Goal: Register for event/course

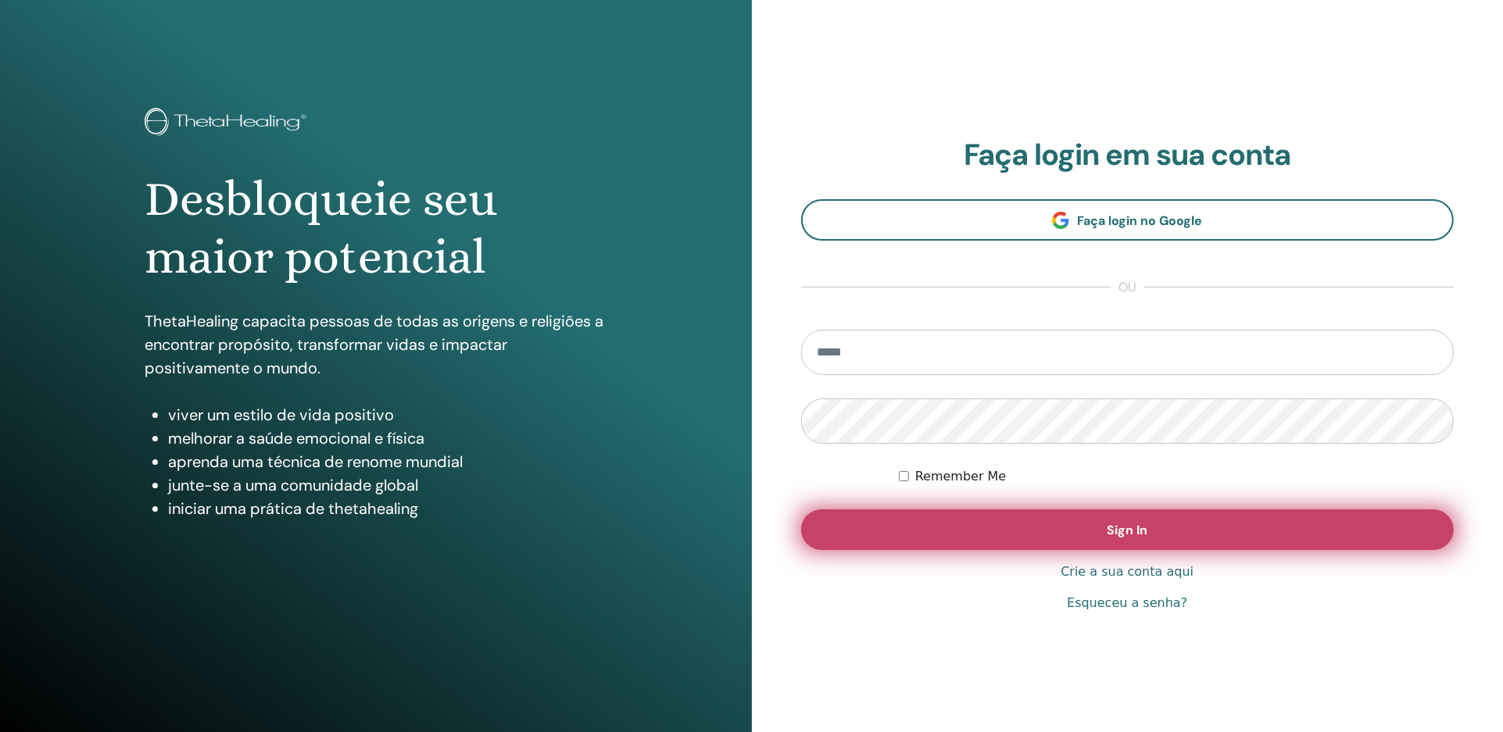
type input "**********"
click at [1103, 525] on button "Sign In" at bounding box center [1127, 530] width 653 height 41
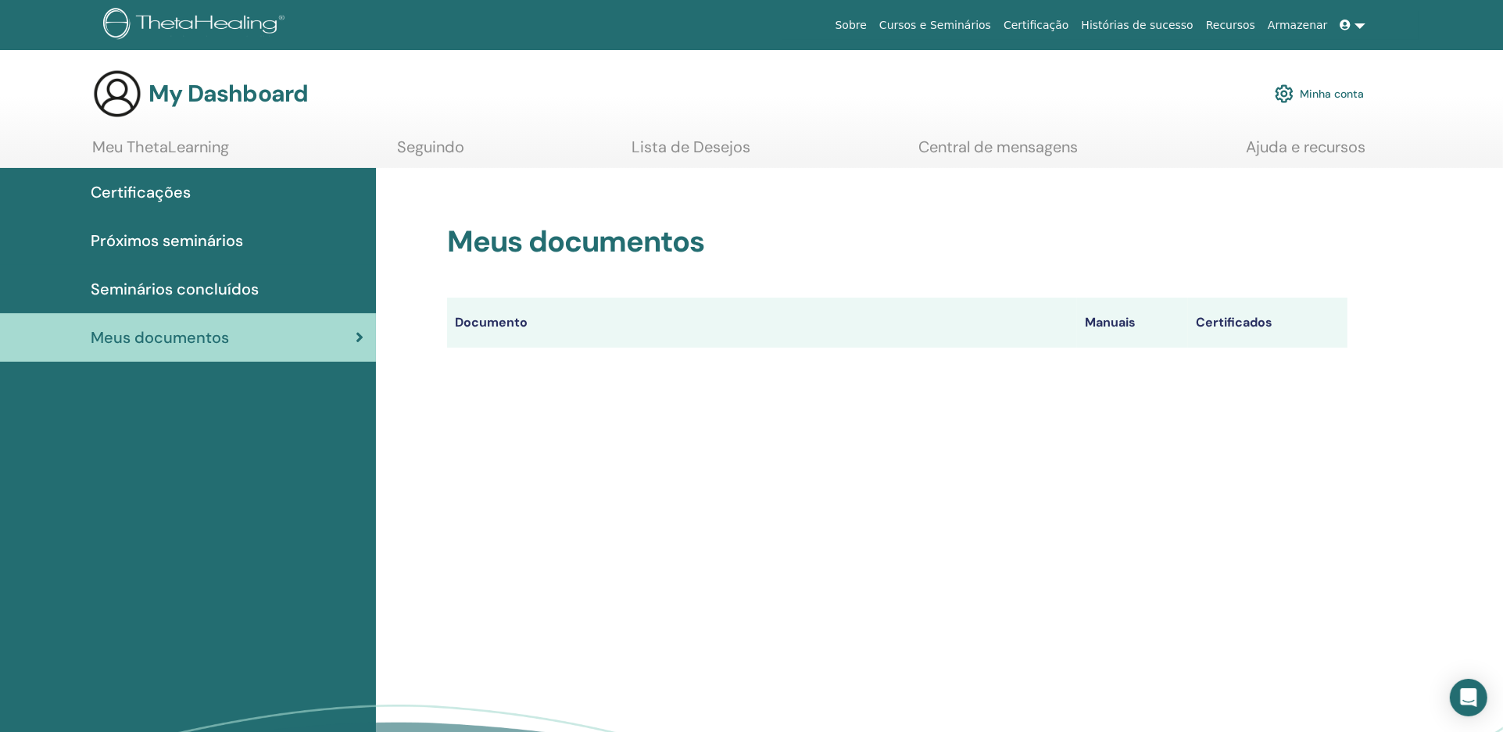
click at [152, 188] on span "Certificações" at bounding box center [141, 192] width 100 height 23
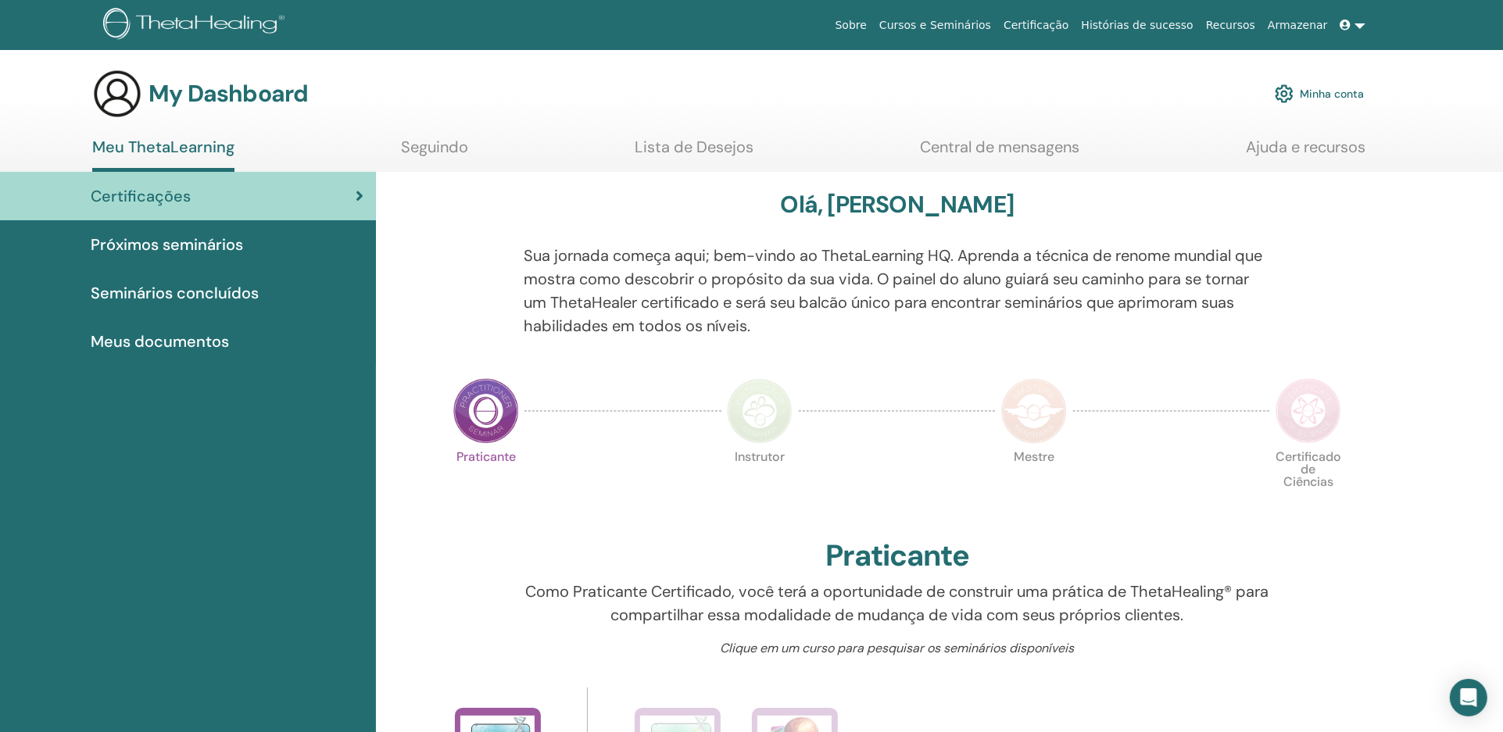
click at [471, 411] on img at bounding box center [486, 411] width 66 height 66
click at [492, 412] on img at bounding box center [486, 411] width 66 height 66
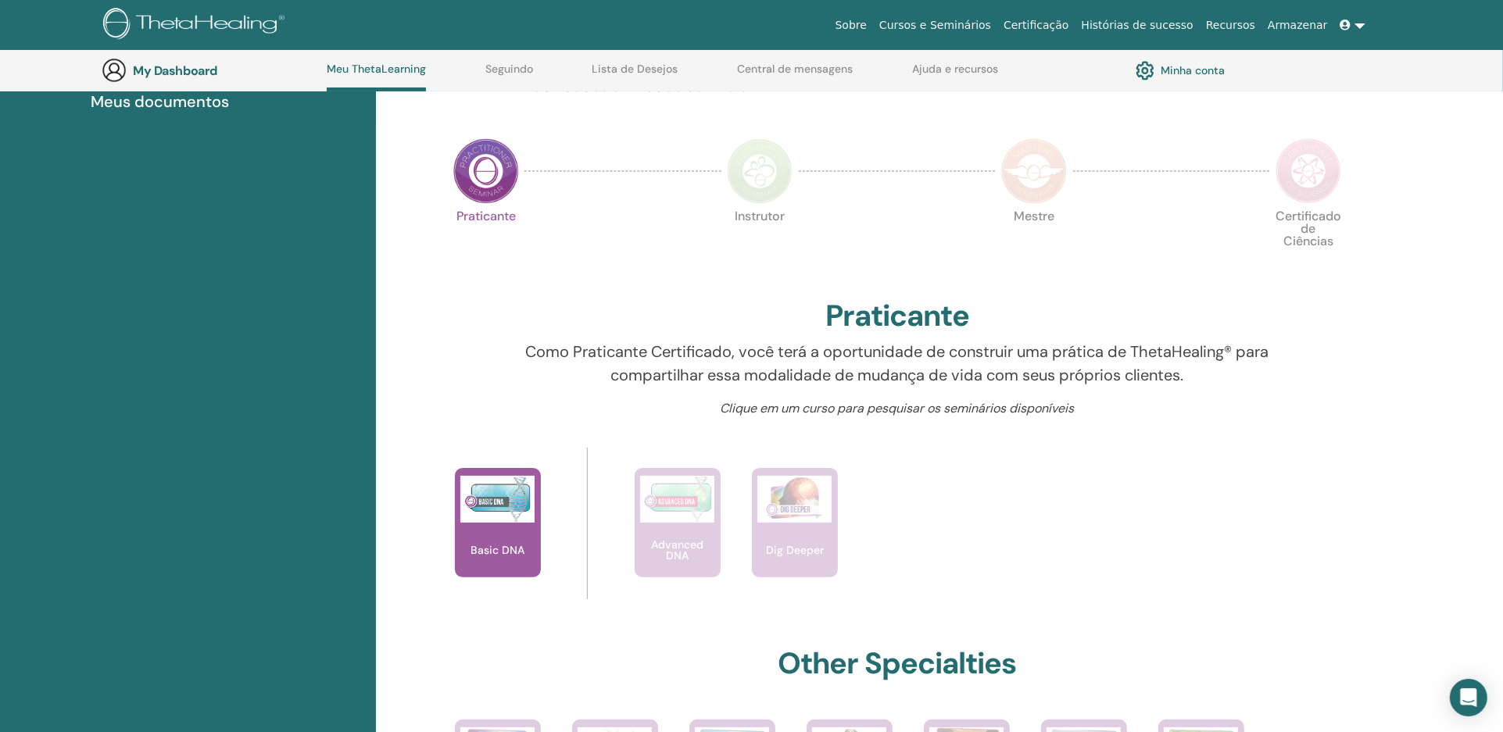
scroll to position [217, 0]
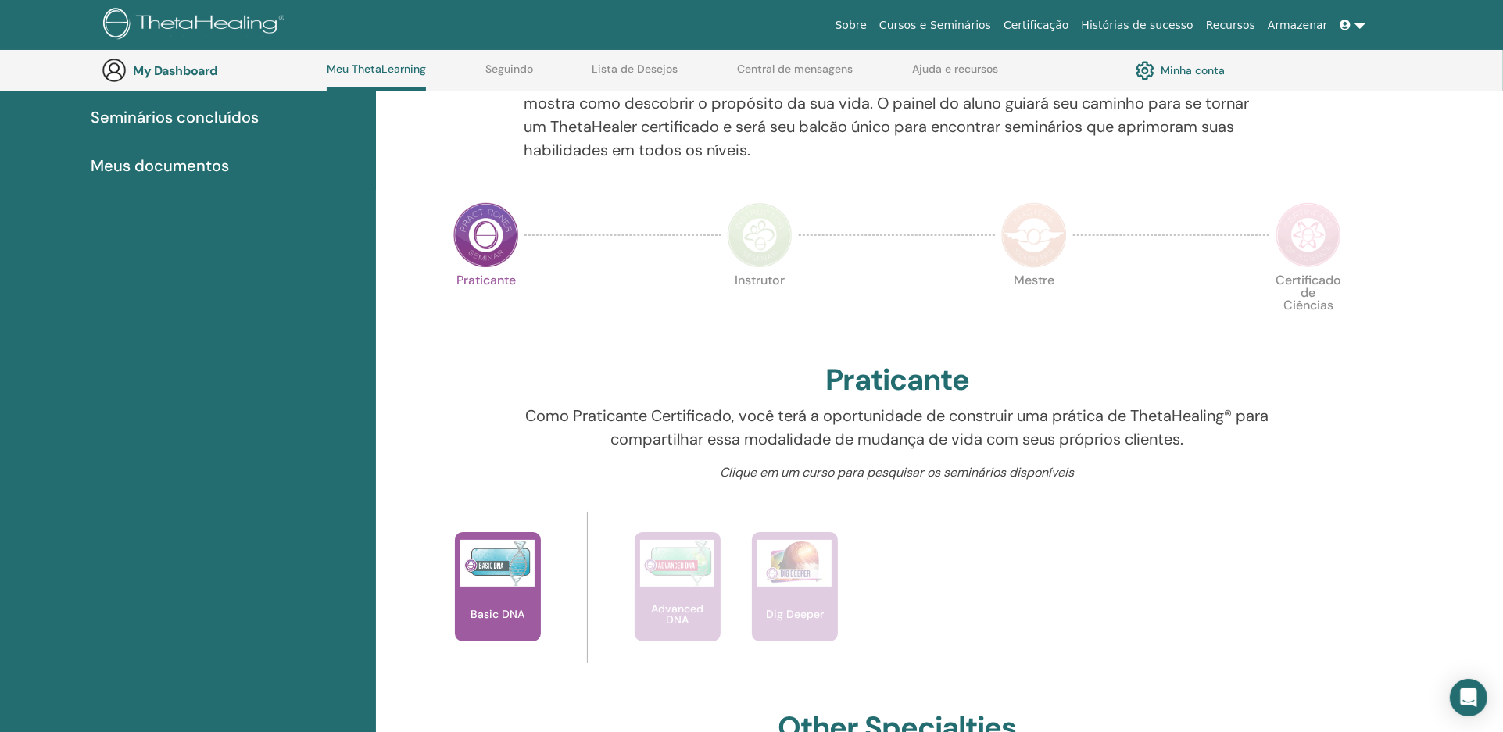
click at [473, 232] on img at bounding box center [486, 235] width 66 height 66
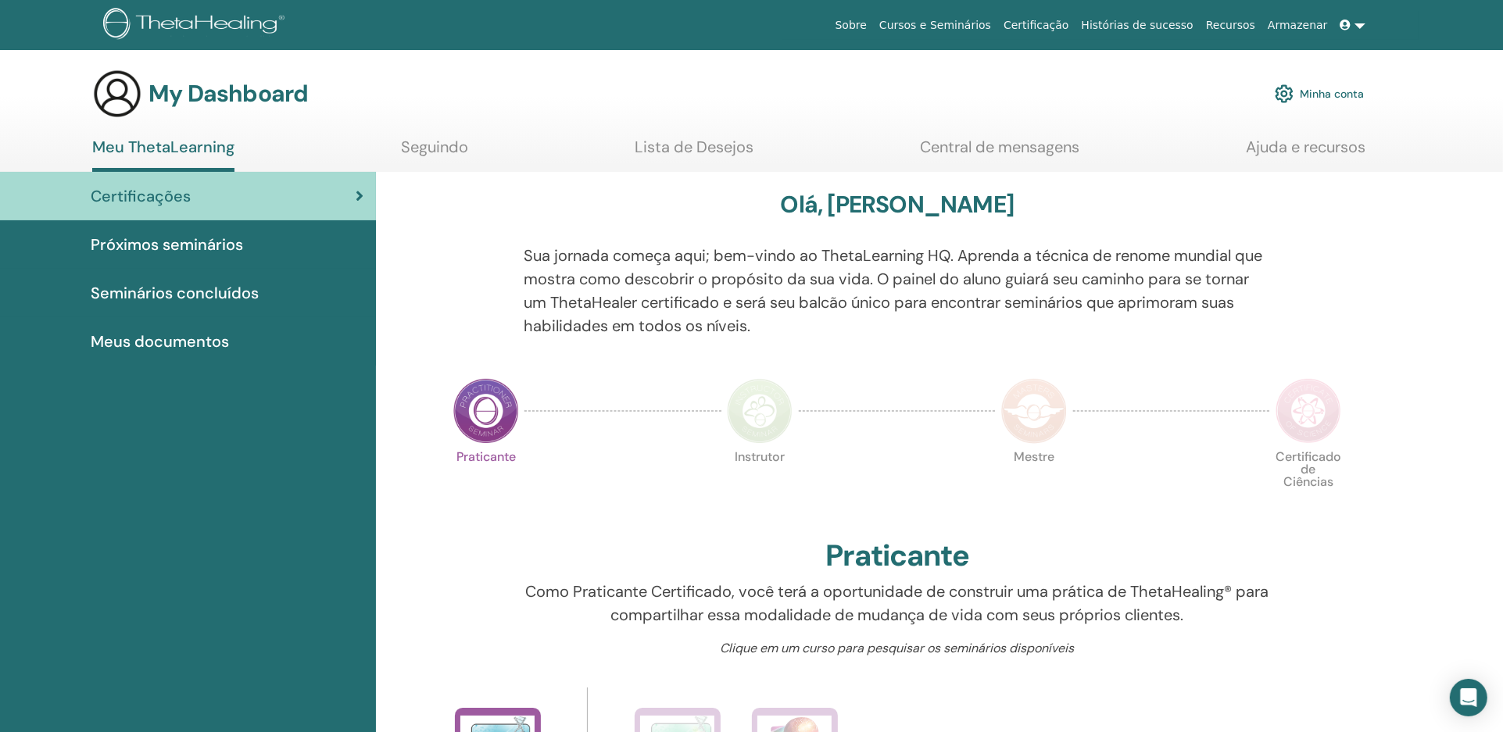
click at [656, 147] on link "Lista de Desejos" at bounding box center [694, 153] width 119 height 30
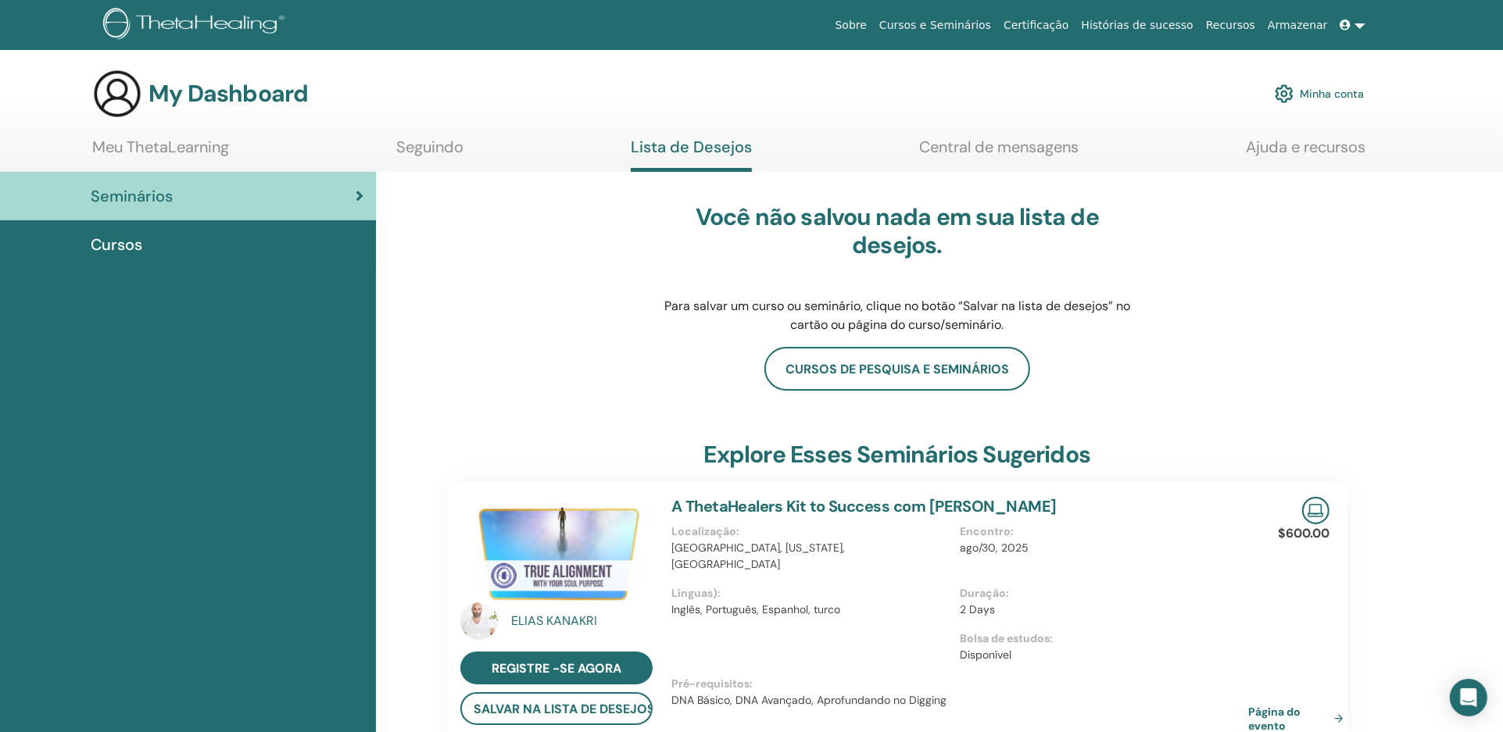
click at [135, 242] on span "Cursos" at bounding box center [117, 244] width 52 height 23
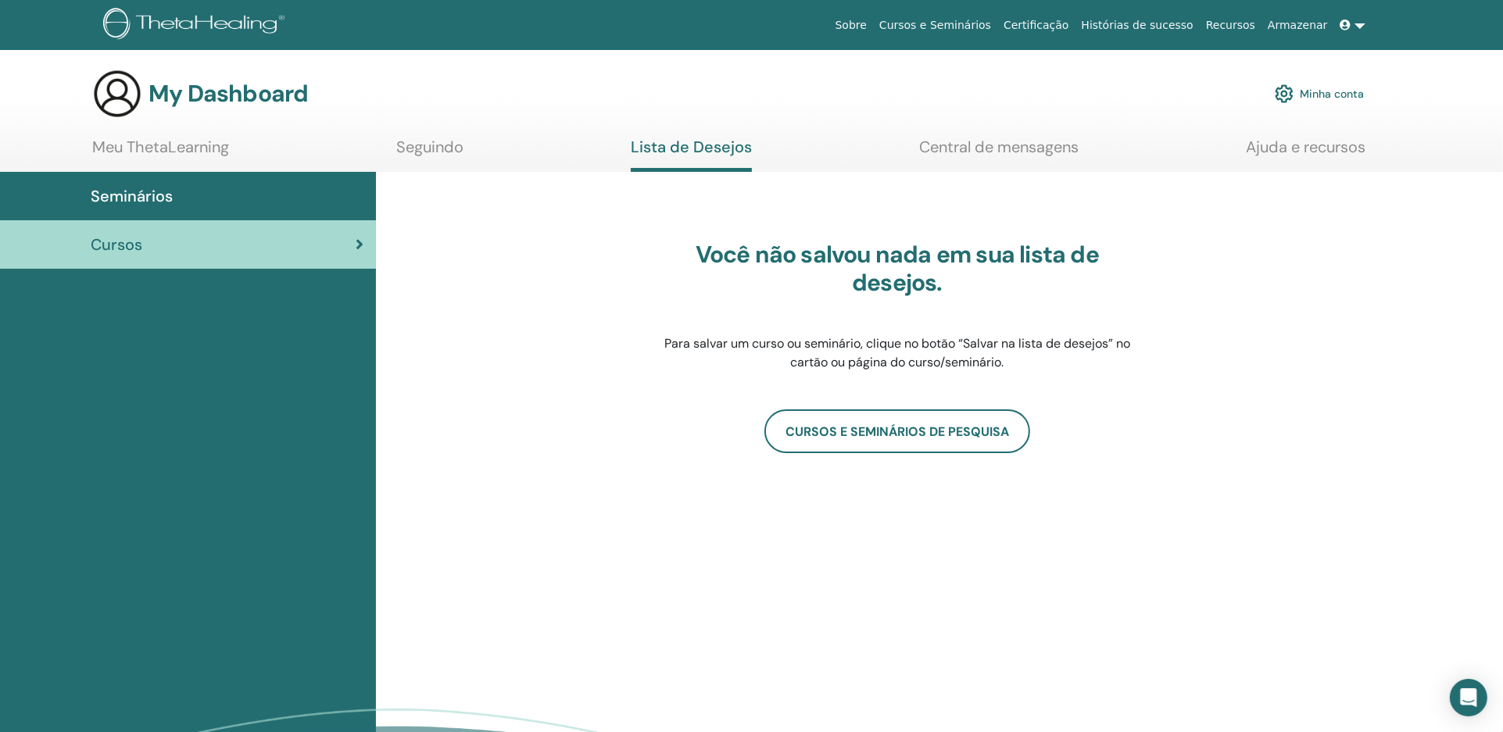
click at [1306, 91] on link "Minha conta" at bounding box center [1319, 94] width 89 height 34
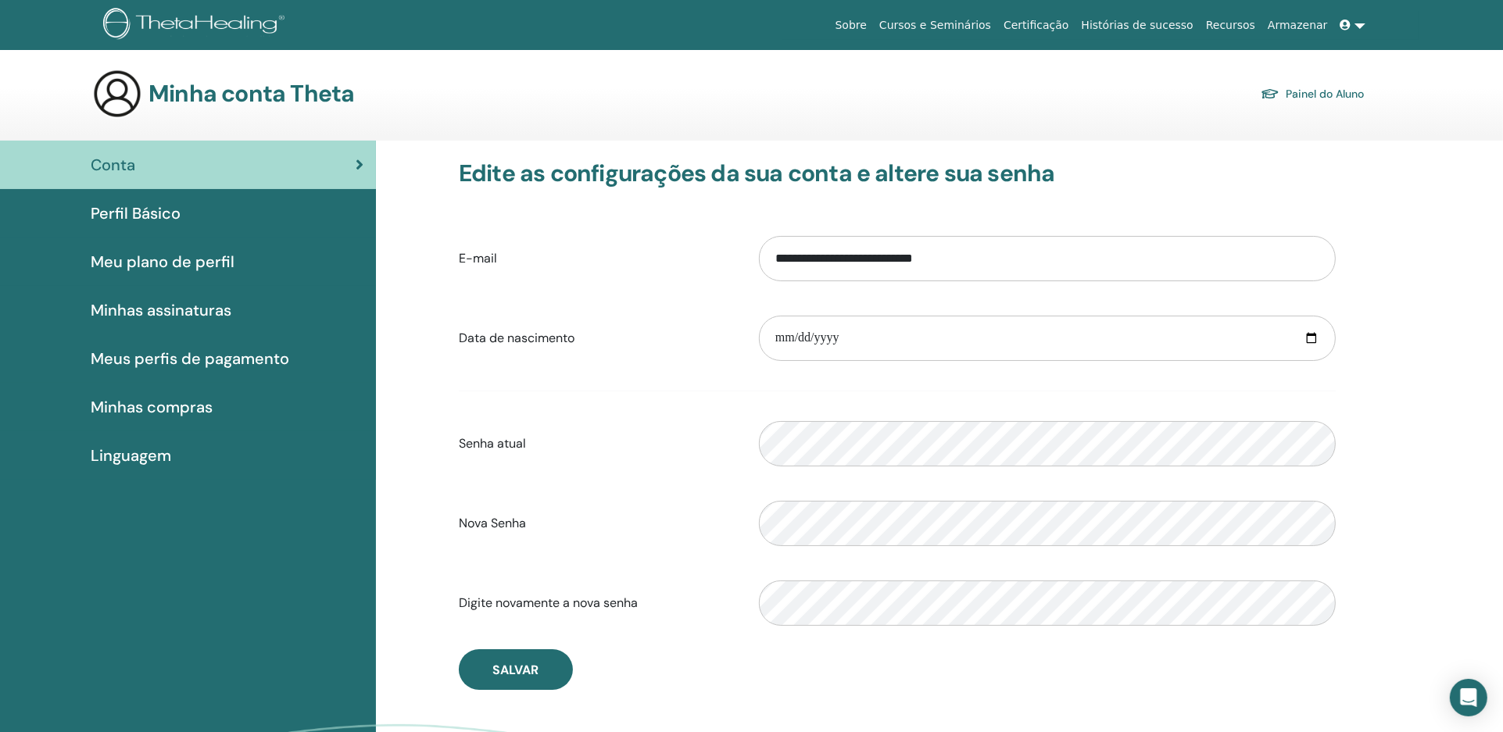
click at [220, 358] on span "Meus perfis de pagamento" at bounding box center [190, 358] width 199 height 23
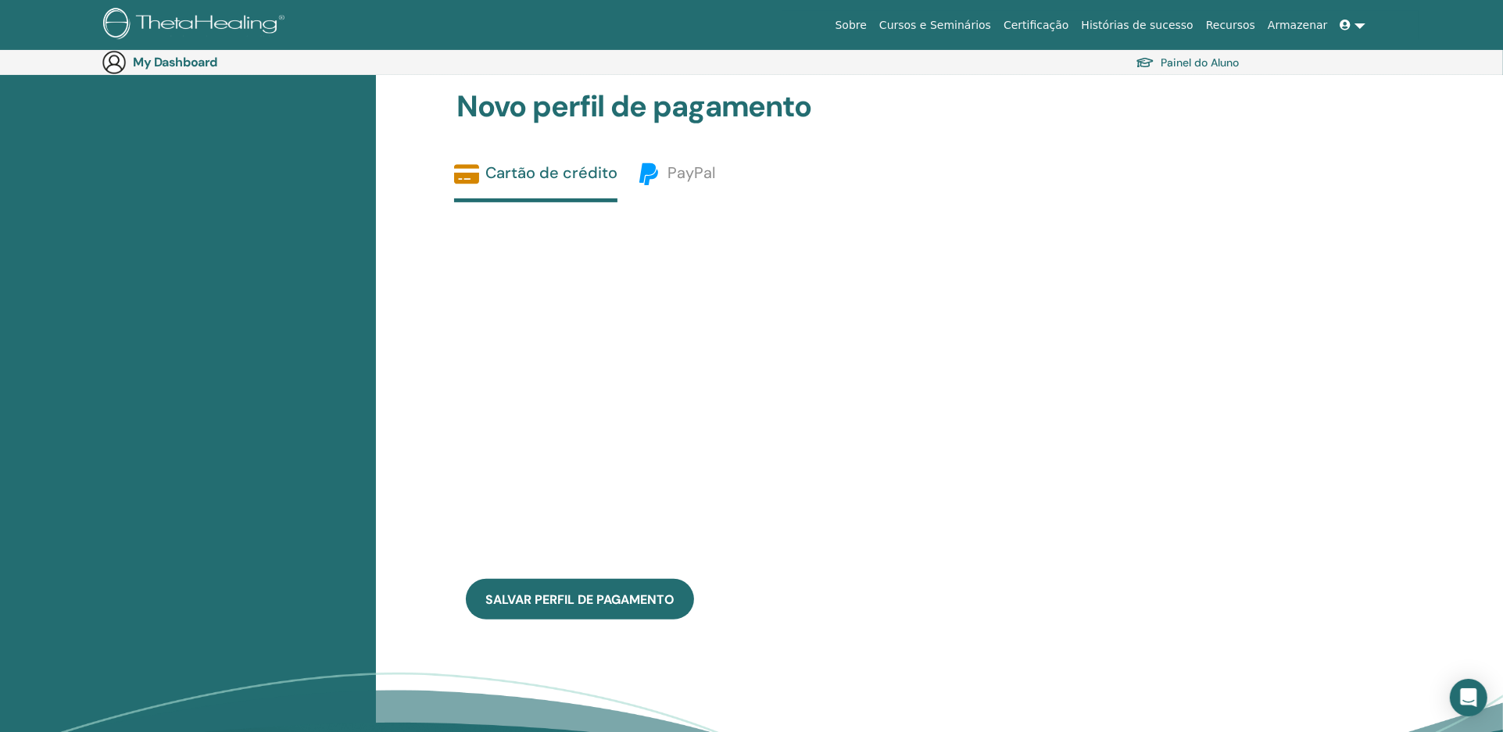
scroll to position [503, 0]
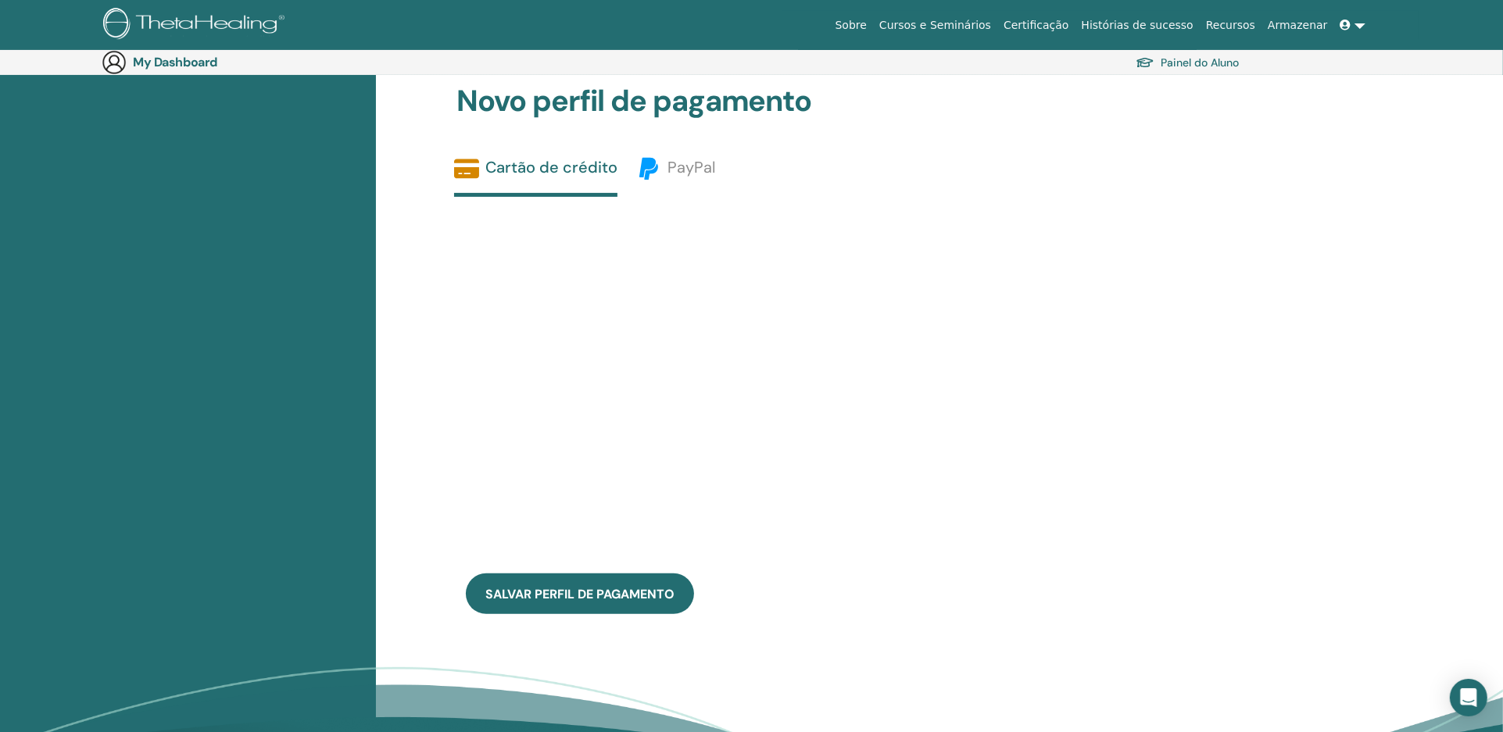
click at [1063, 26] on link "Certificação" at bounding box center [1035, 25] width 77 height 29
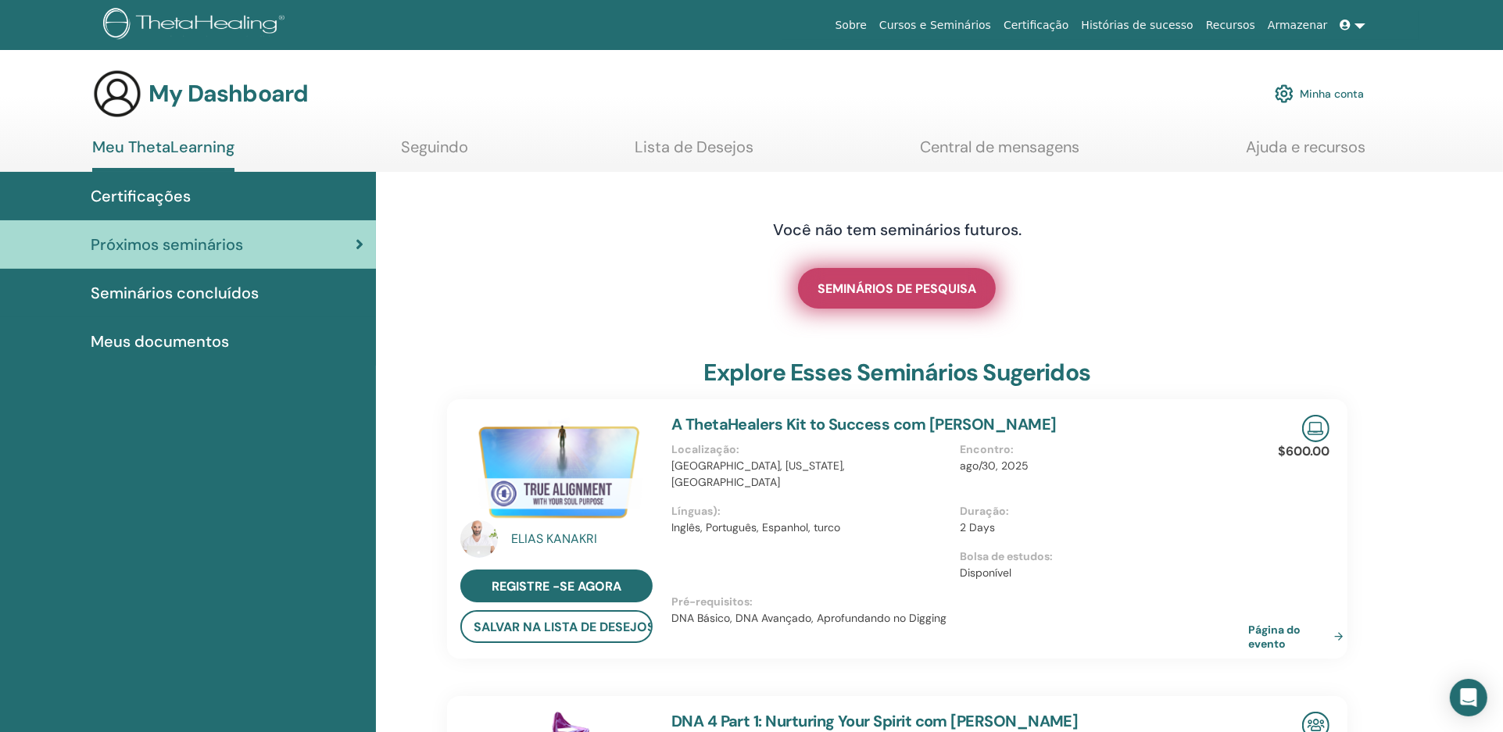
click at [899, 288] on span "SEMINÁRIOS DE PESQUISA" at bounding box center [897, 289] width 159 height 16
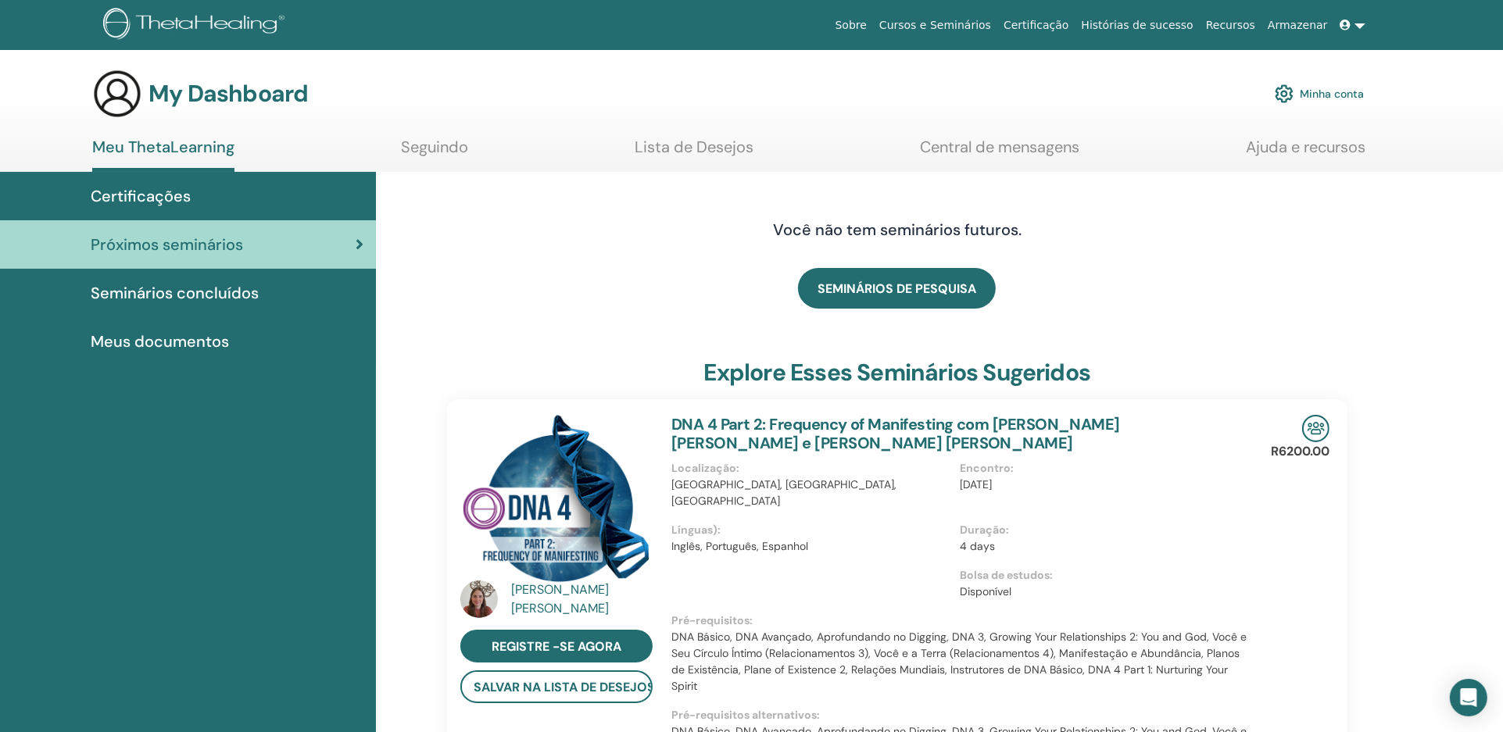
click at [689, 143] on link "Lista de Desejos" at bounding box center [694, 153] width 119 height 30
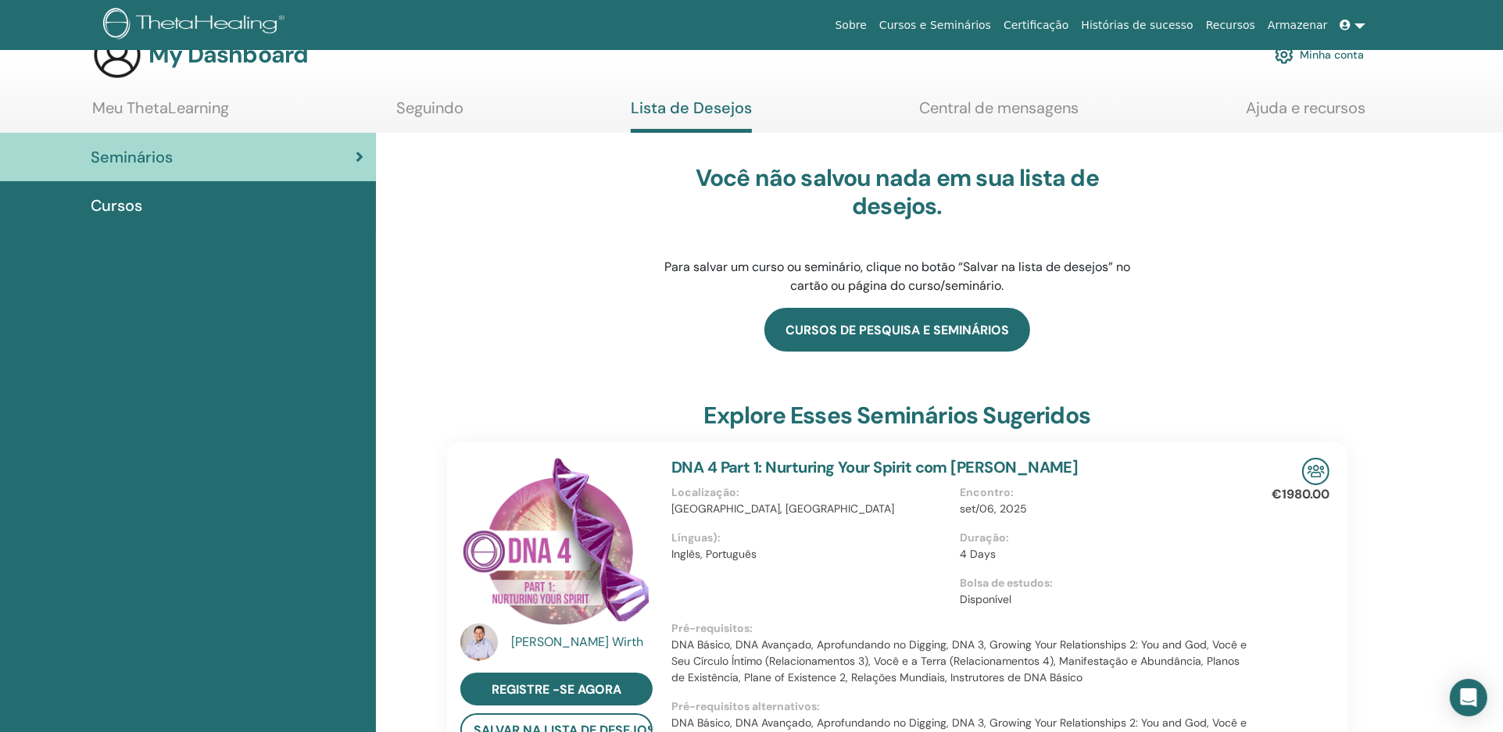
scroll to position [38, 0]
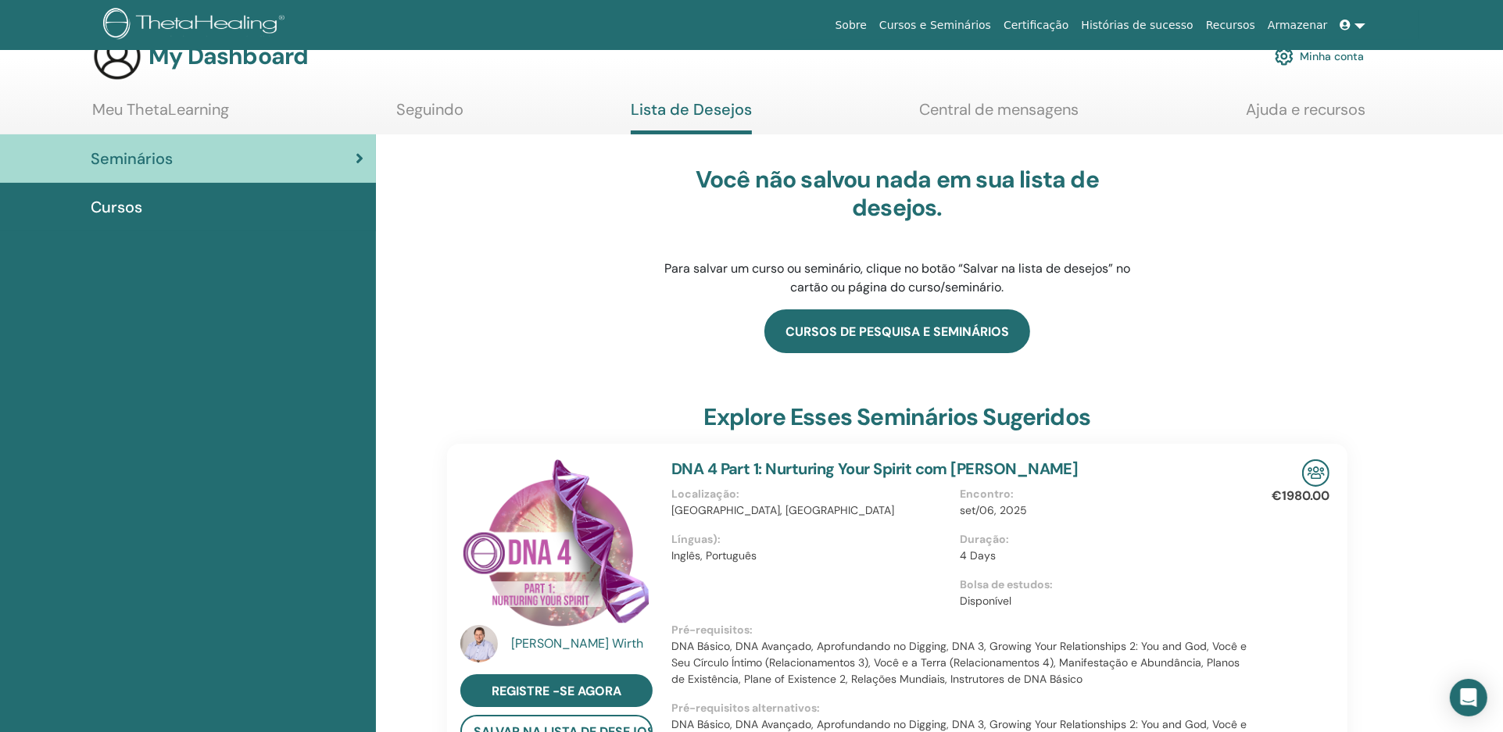
click at [872, 329] on link "cursos de pesquisa e seminários" at bounding box center [897, 332] width 266 height 44
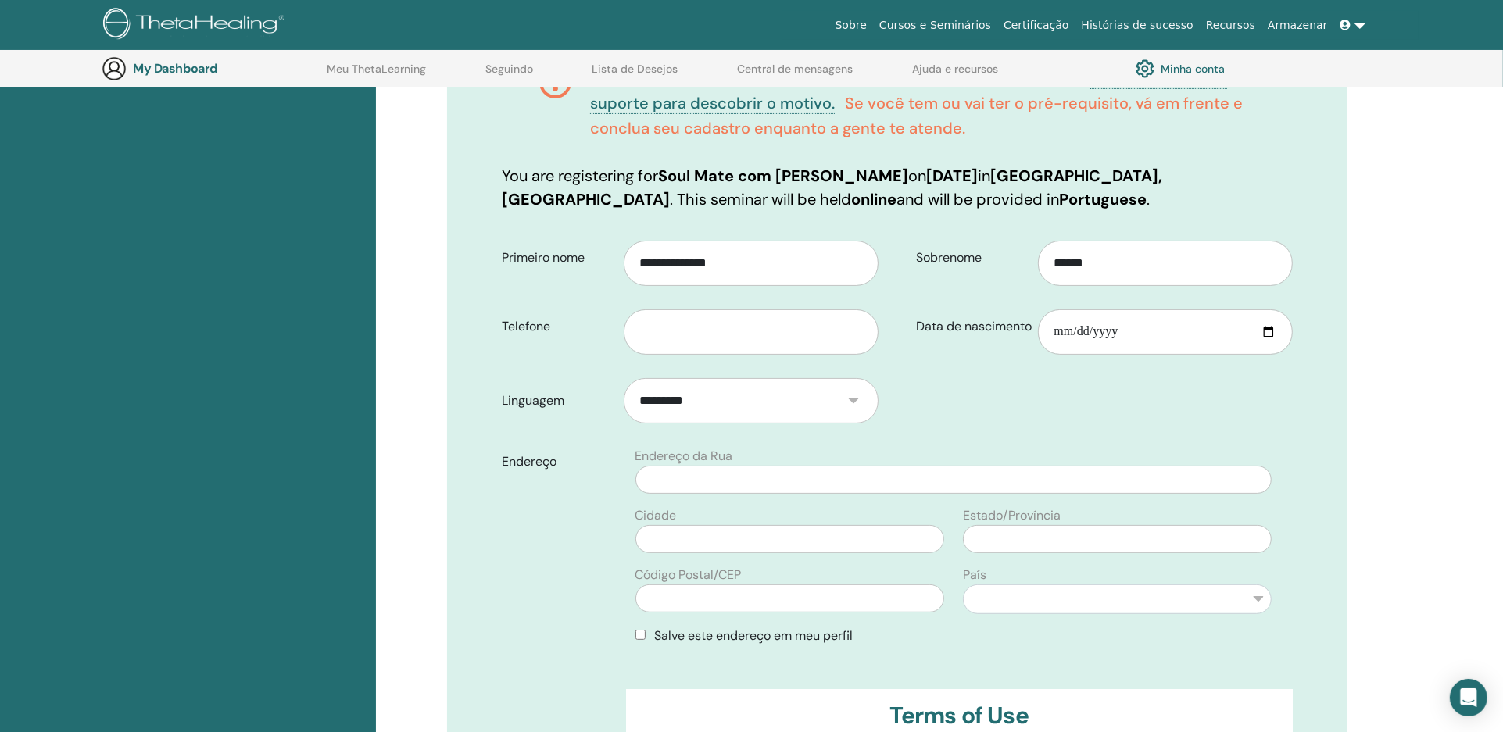
scroll to position [297, 0]
click at [673, 324] on input "text" at bounding box center [751, 329] width 255 height 45
type input "**********"
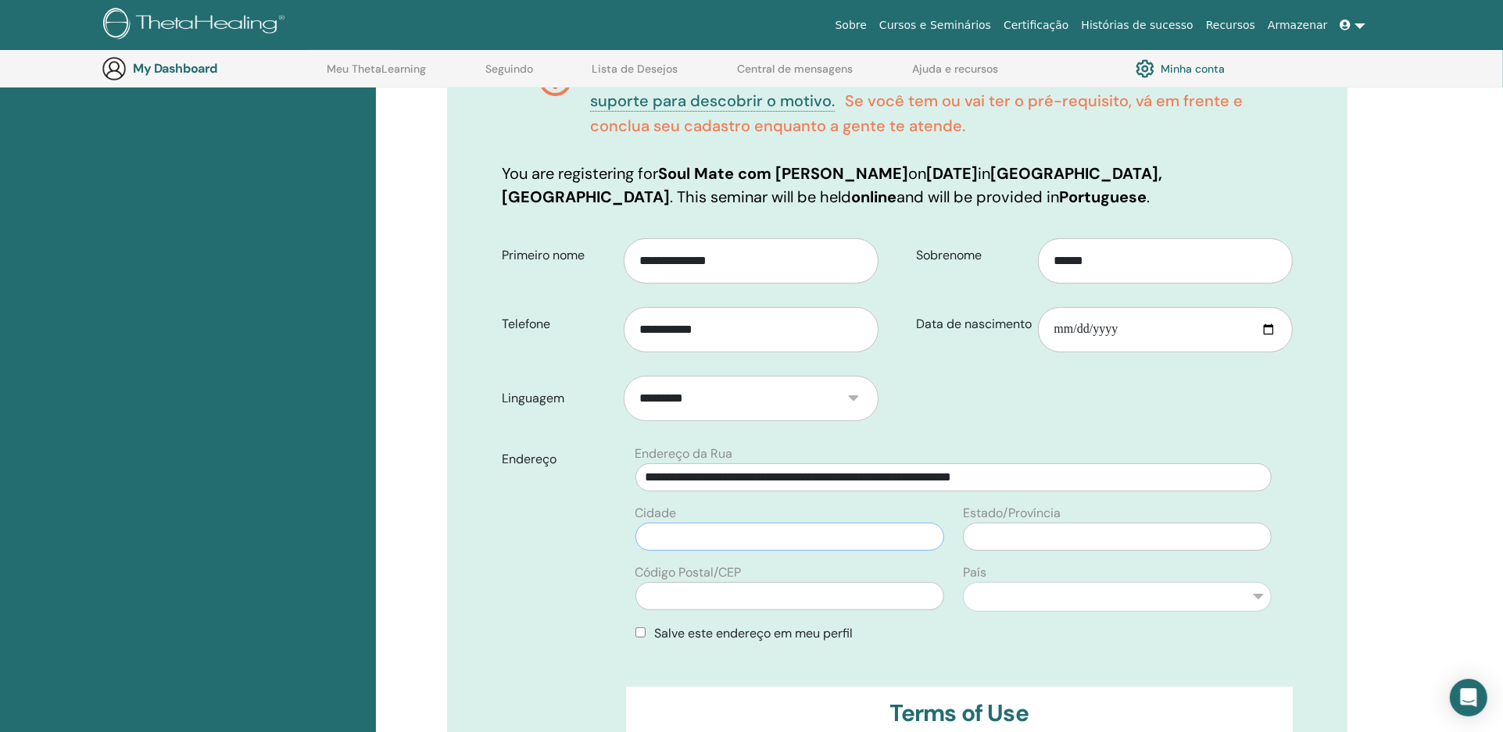
type input "*******"
type input "********"
select select "**"
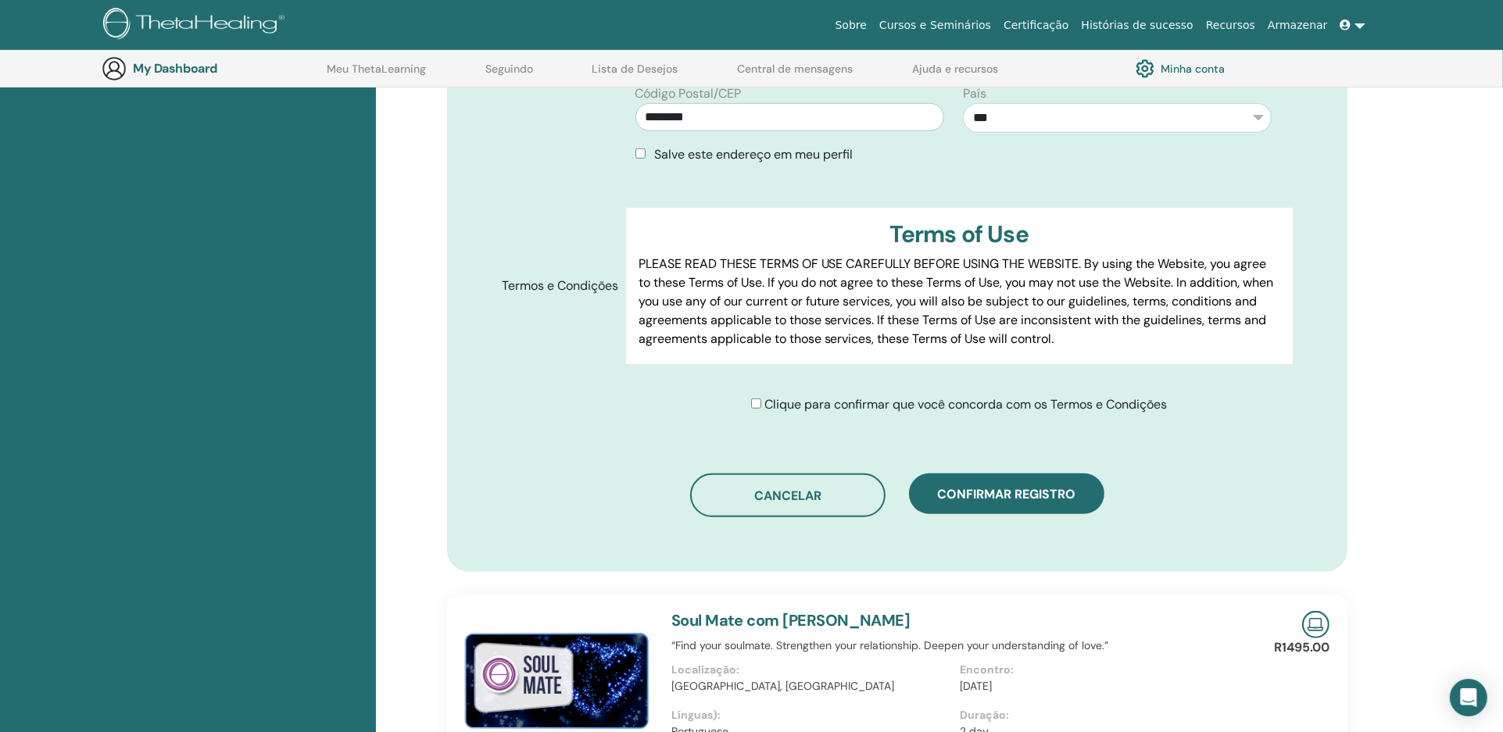
scroll to position [787, 0]
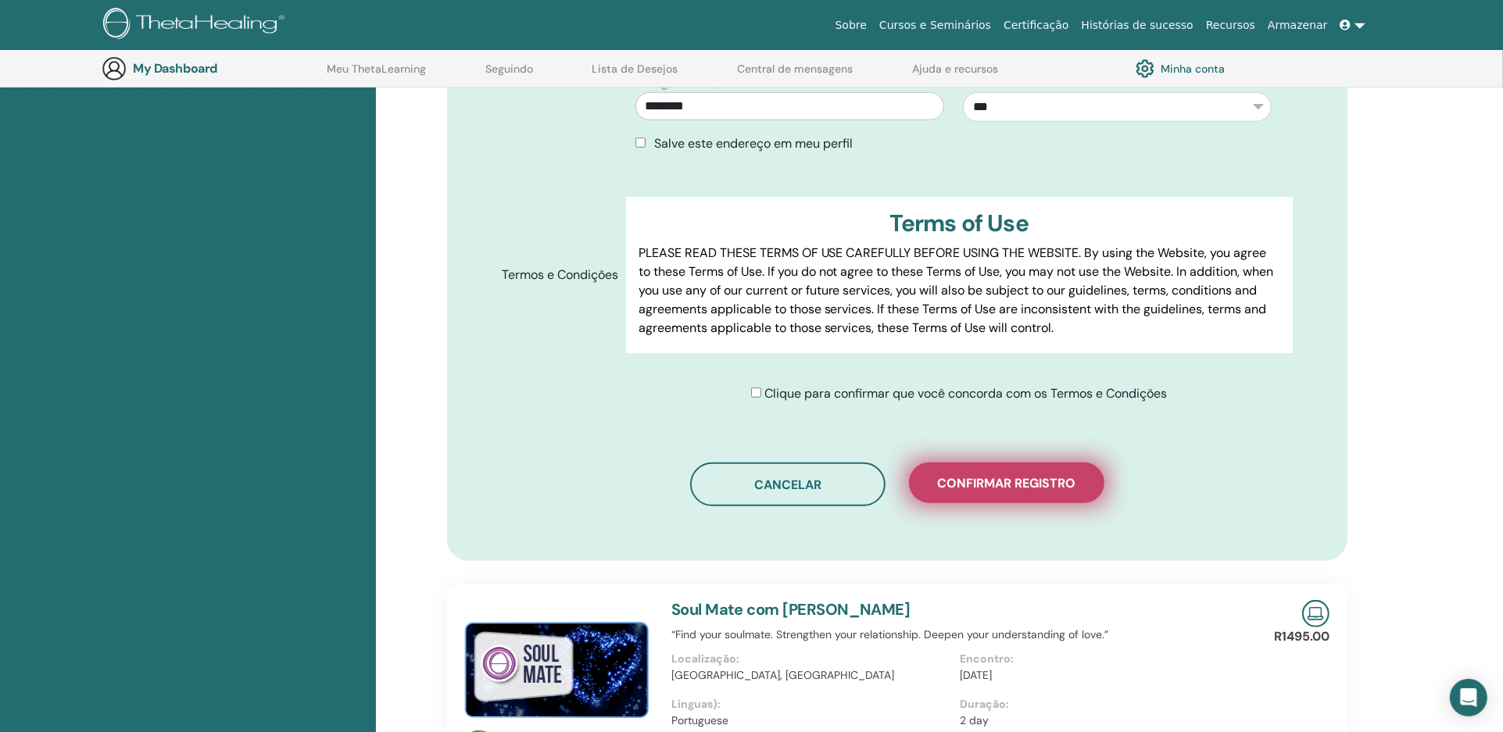
click at [982, 482] on span "Confirmar registro" at bounding box center [1006, 483] width 138 height 16
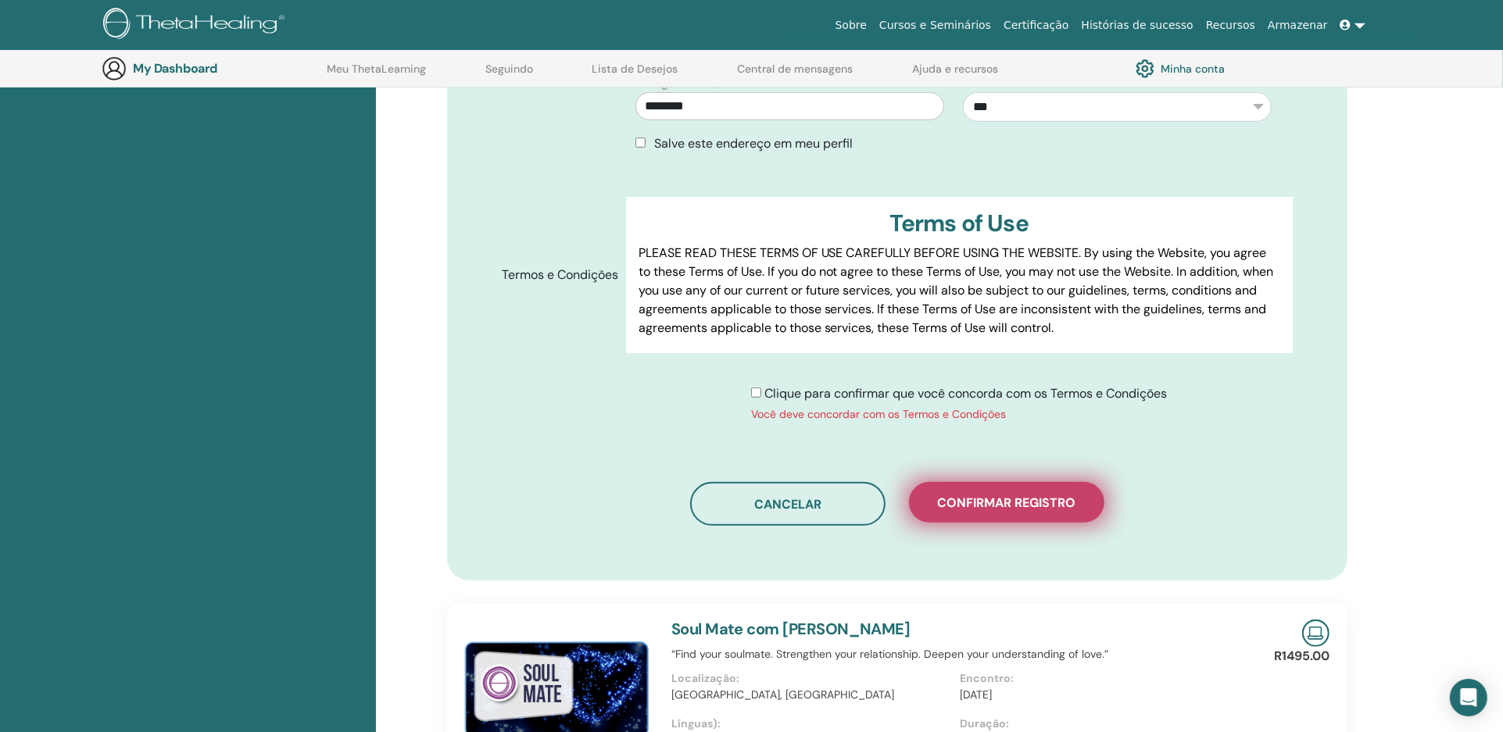
click at [974, 502] on span "Confirmar registro" at bounding box center [1006, 503] width 138 height 16
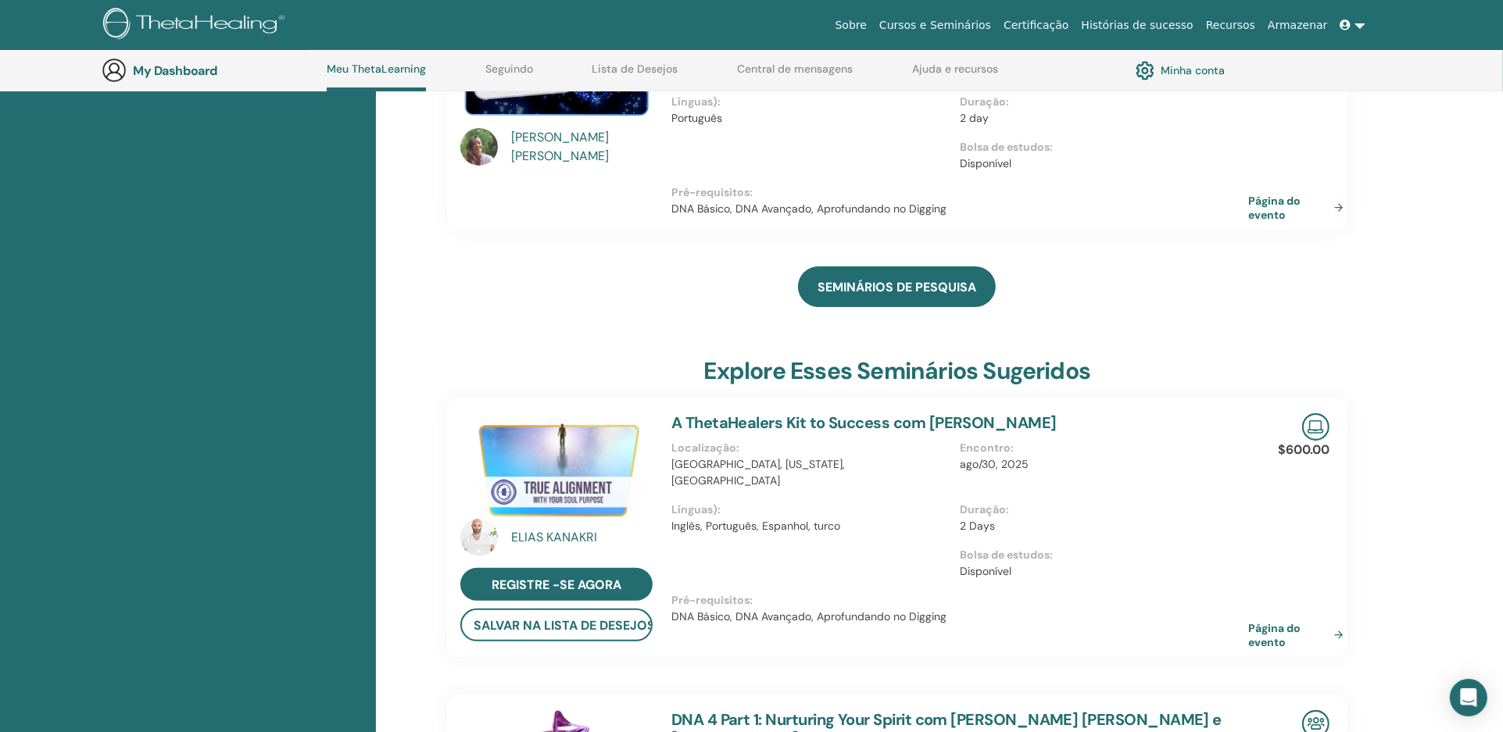
scroll to position [124, 0]
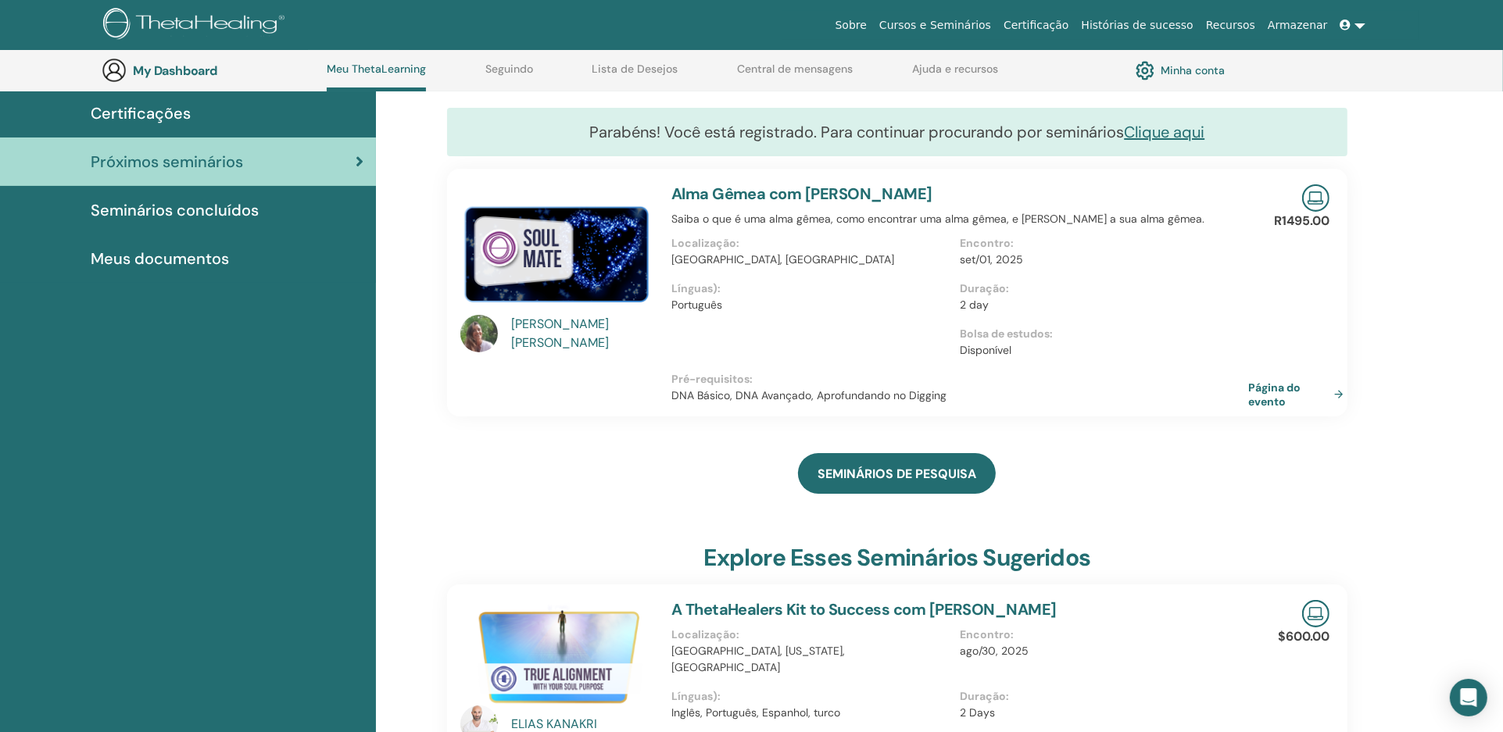
click at [194, 209] on span "Seminários concluídos" at bounding box center [175, 210] width 168 height 23
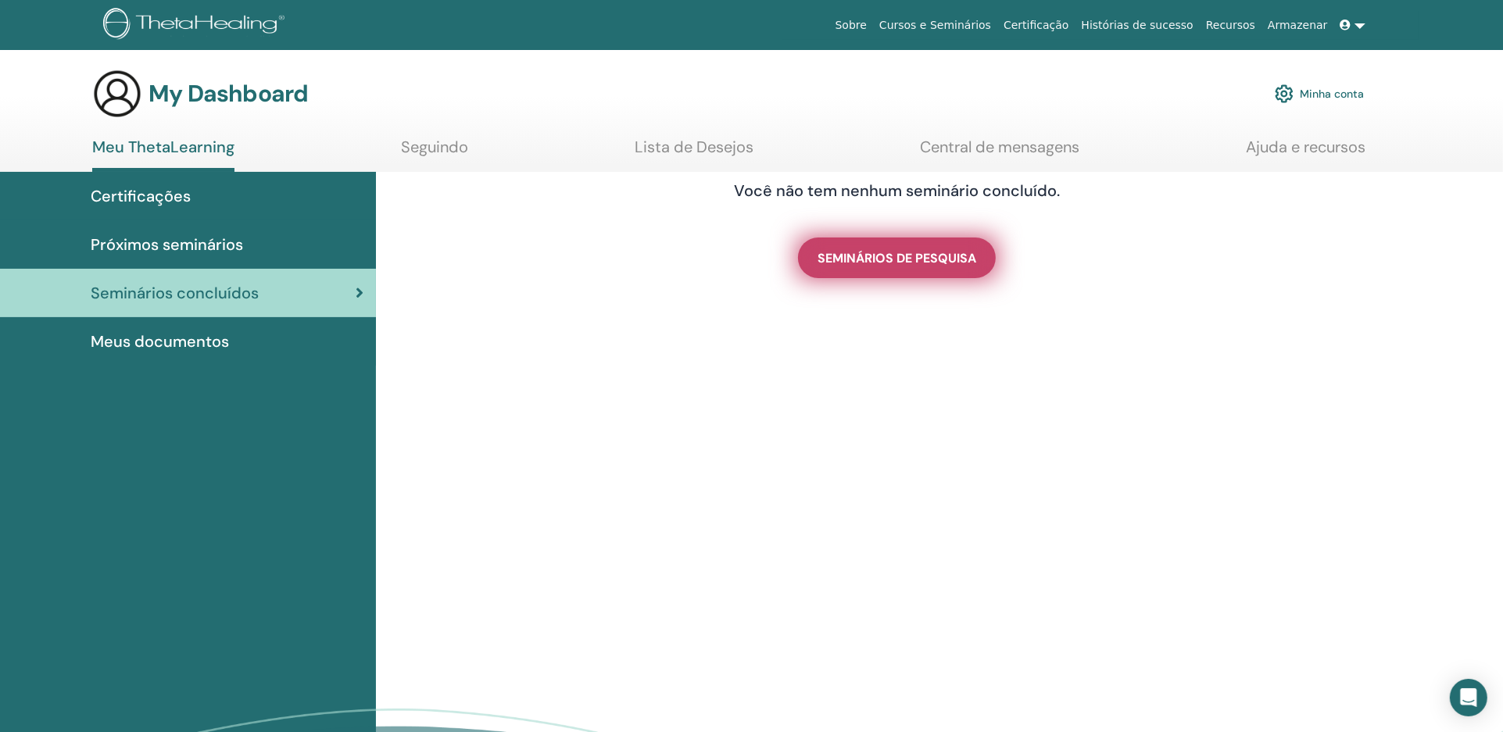
click at [851, 255] on span "SEMINÁRIOS DE PESQUISA" at bounding box center [897, 258] width 159 height 16
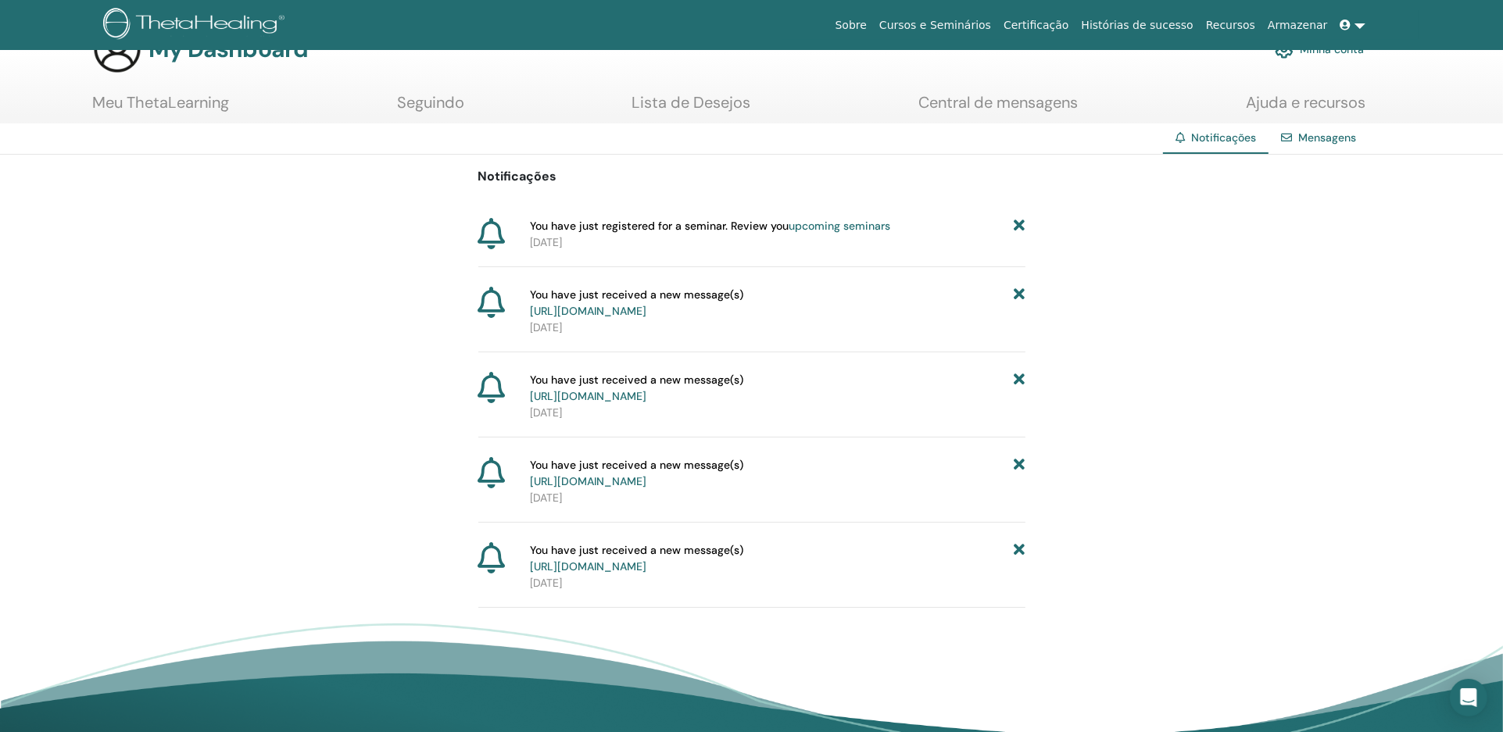
scroll to position [48, 0]
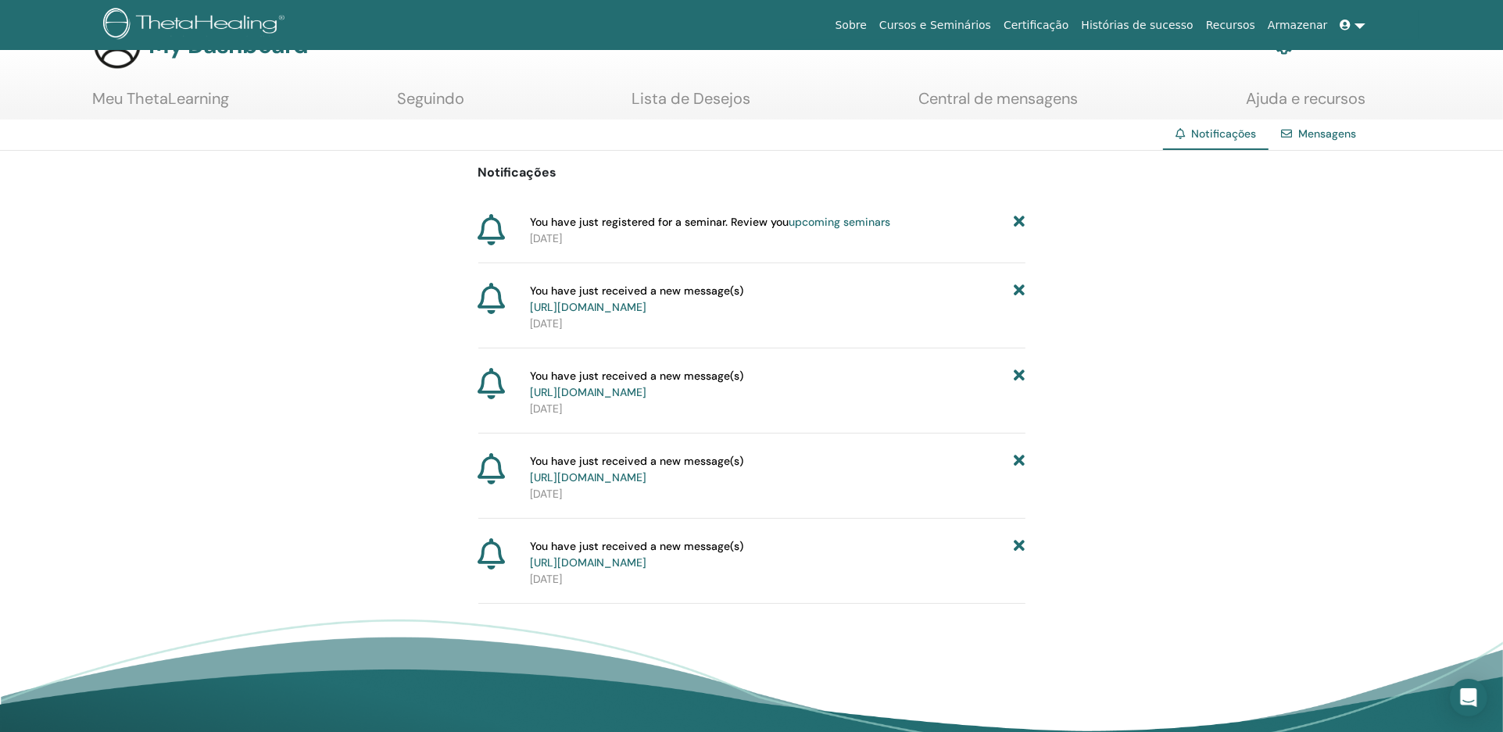
click at [805, 220] on link "upcoming seminars" at bounding box center [840, 222] width 102 height 14
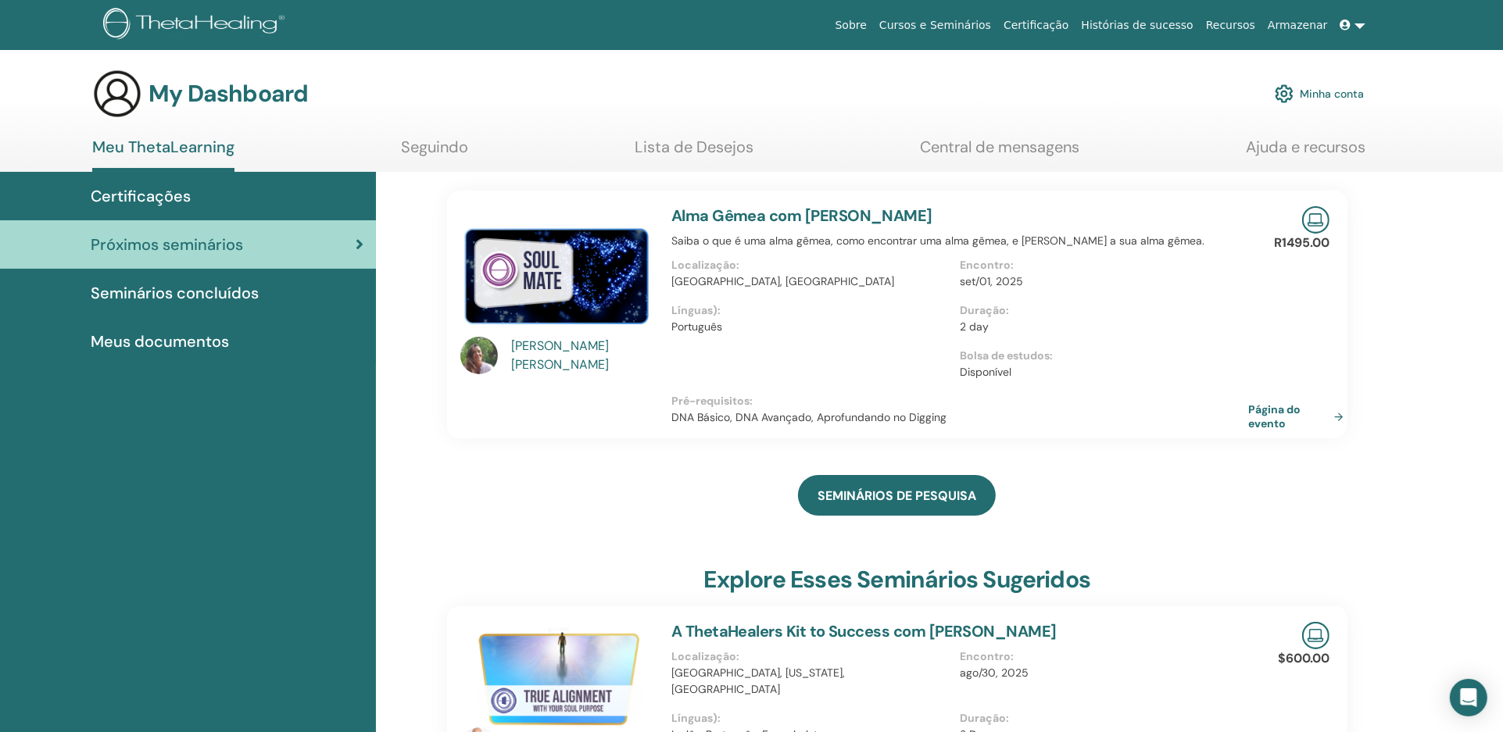
click at [135, 193] on span "Certificações" at bounding box center [141, 195] width 100 height 23
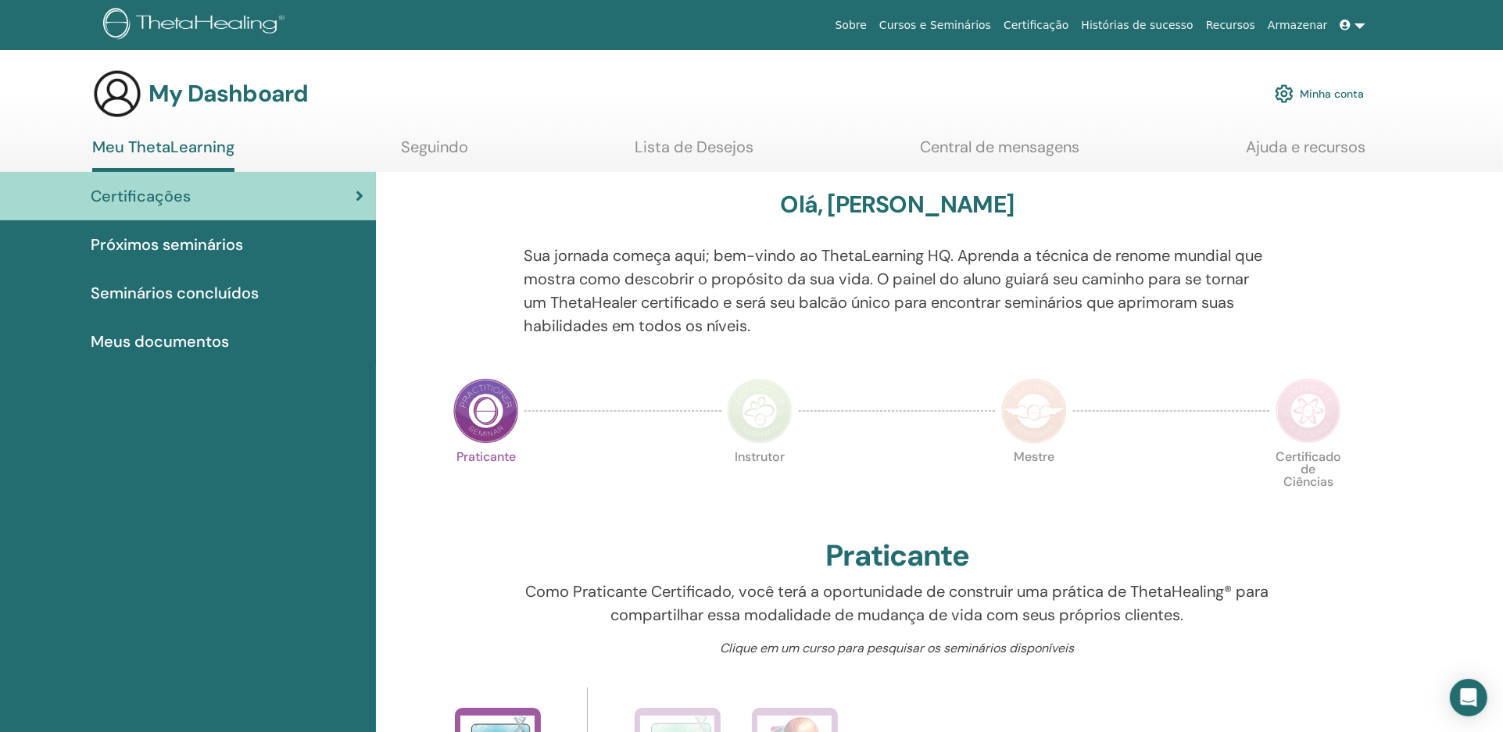
click at [476, 416] on img at bounding box center [486, 411] width 66 height 66
click at [755, 413] on img at bounding box center [760, 411] width 66 height 66
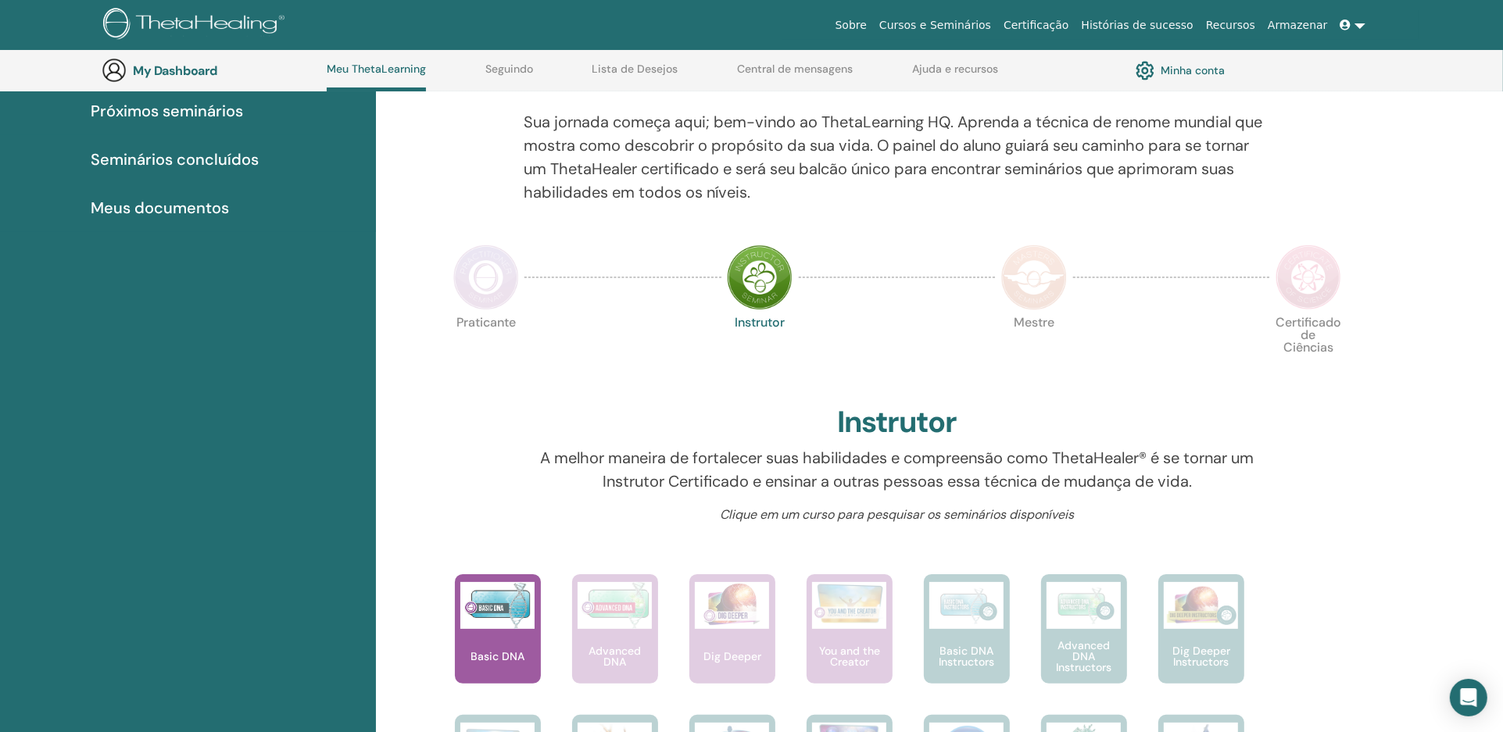
scroll to position [166, 0]
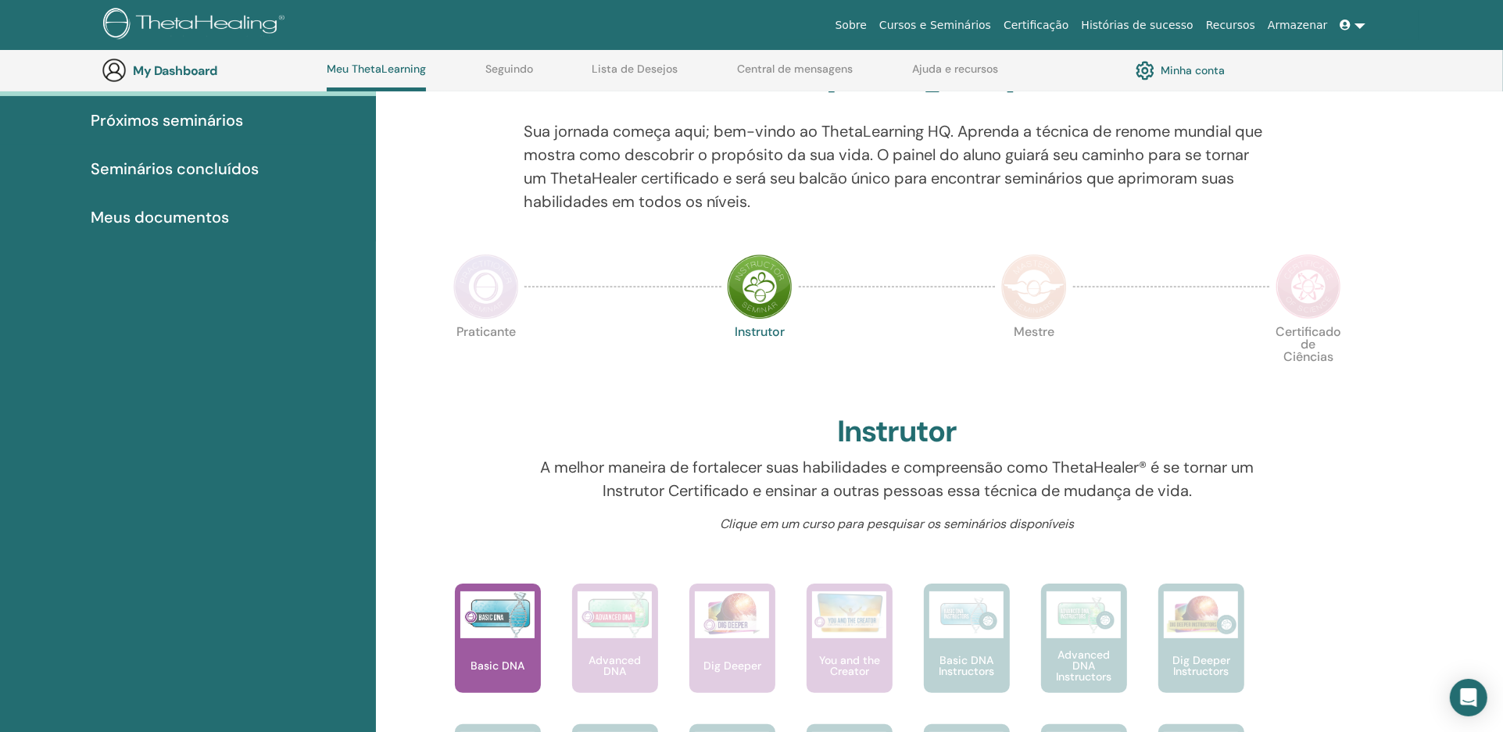
click at [484, 297] on img at bounding box center [486, 287] width 66 height 66
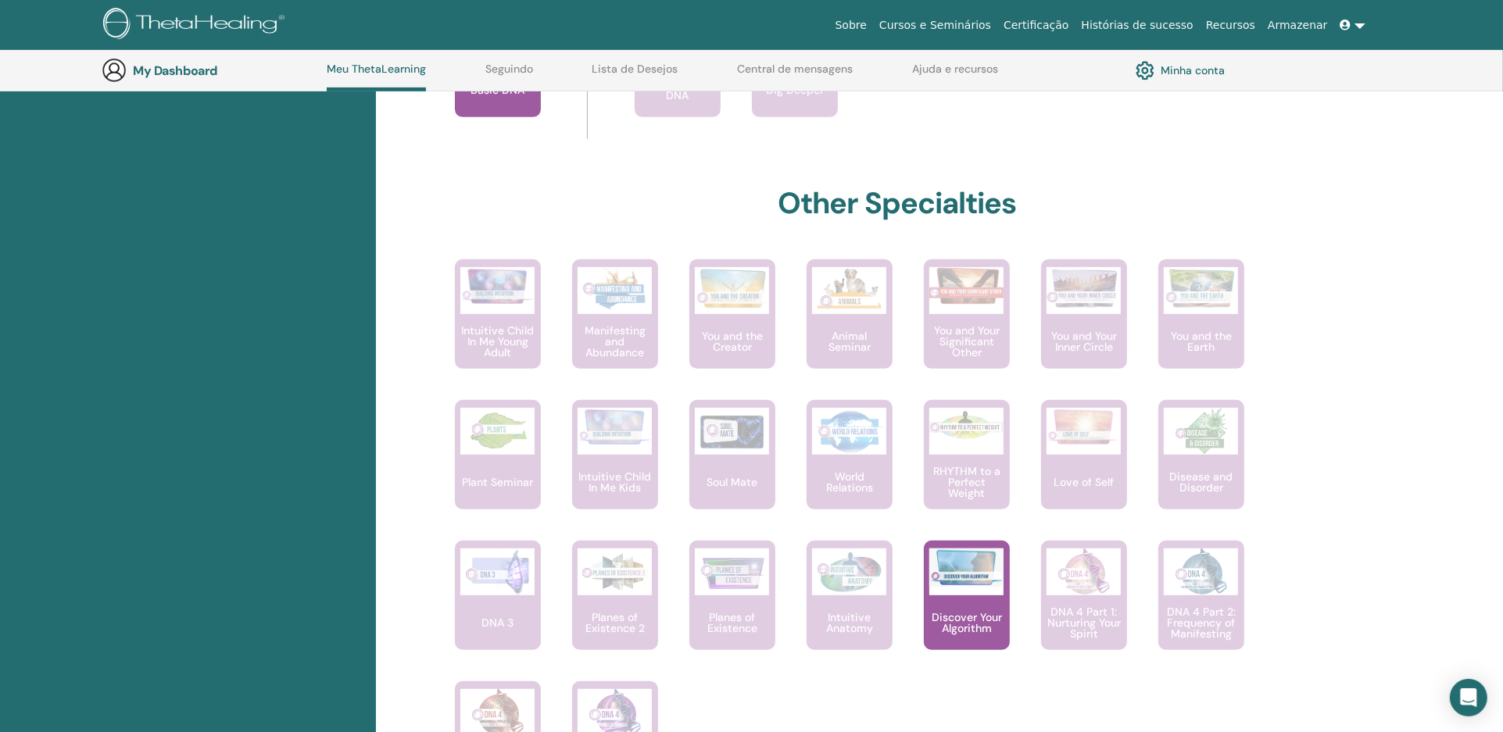
scroll to position [731, 0]
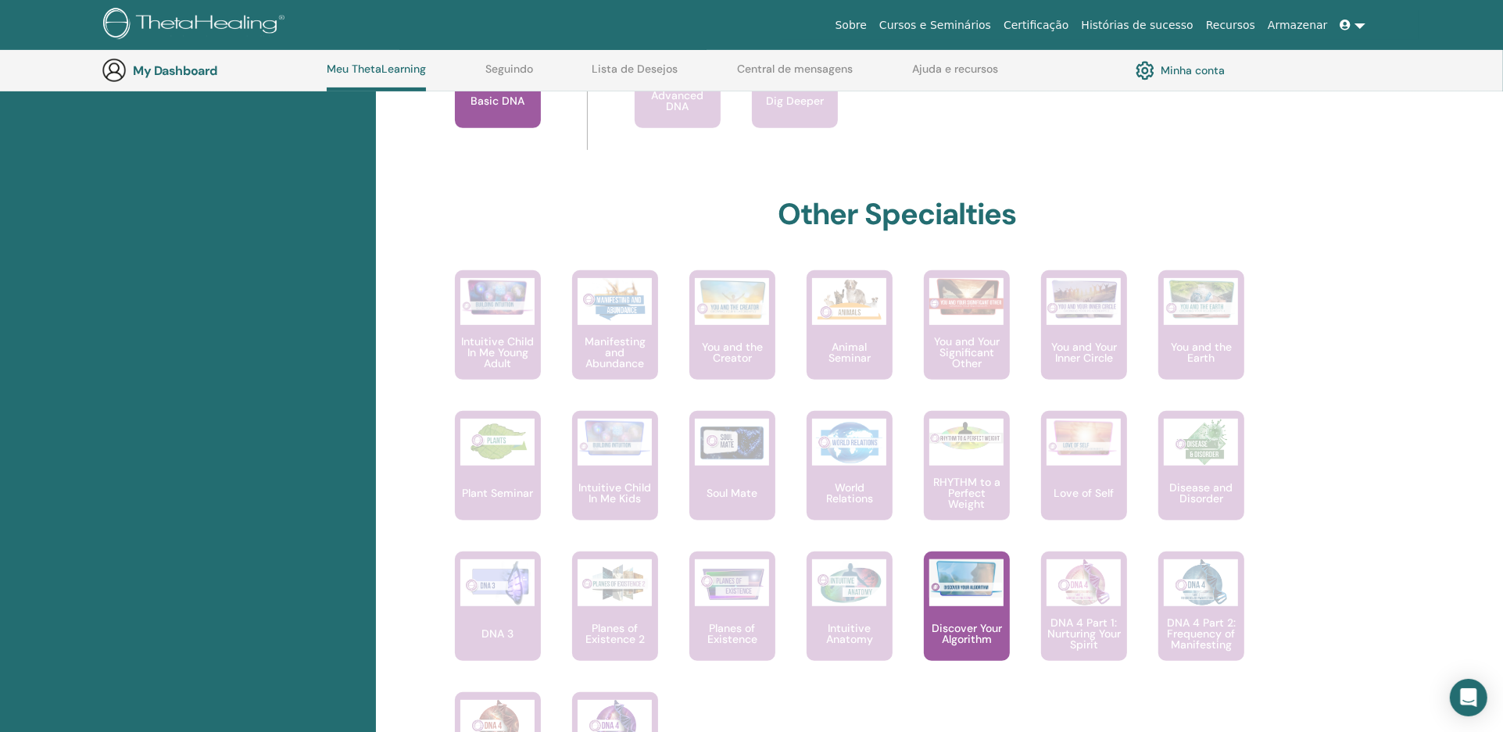
click at [618, 67] on link "Lista de Desejos" at bounding box center [635, 75] width 86 height 25
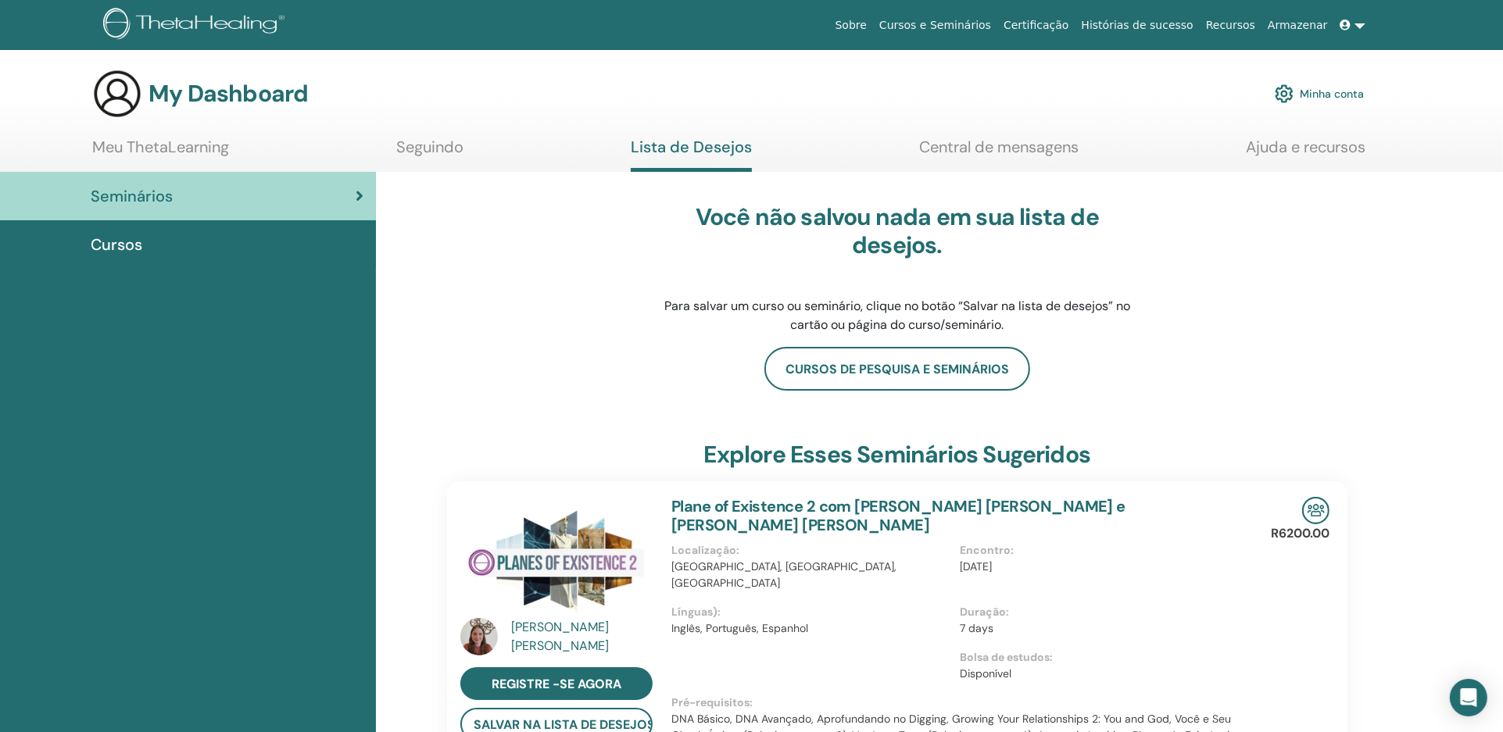
click at [432, 144] on link "Seguindo" at bounding box center [429, 153] width 67 height 30
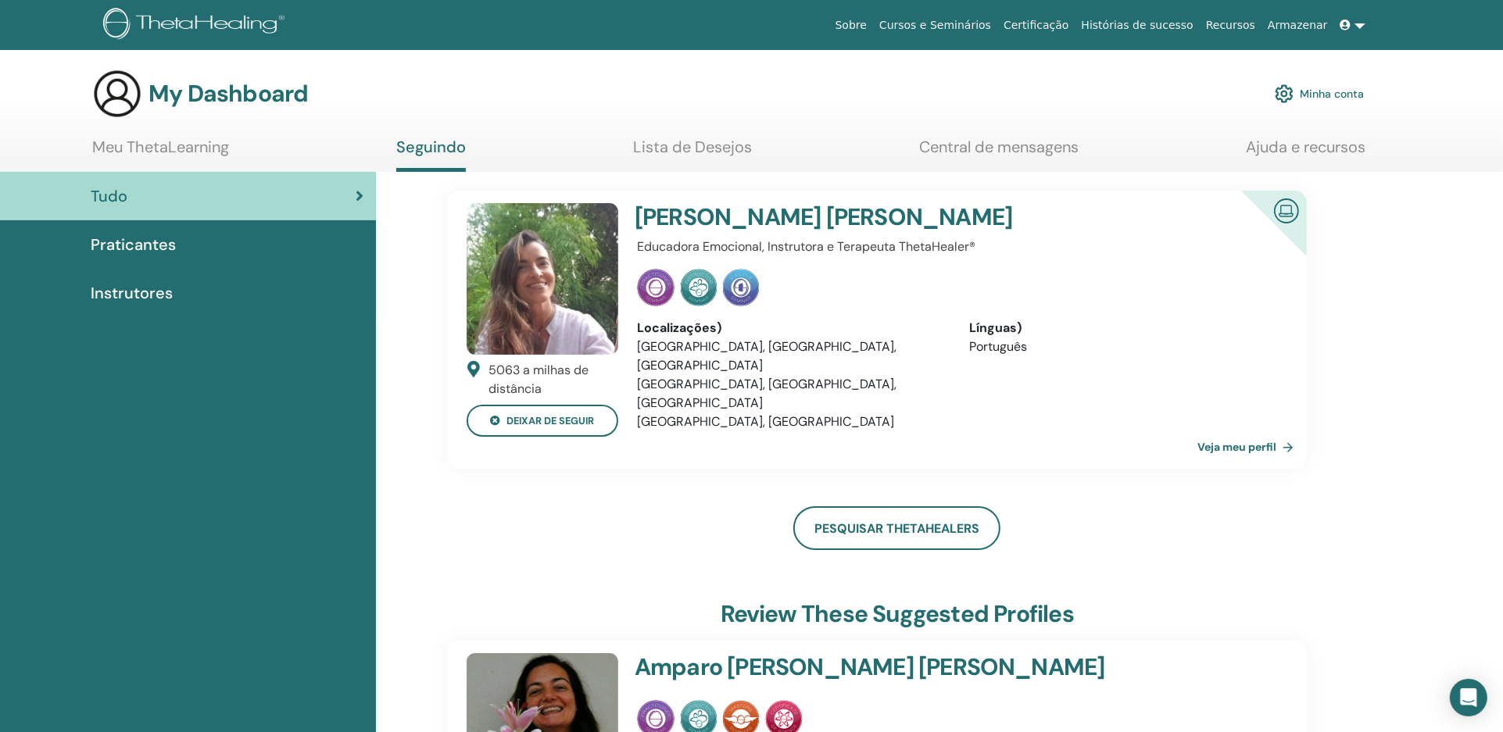
click at [1307, 90] on link "Minha conta" at bounding box center [1319, 94] width 89 height 34
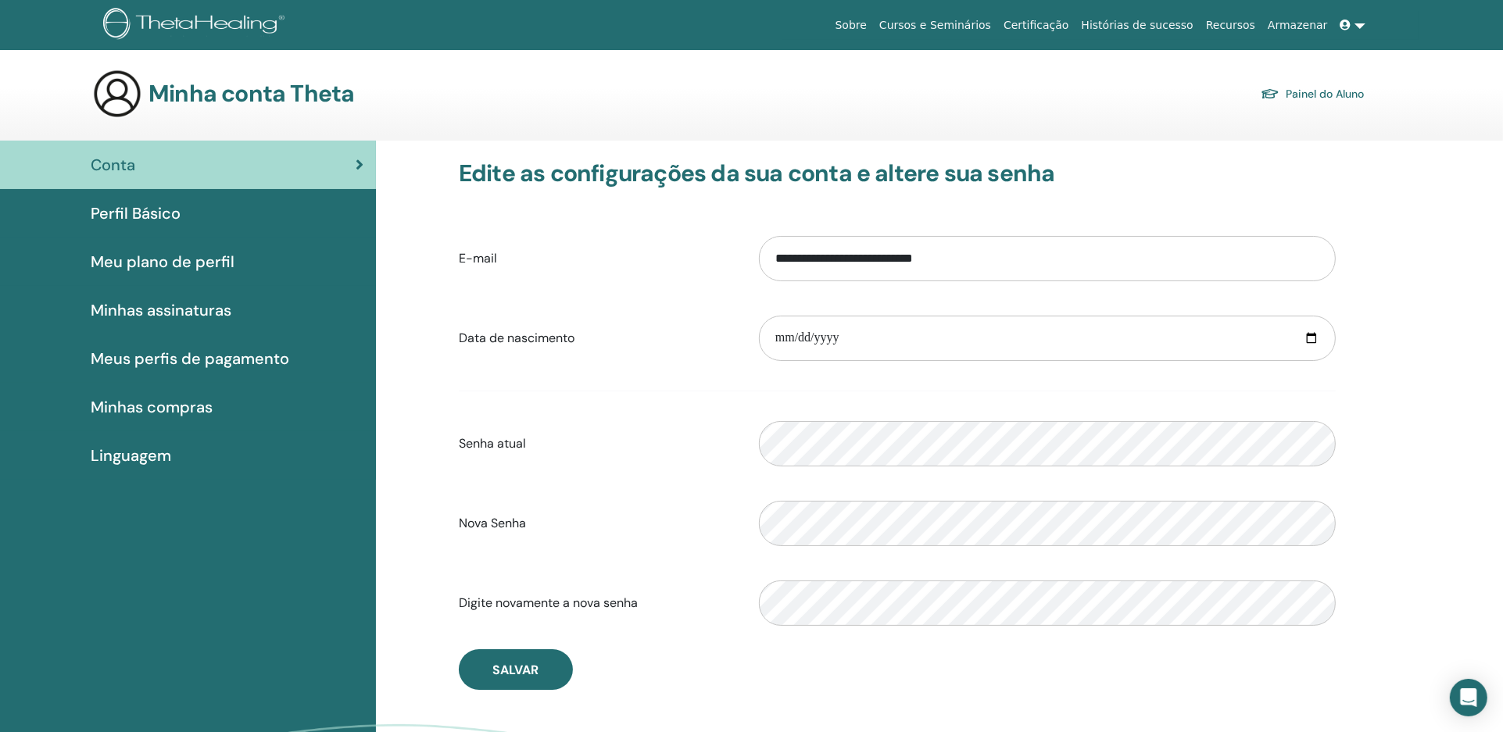
click at [177, 404] on span "Minhas compras" at bounding box center [152, 406] width 122 height 23
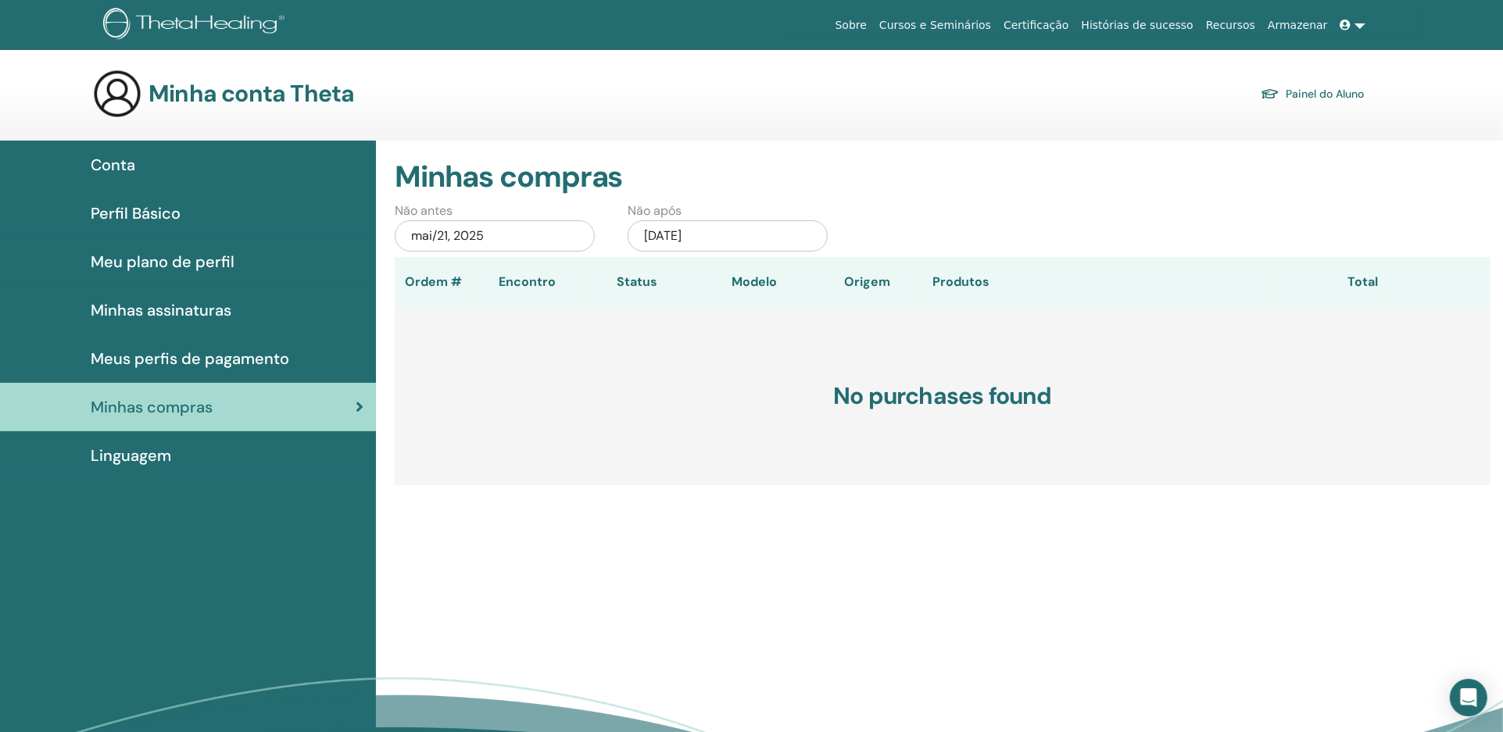
click at [147, 460] on span "Linguagem" at bounding box center [131, 455] width 81 height 23
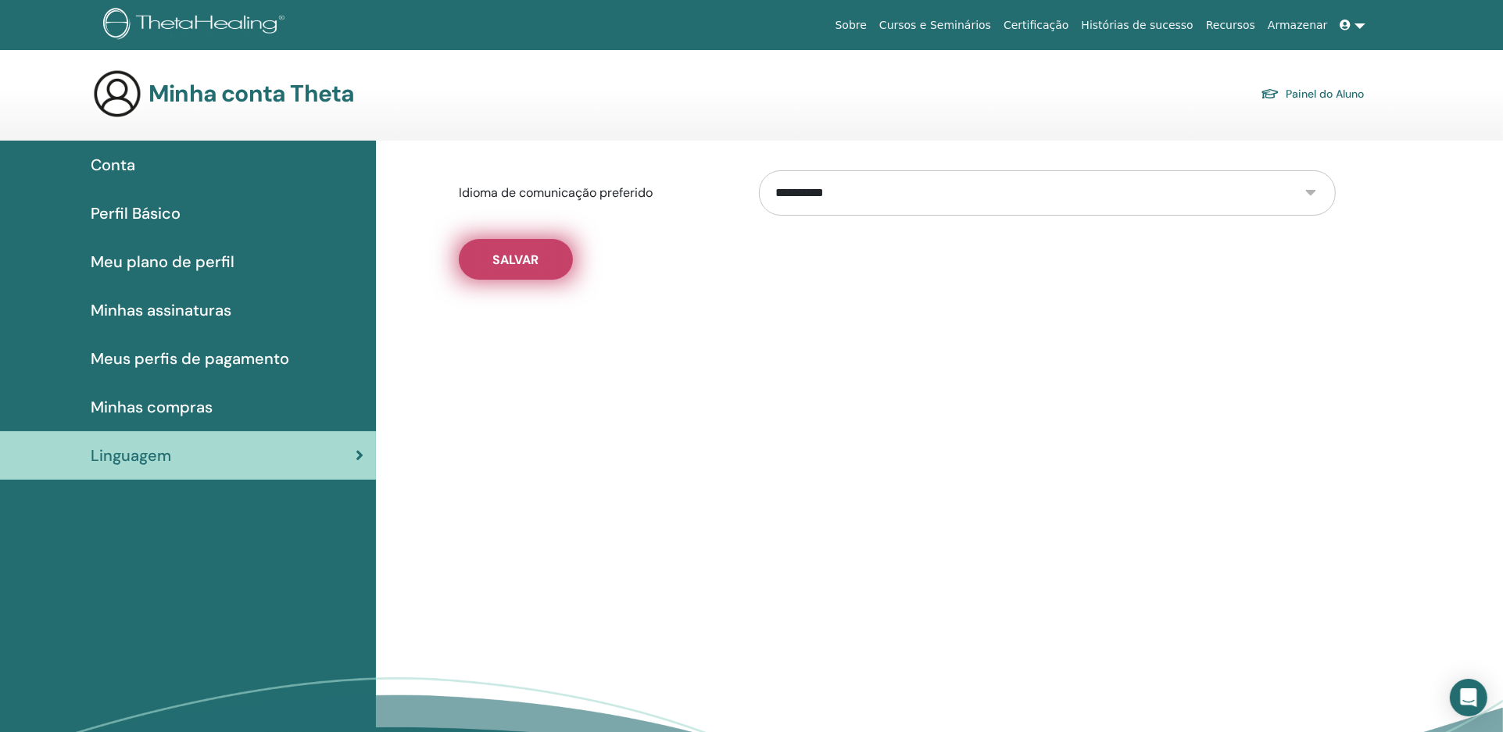
click at [531, 254] on span "Salvar" at bounding box center [515, 260] width 46 height 16
click at [161, 213] on span "Perfil Básico" at bounding box center [136, 213] width 90 height 23
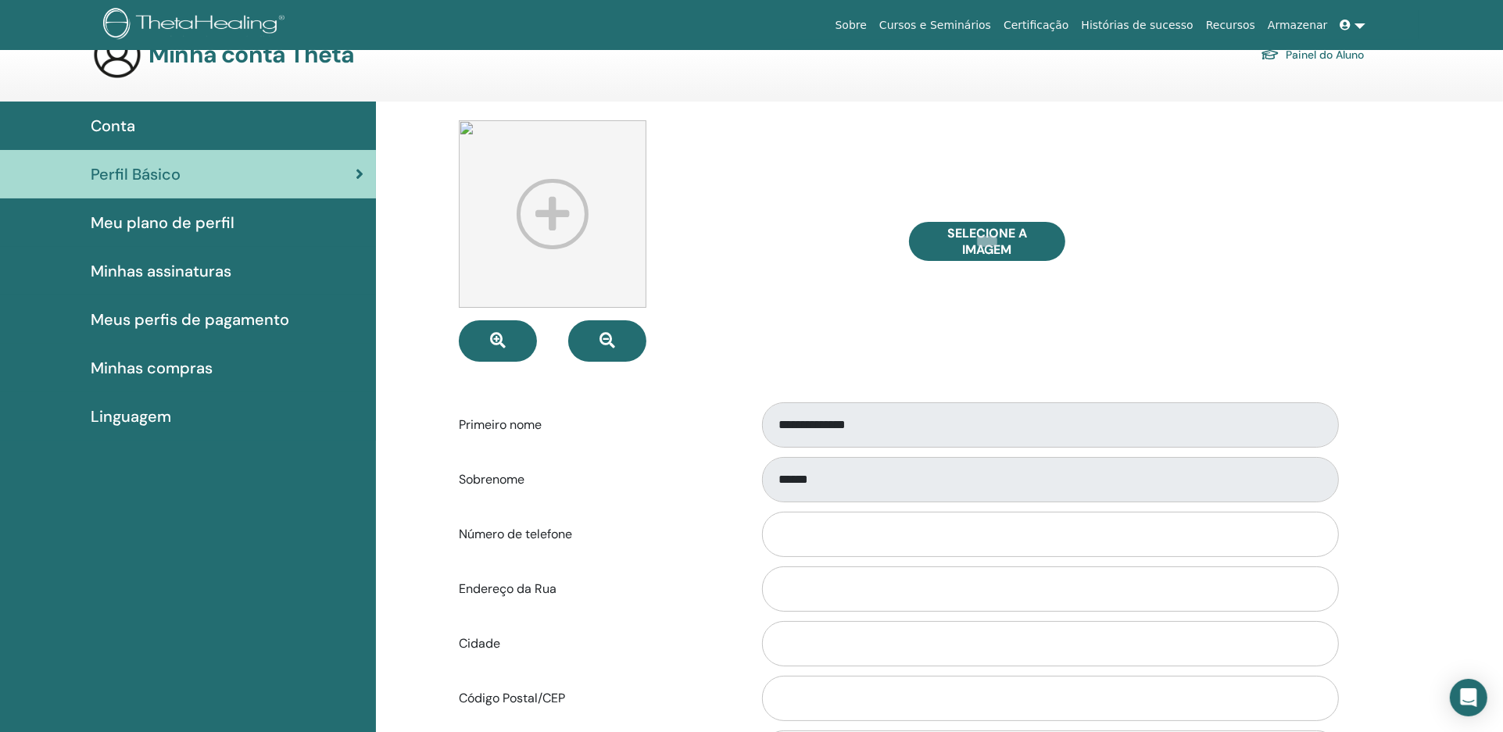
scroll to position [34, 0]
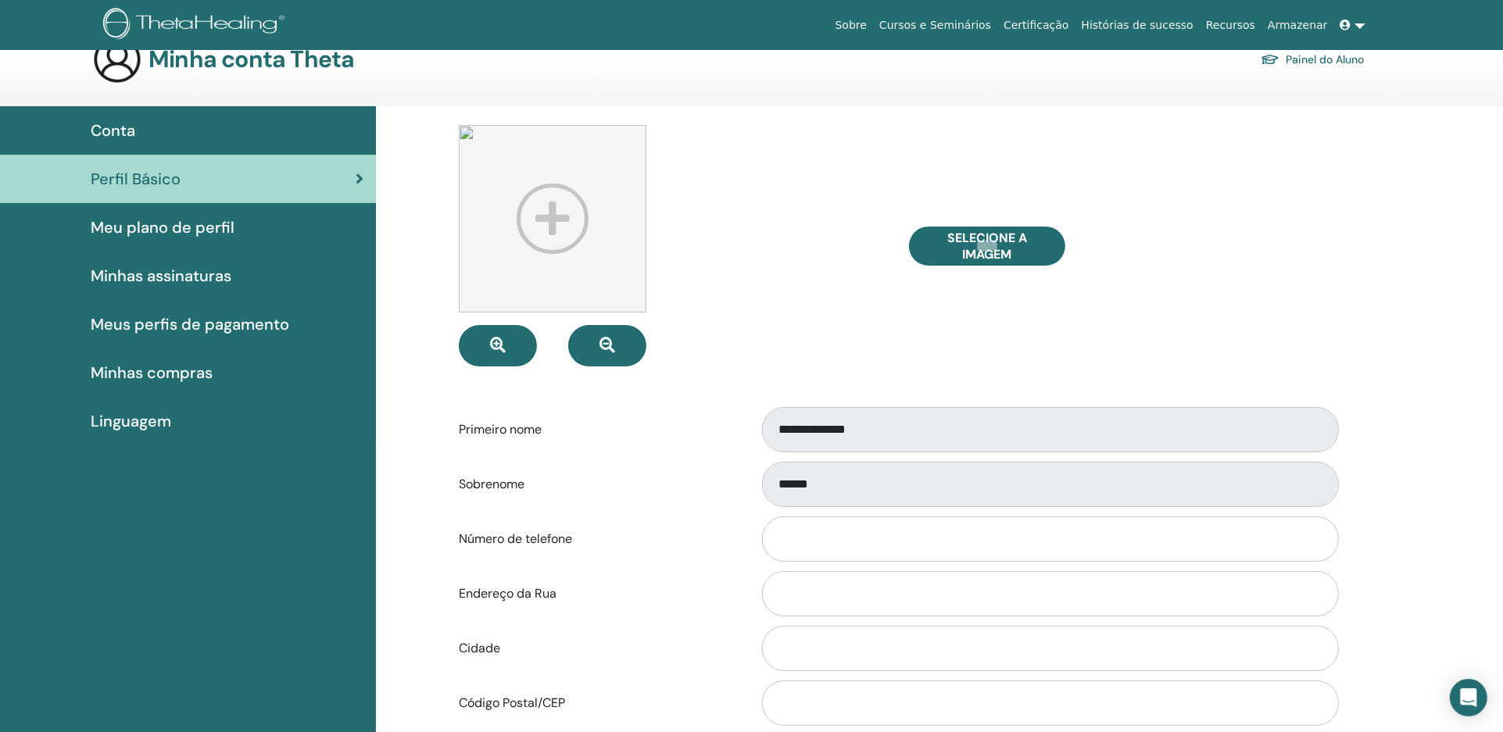
click at [529, 202] on img at bounding box center [553, 219] width 188 height 188
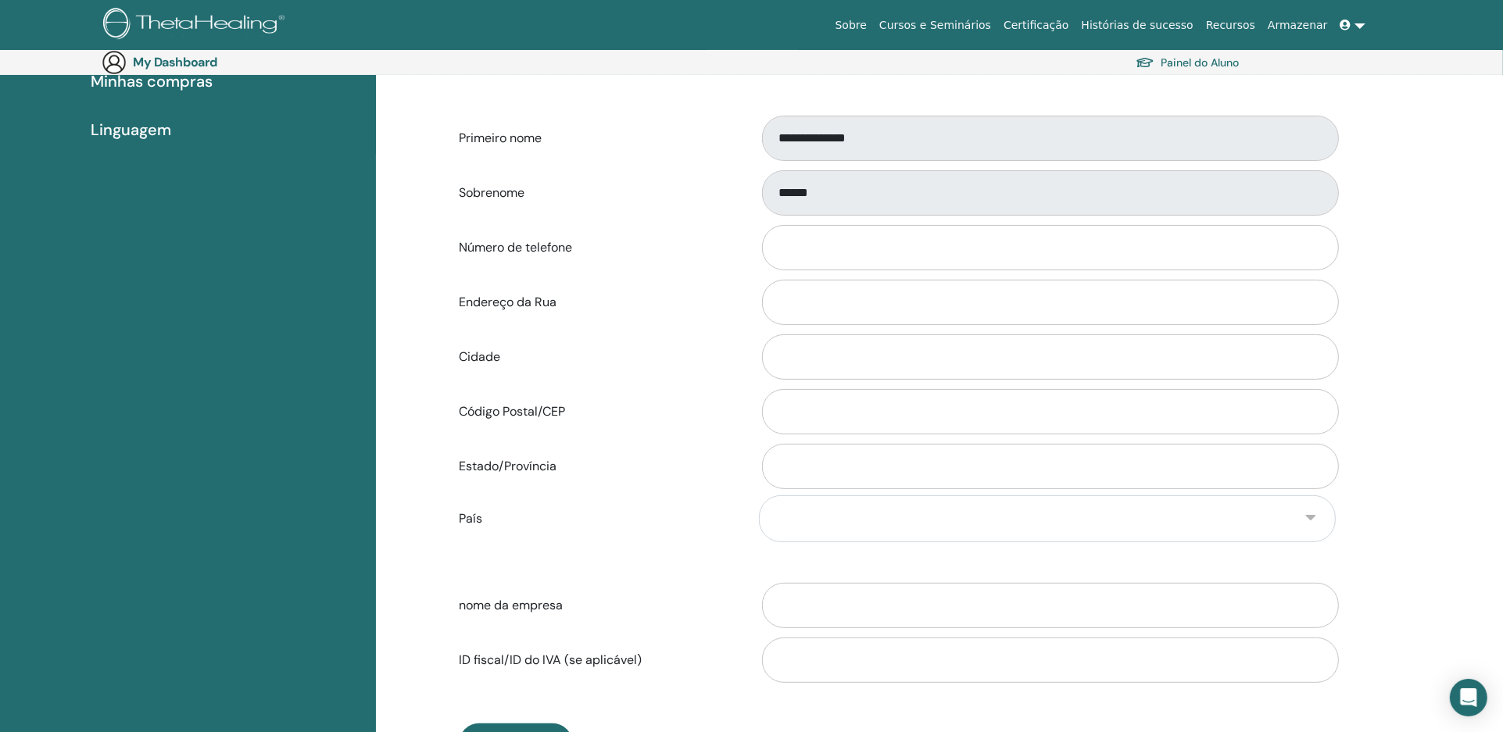
scroll to position [311, 0]
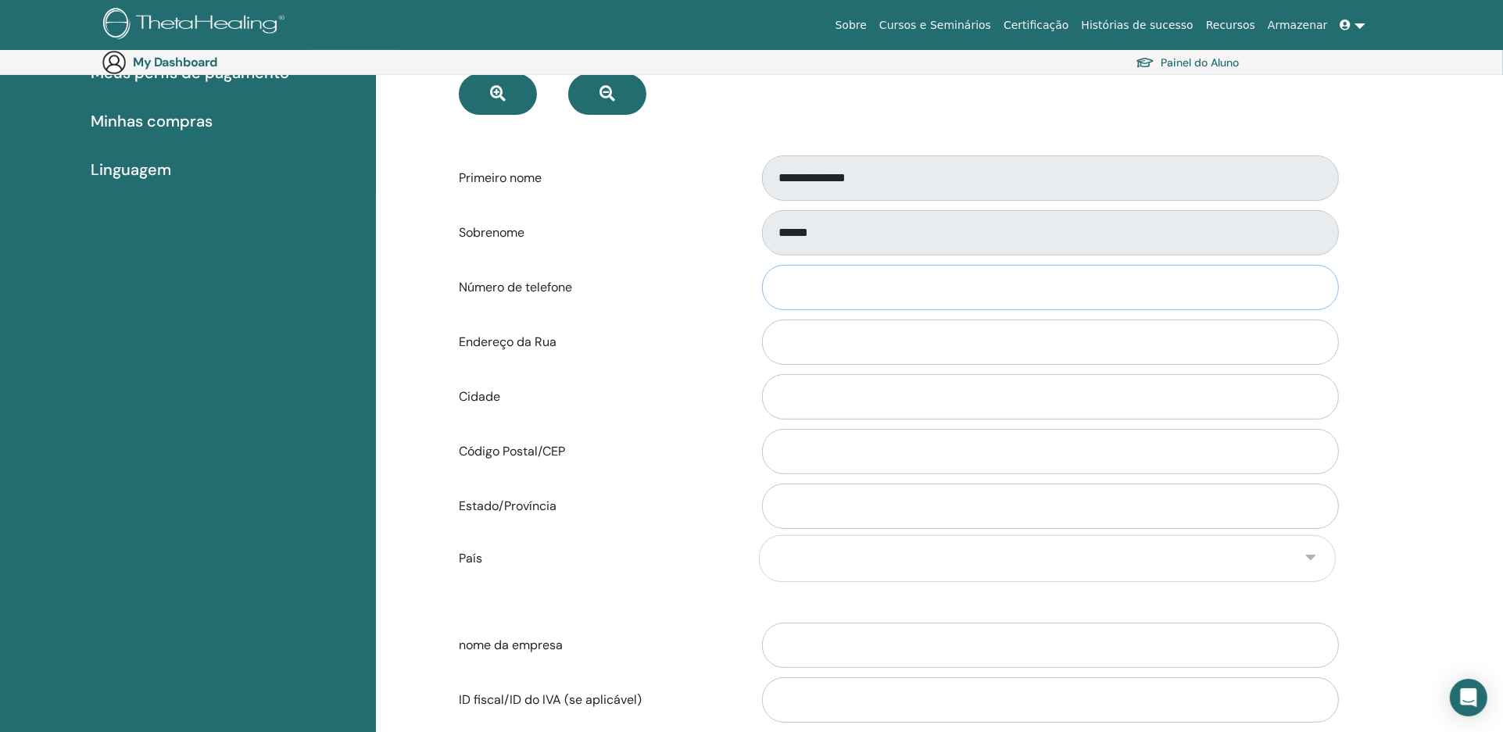
click at [801, 283] on input "Número de telefone" at bounding box center [1050, 287] width 577 height 45
type input "**********"
type input "*******"
type input "********"
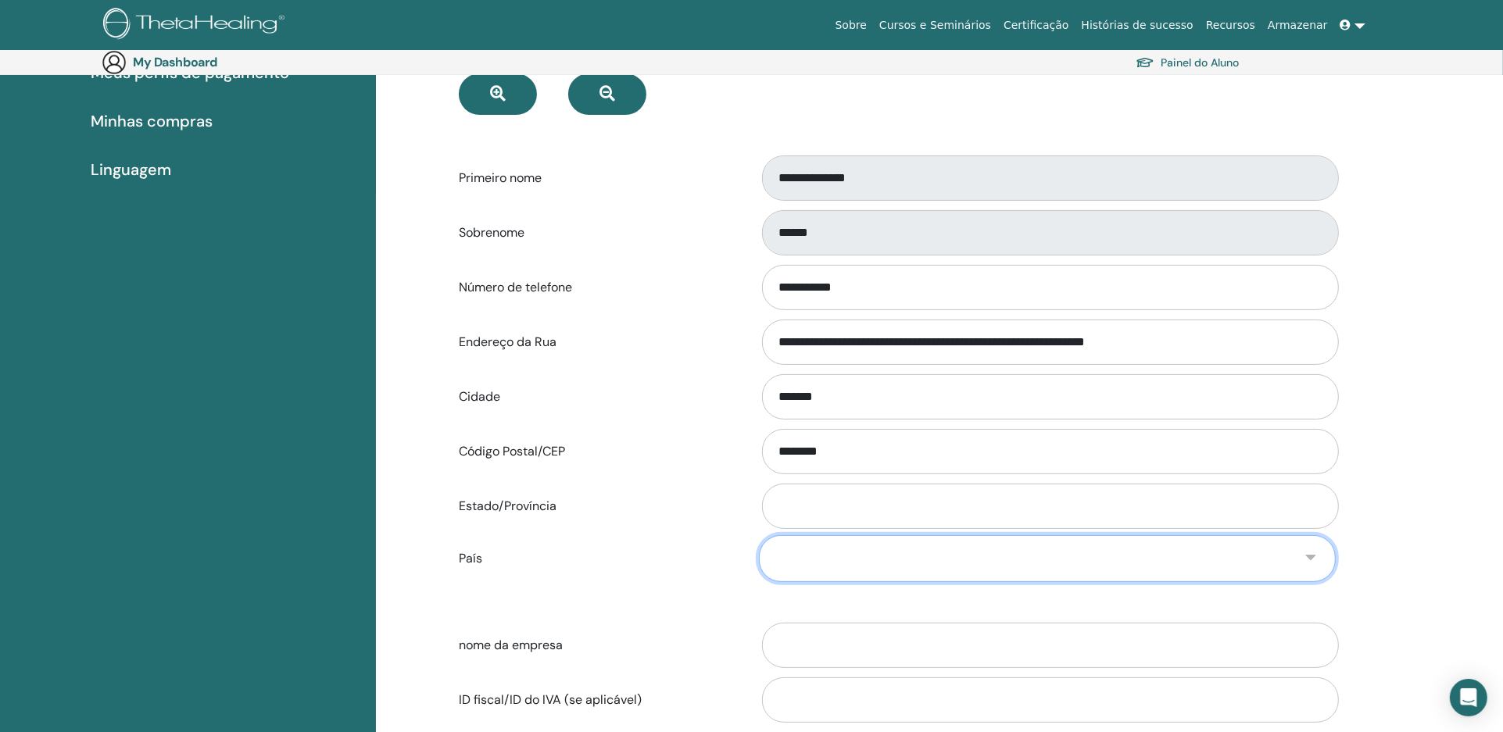
select select "**"
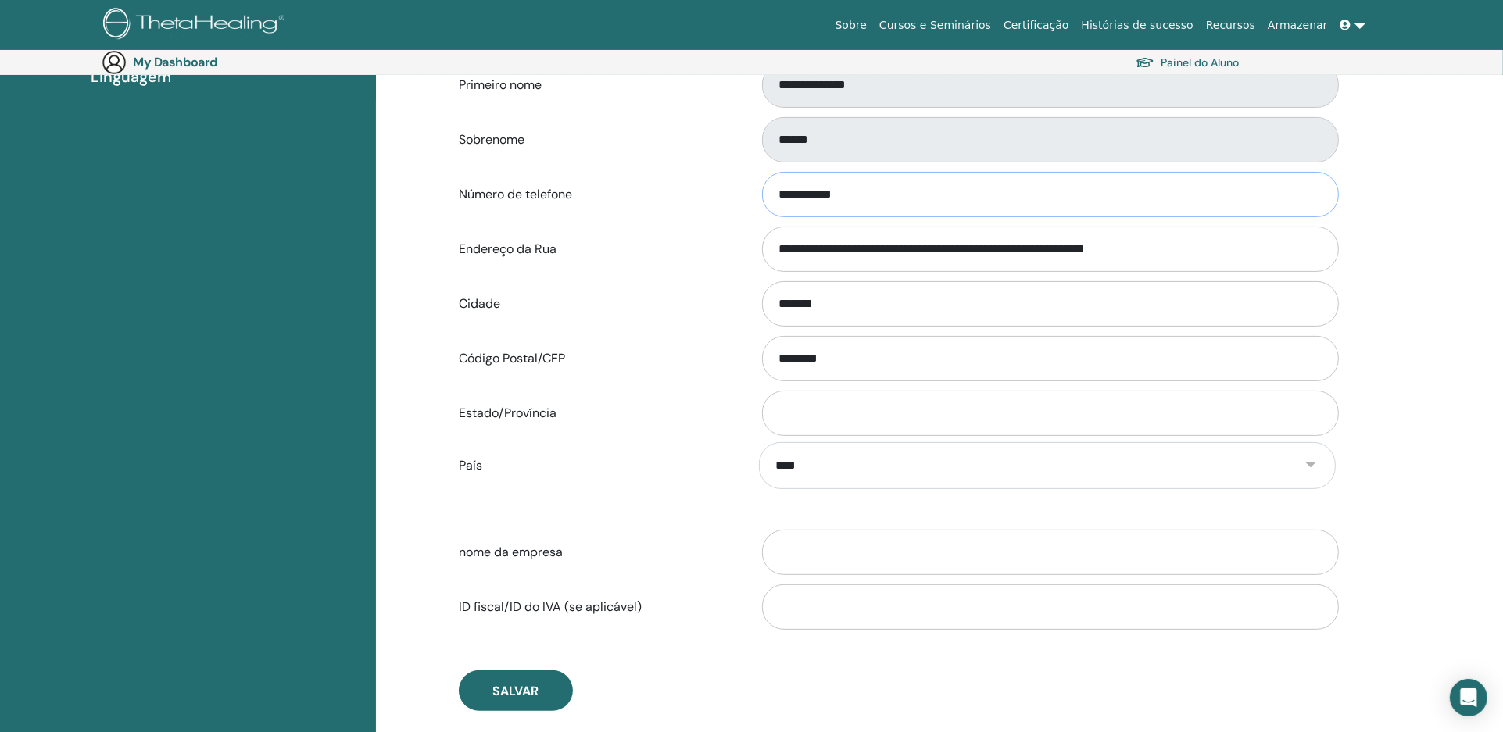
scroll to position [407, 0]
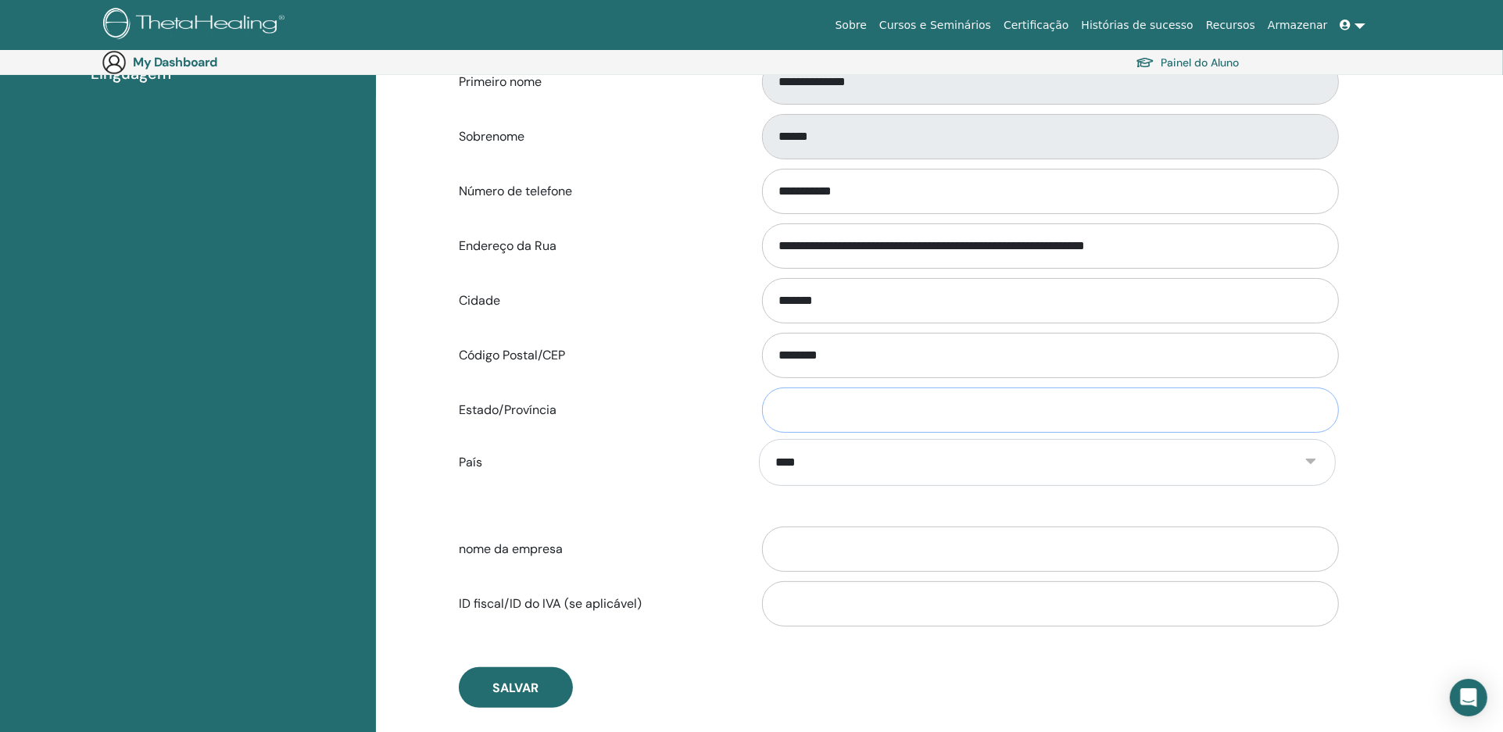
click at [806, 412] on input "Estado/Província" at bounding box center [1050, 410] width 577 height 45
type input "**"
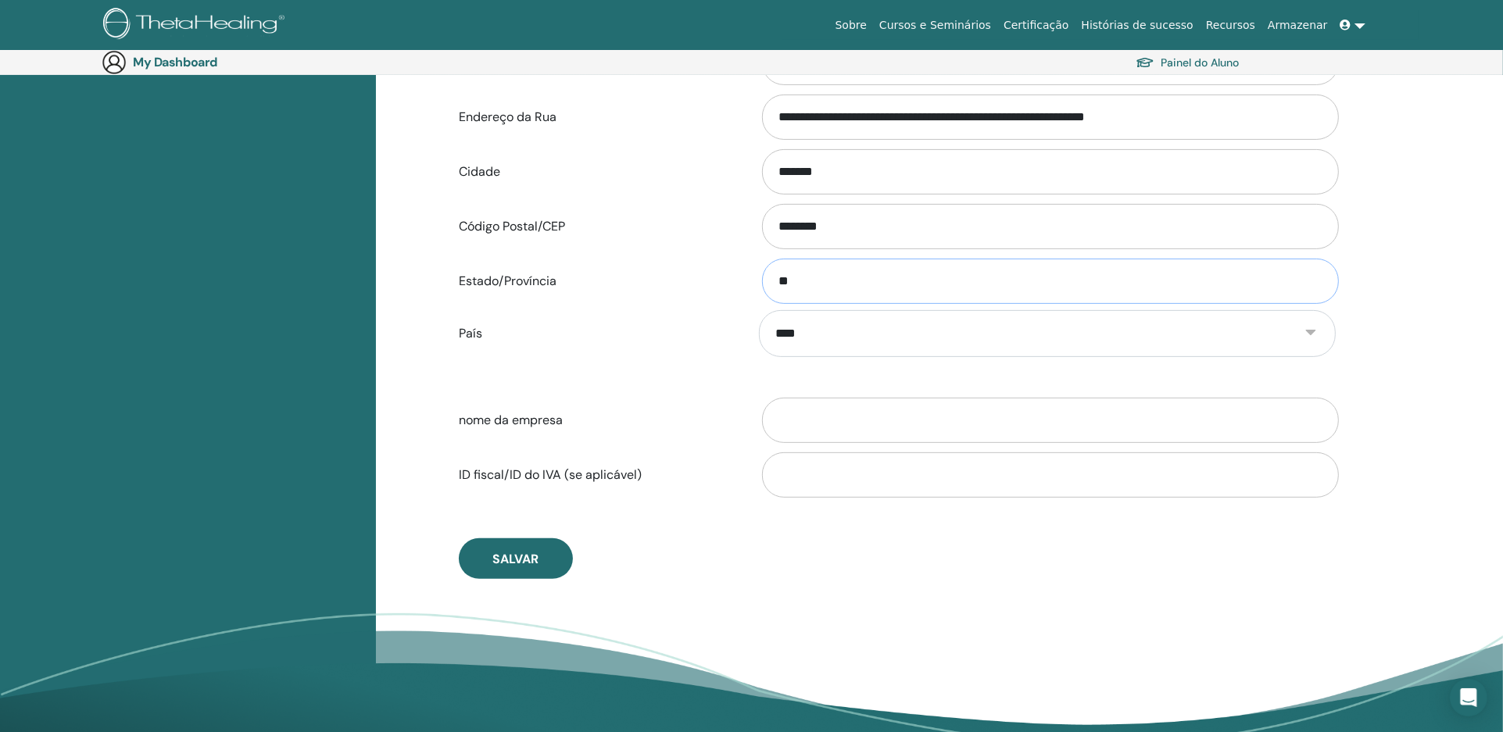
scroll to position [537, 0]
click at [525, 553] on span "Salvar" at bounding box center [515, 558] width 46 height 16
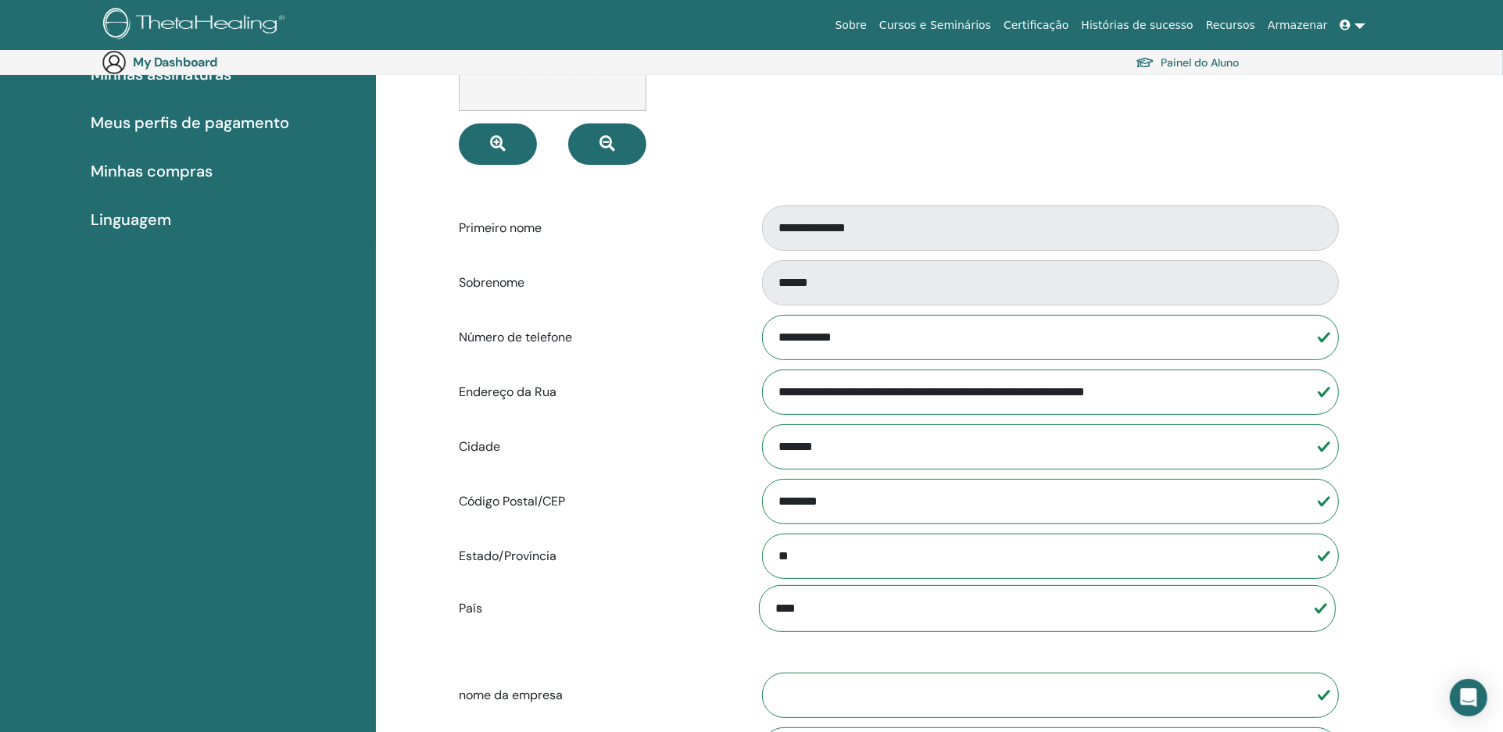
scroll to position [193, 0]
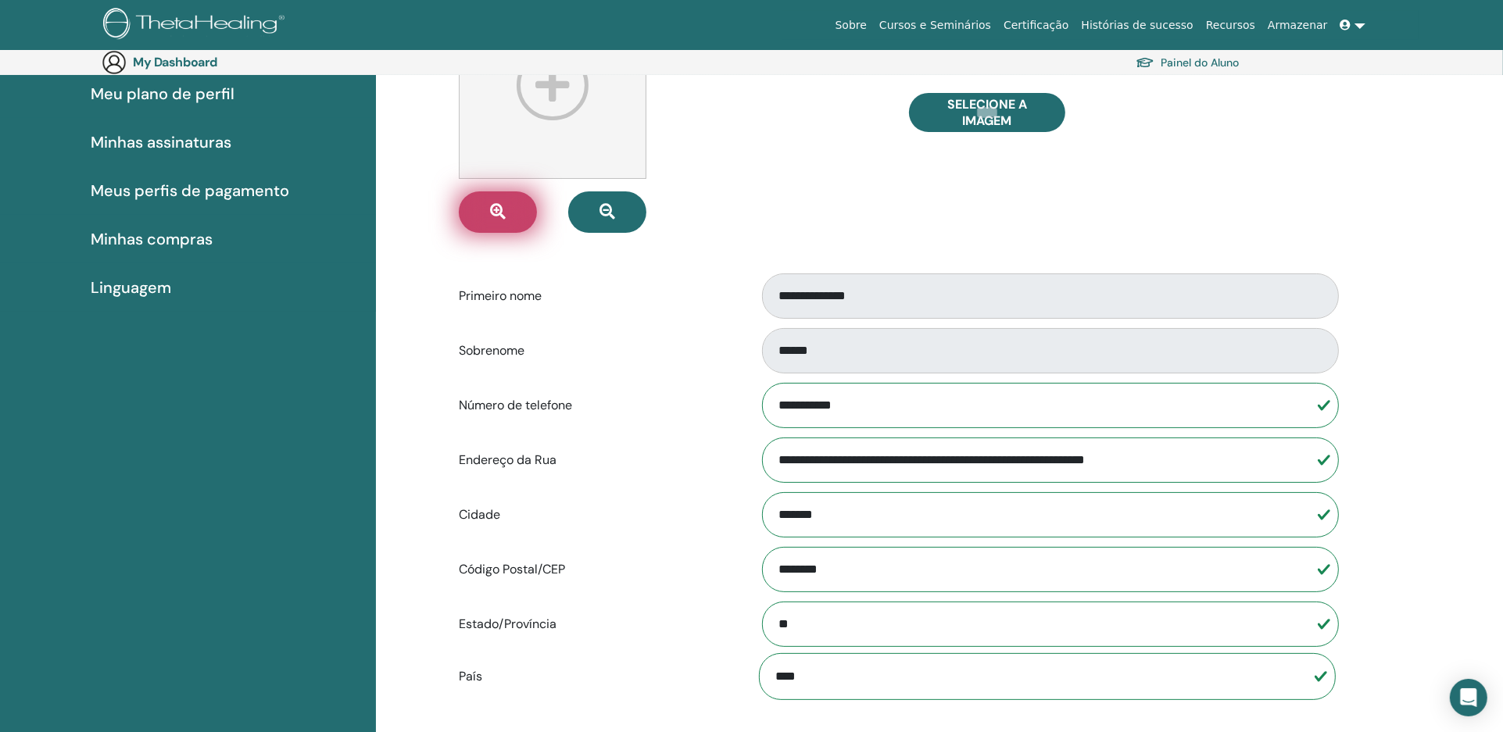
click at [503, 208] on icon "button" at bounding box center [498, 212] width 16 height 16
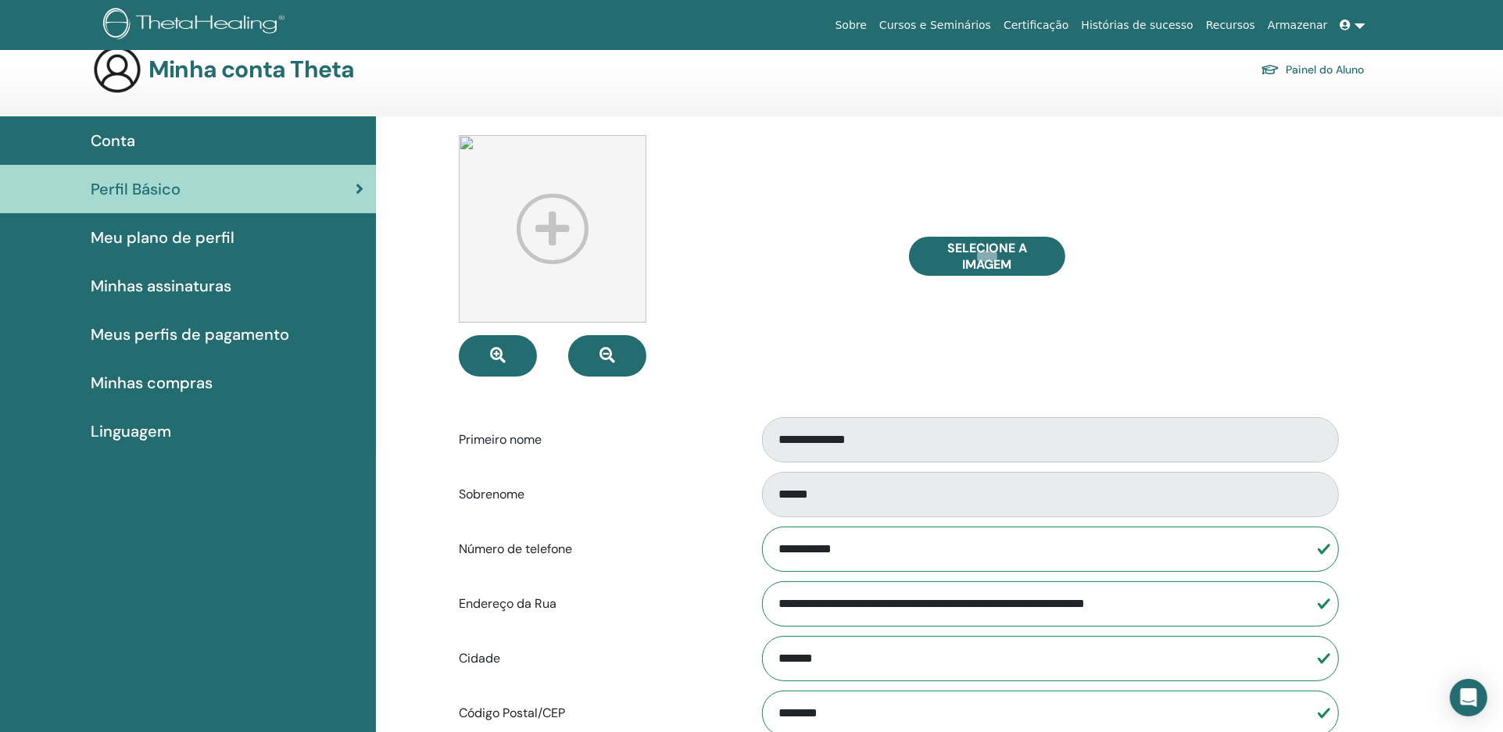
scroll to position [0, 0]
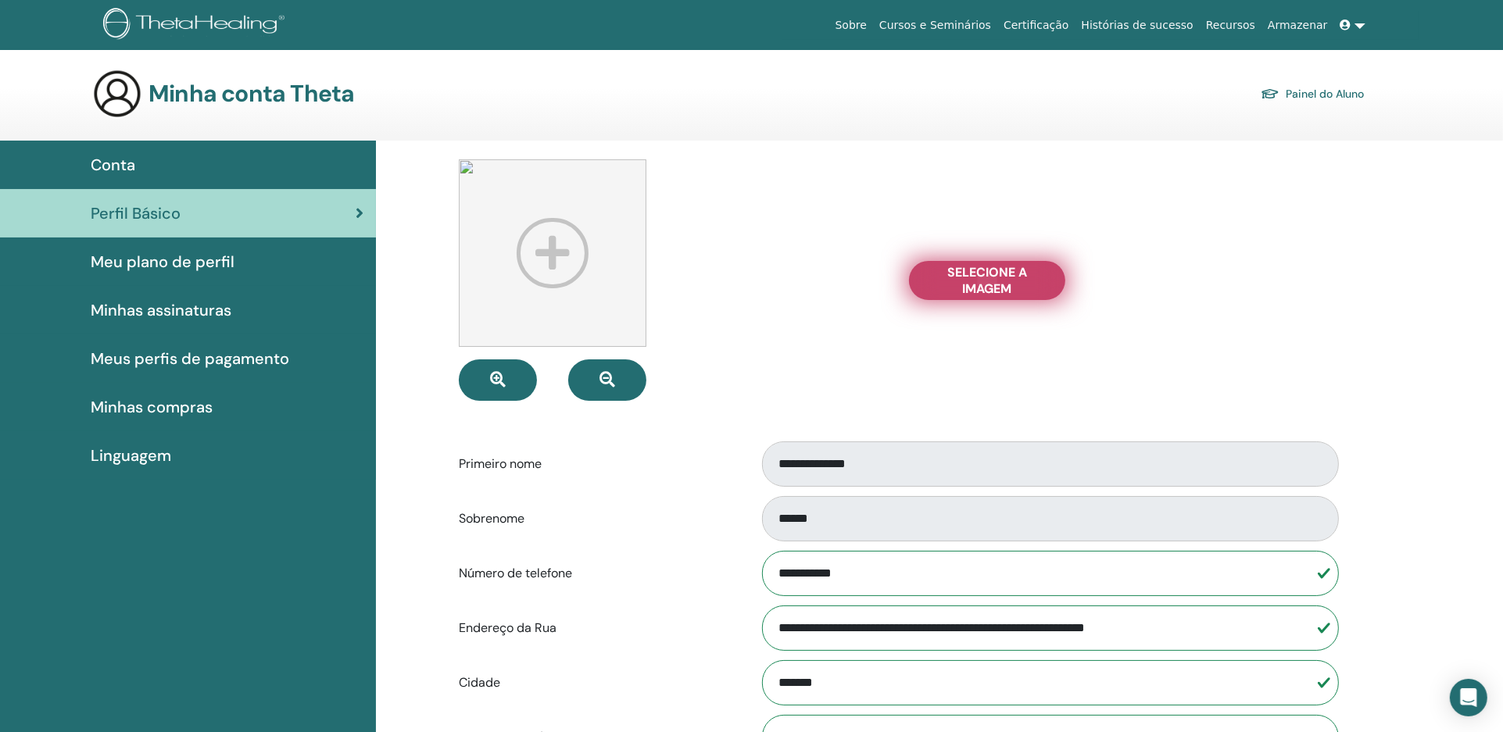
click at [982, 281] on span "Selecione a imagem" at bounding box center [987, 280] width 117 height 33
click at [982, 281] on input "Selecione a imagem" at bounding box center [987, 280] width 20 height 11
type input "**********"
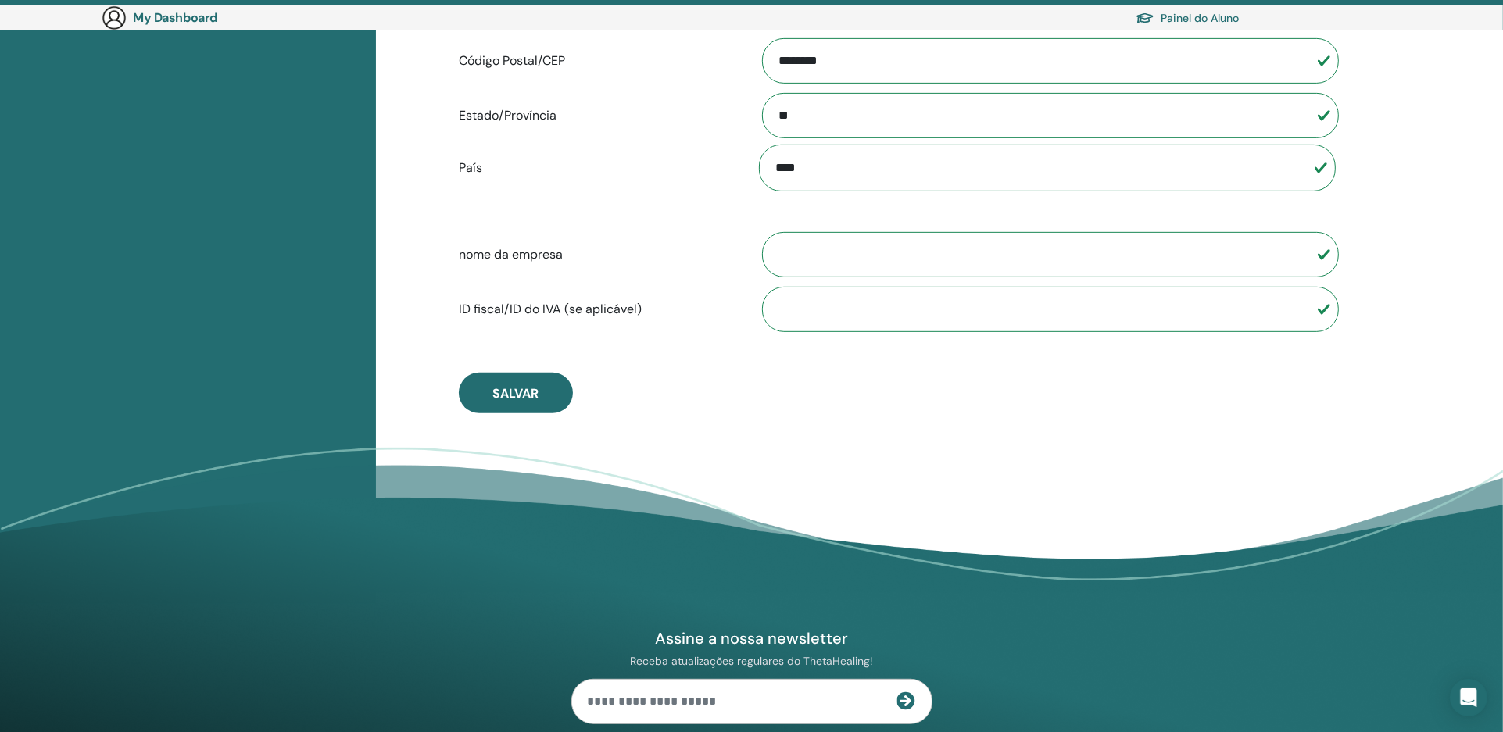
scroll to position [728, 0]
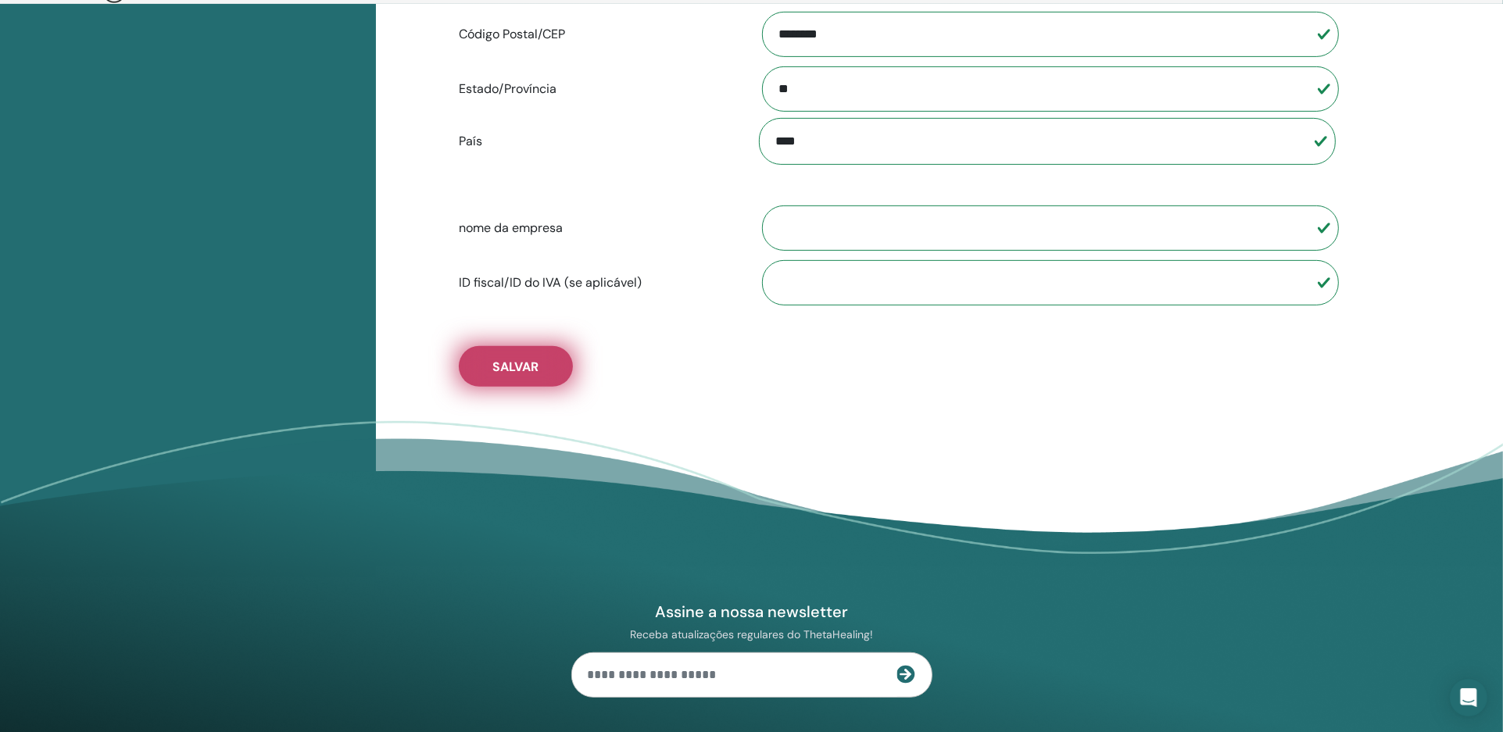
click at [525, 367] on span "Salvar" at bounding box center [515, 367] width 46 height 16
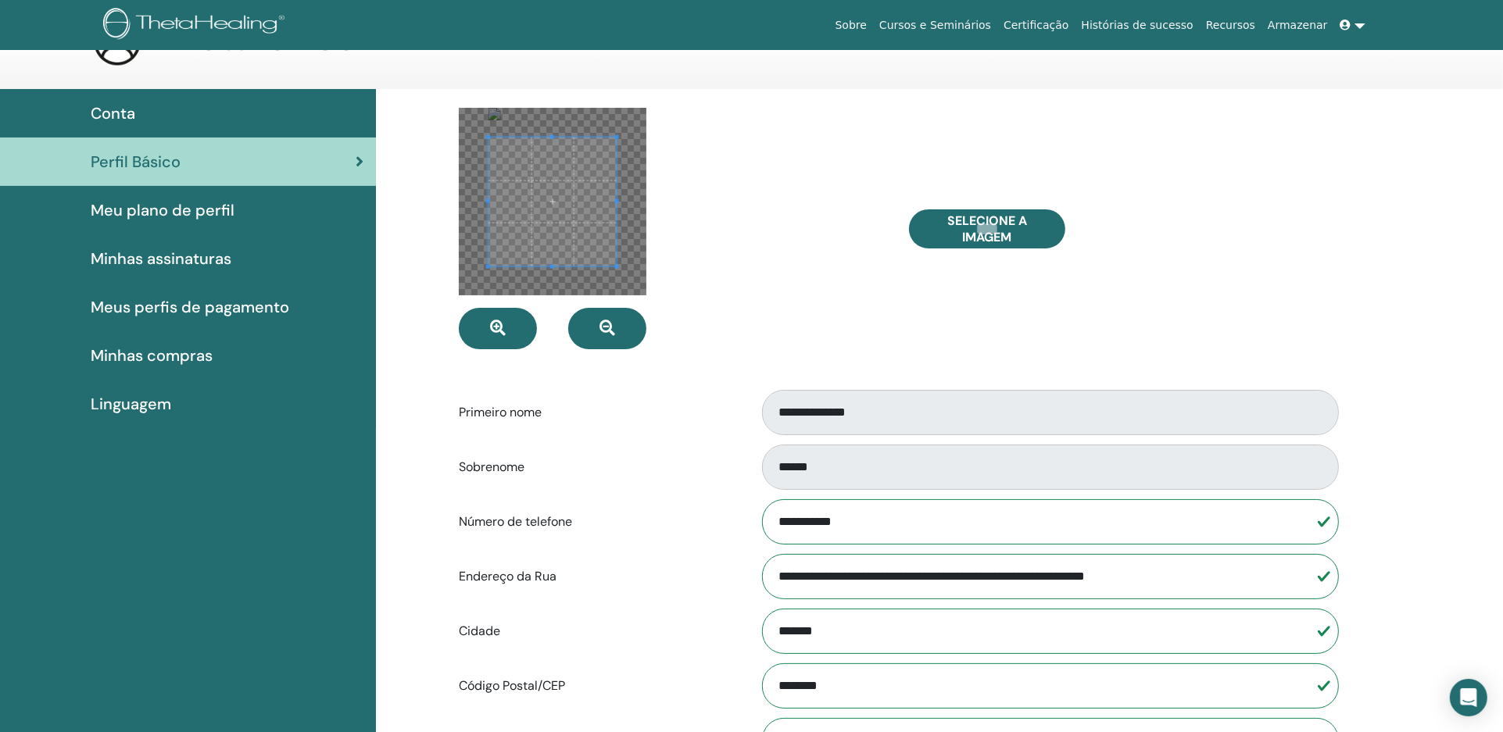
scroll to position [0, 0]
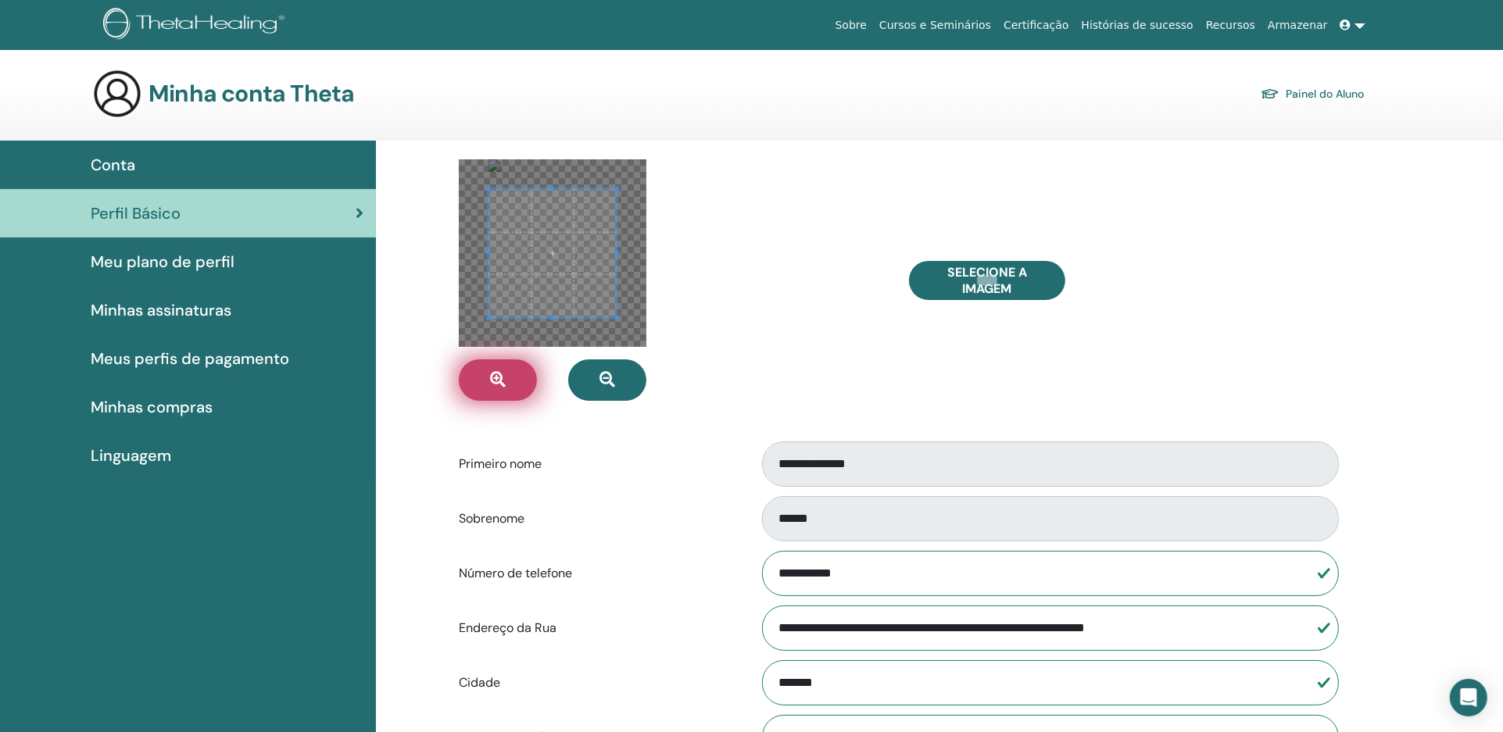
click at [512, 378] on button "button" at bounding box center [498, 380] width 78 height 41
click at [538, 292] on span at bounding box center [548, 245] width 129 height 129
click at [634, 474] on label "Primeiro nome" at bounding box center [597, 464] width 300 height 30
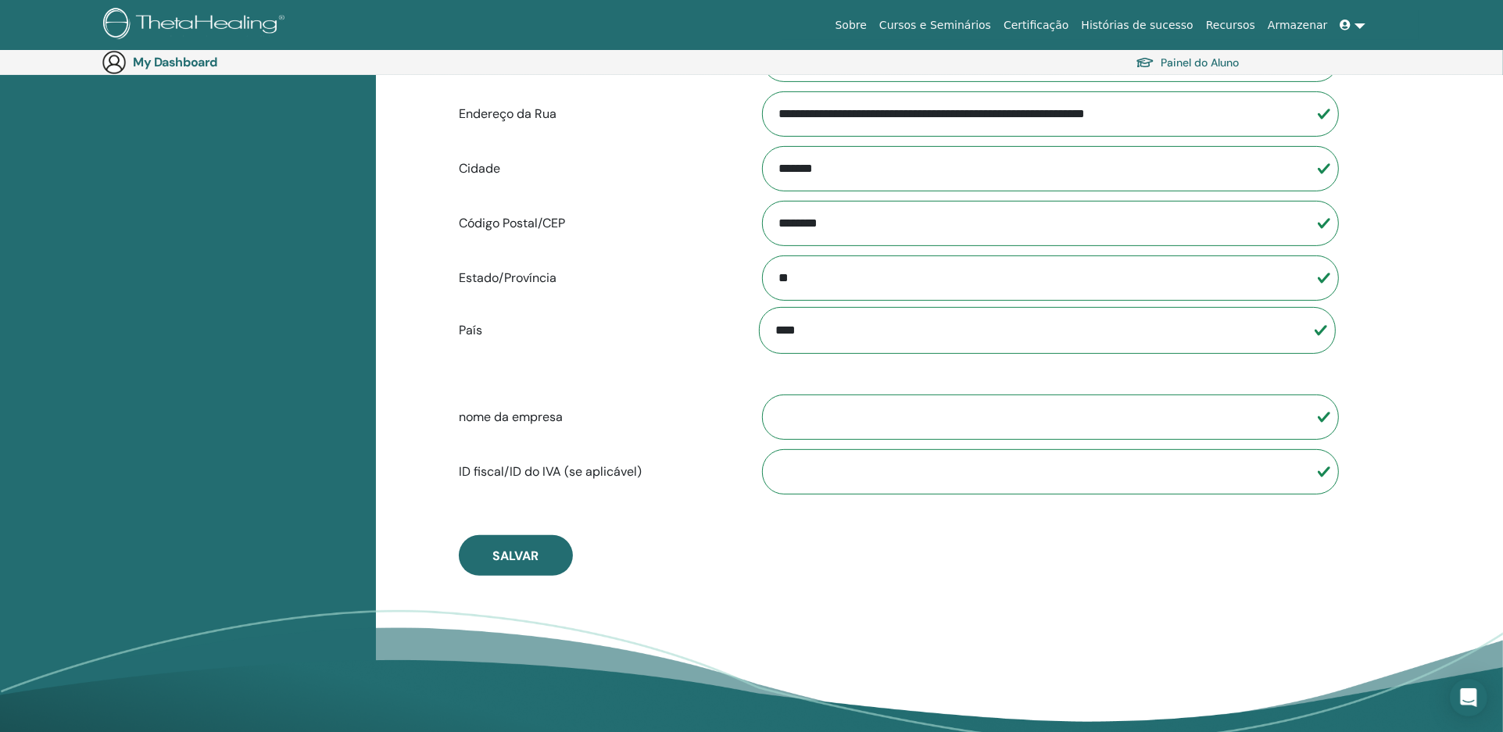
scroll to position [540, 0]
click at [535, 551] on span "Salvar" at bounding box center [515, 555] width 46 height 16
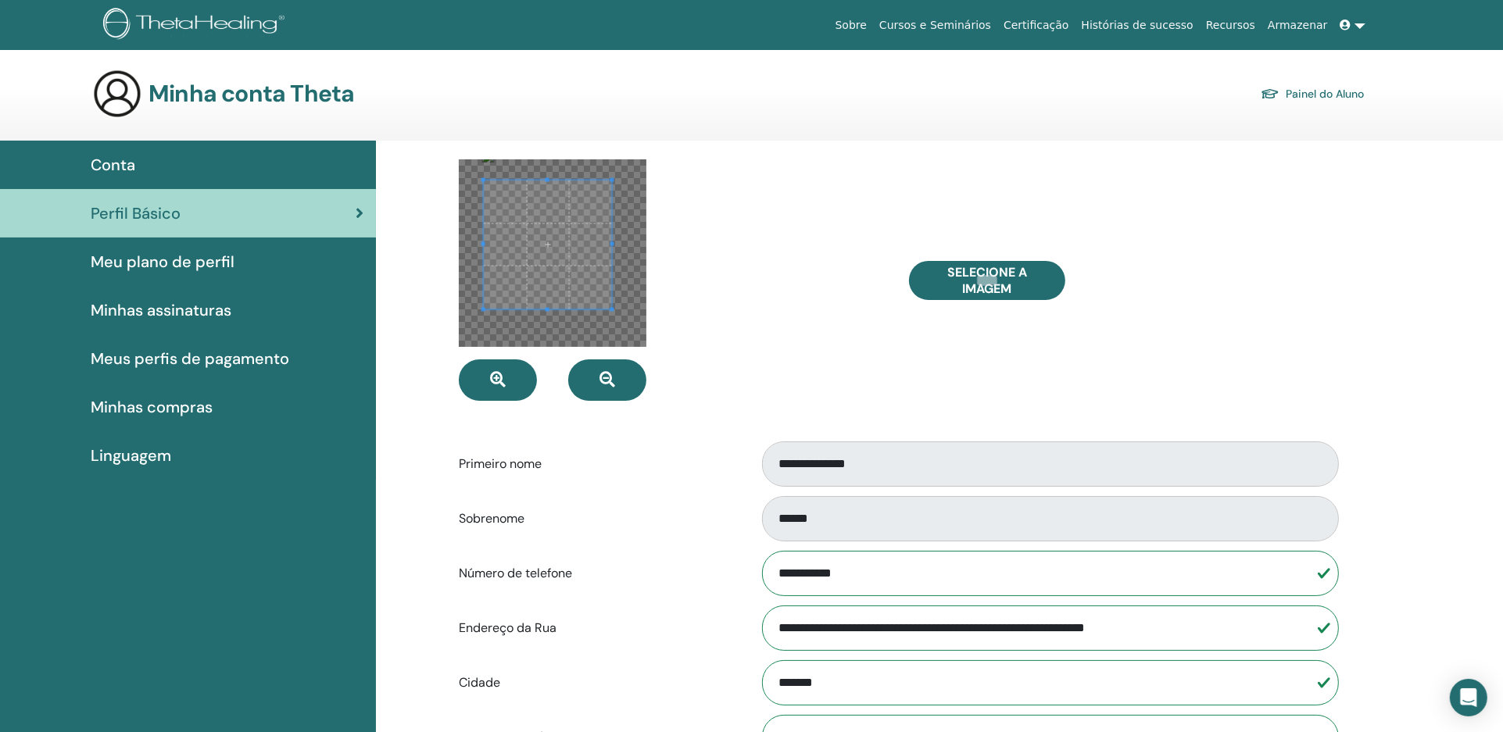
click at [139, 210] on span "Perfil Básico" at bounding box center [136, 213] width 90 height 23
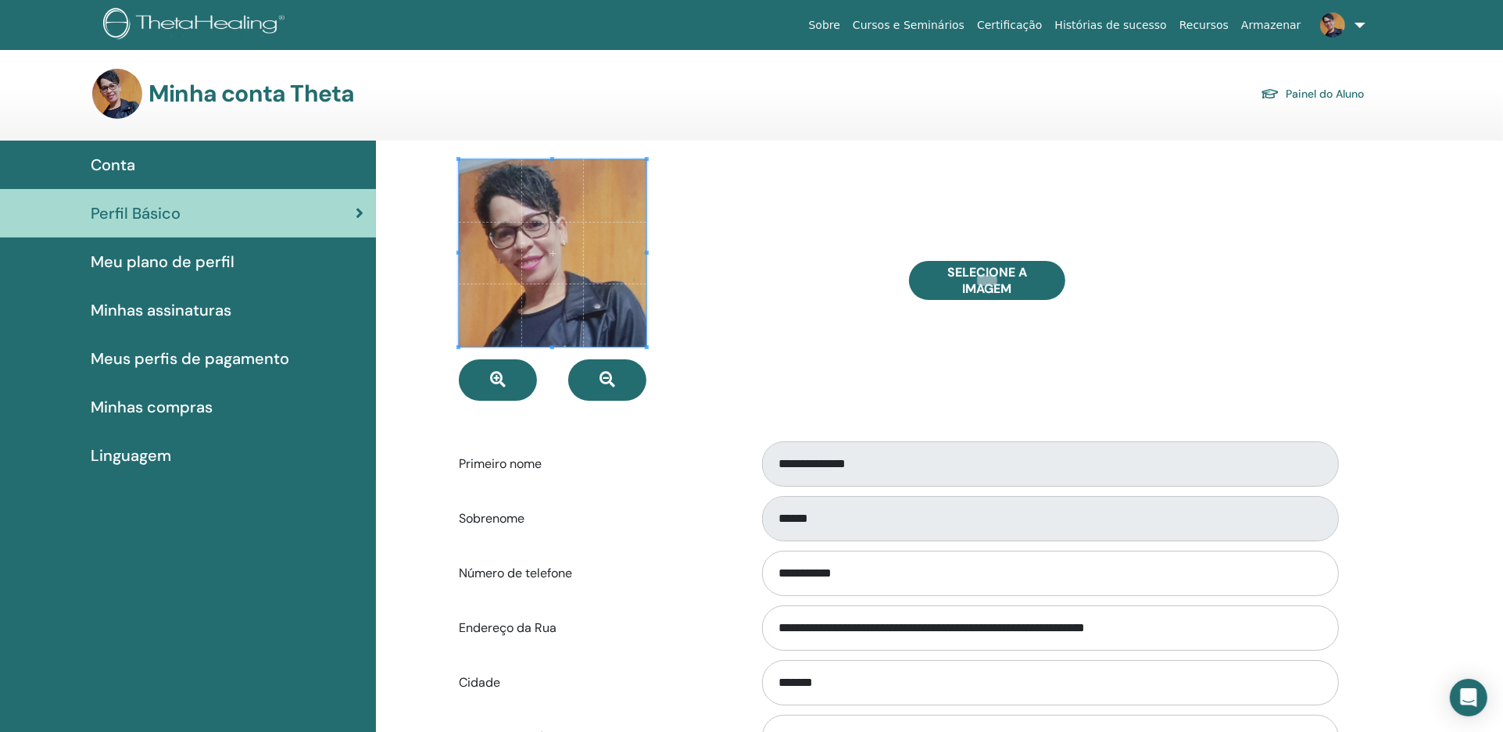
click at [111, 159] on span "Conta" at bounding box center [113, 164] width 45 height 23
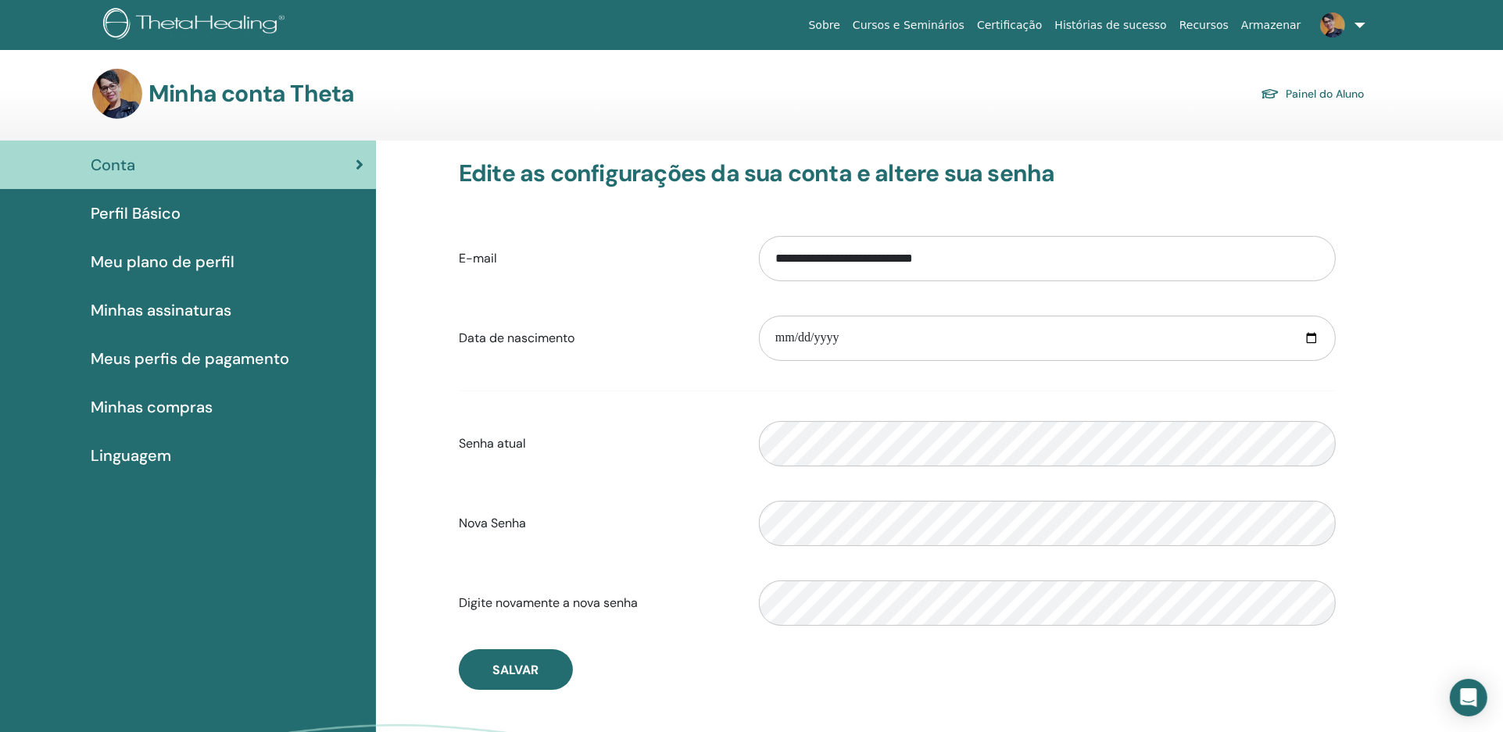
click at [160, 310] on span "Minhas assinaturas" at bounding box center [161, 310] width 141 height 23
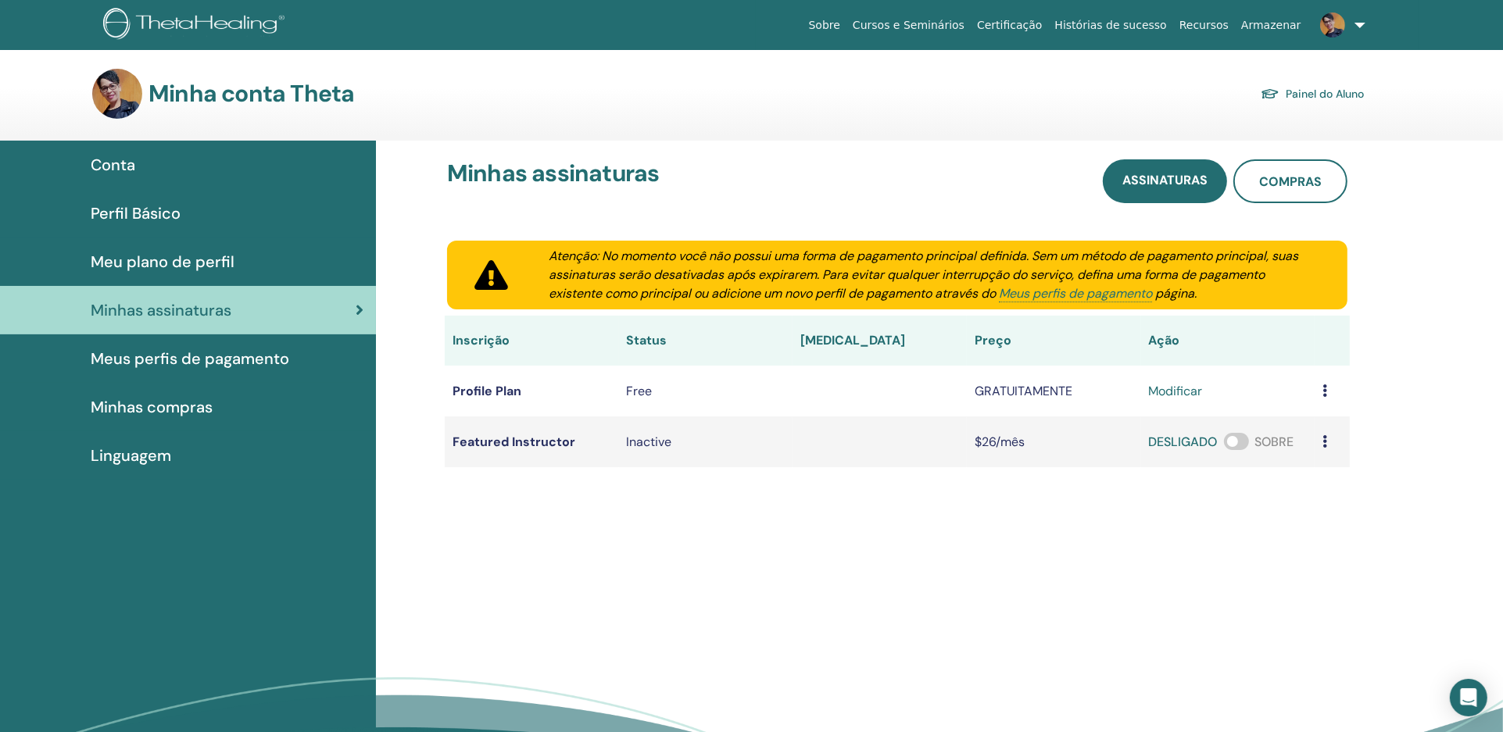
click at [206, 357] on span "Meus perfis de pagamento" at bounding box center [190, 358] width 199 height 23
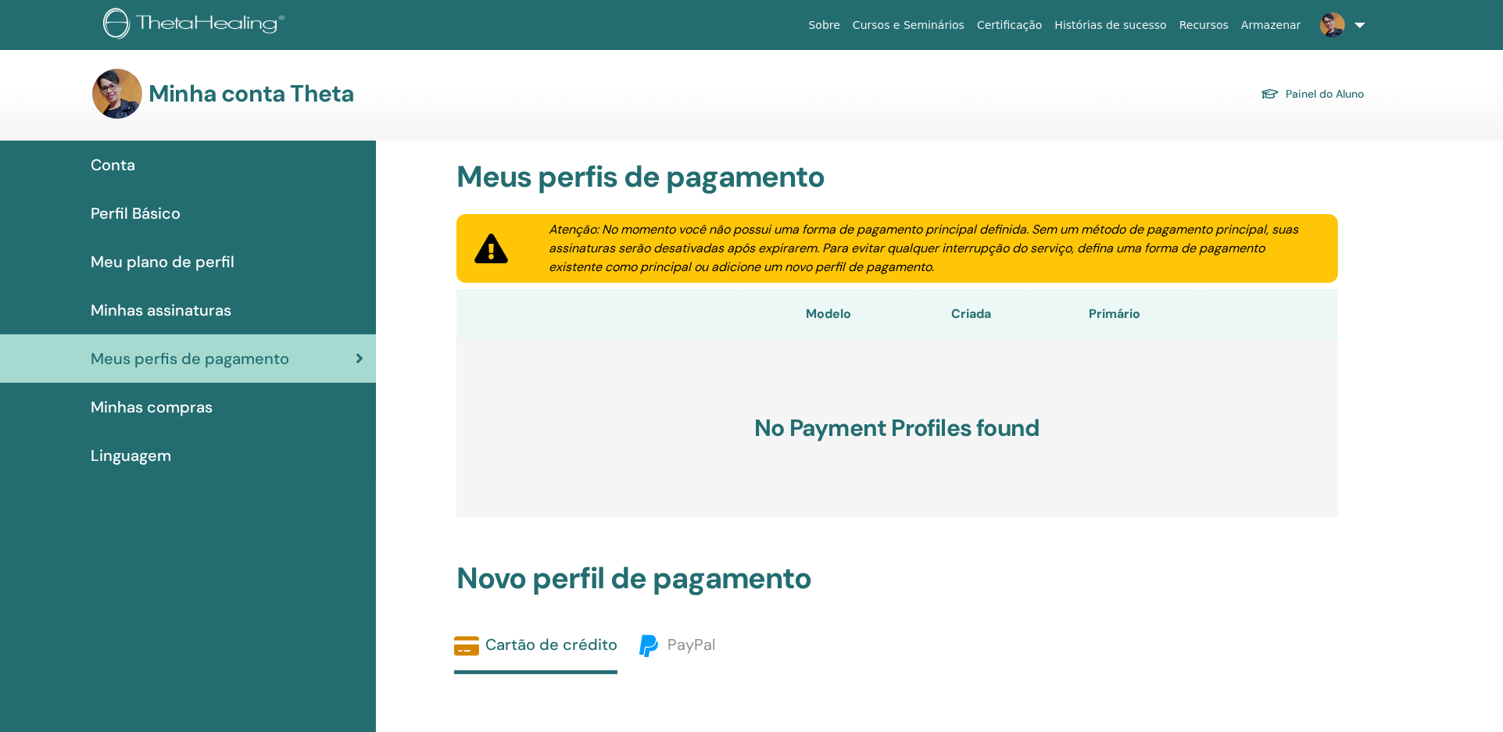
click at [163, 406] on span "Minhas compras" at bounding box center [152, 406] width 122 height 23
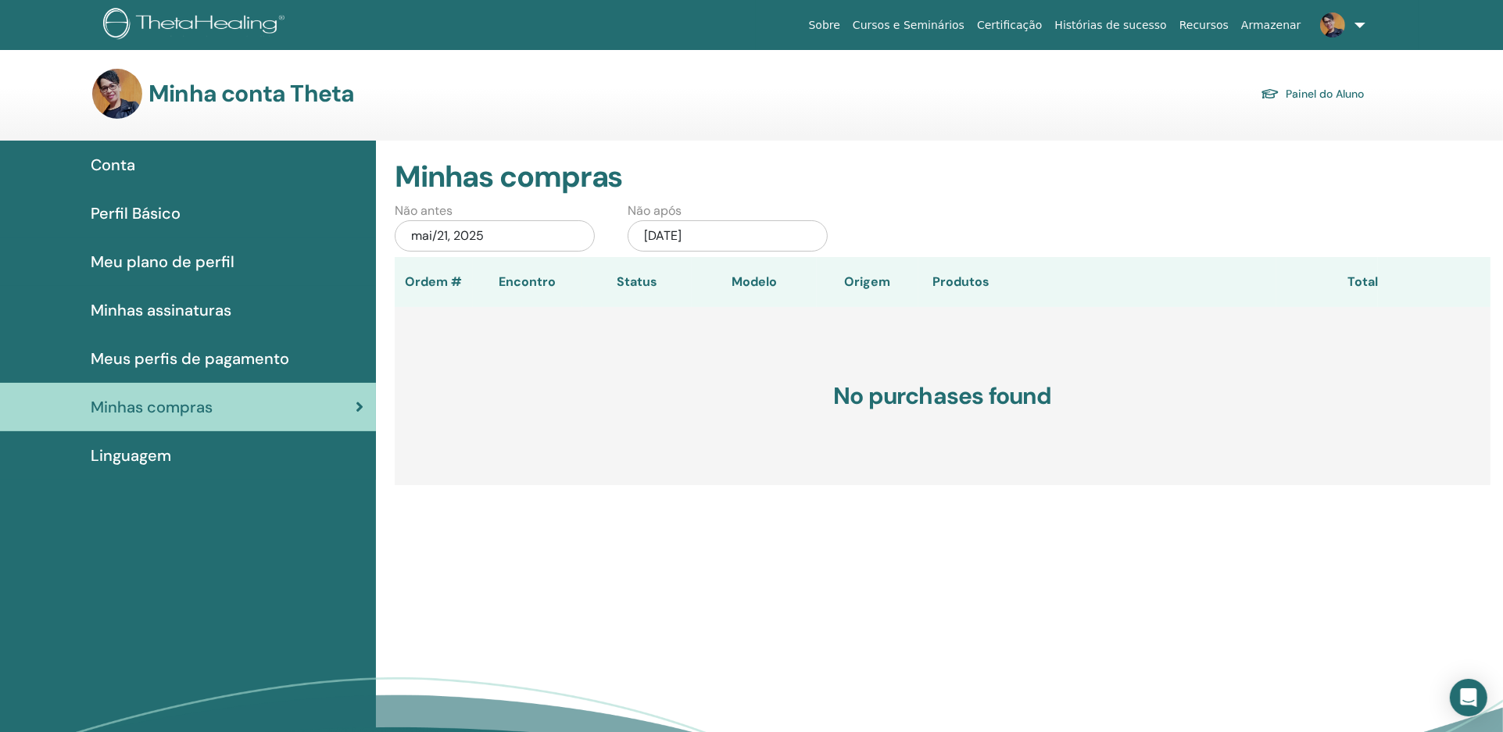
click at [1033, 23] on link "Certificação" at bounding box center [1009, 25] width 77 height 29
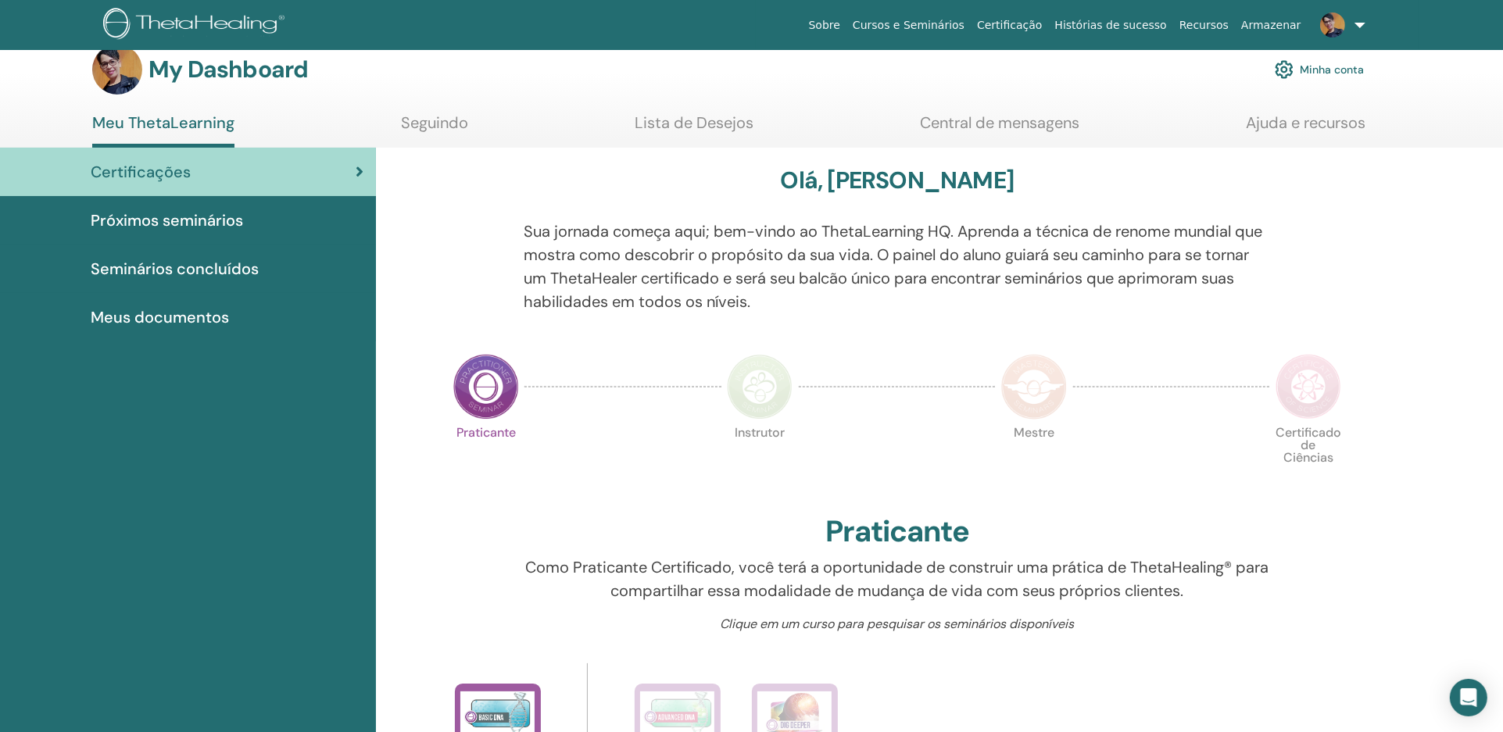
scroll to position [26, 0]
click at [183, 312] on span "Meus documentos" at bounding box center [160, 315] width 138 height 23
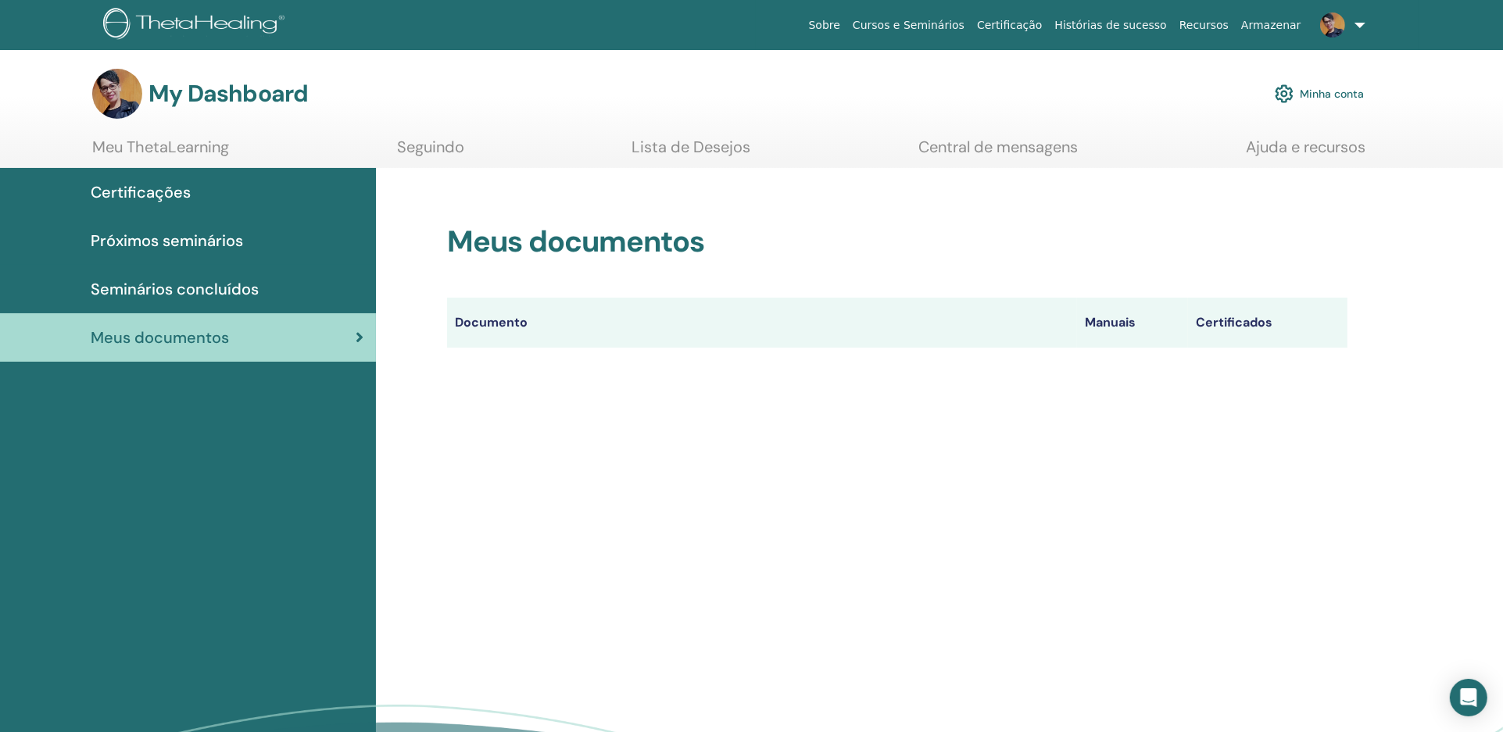
click at [144, 243] on span "Próximos seminários" at bounding box center [167, 240] width 152 height 23
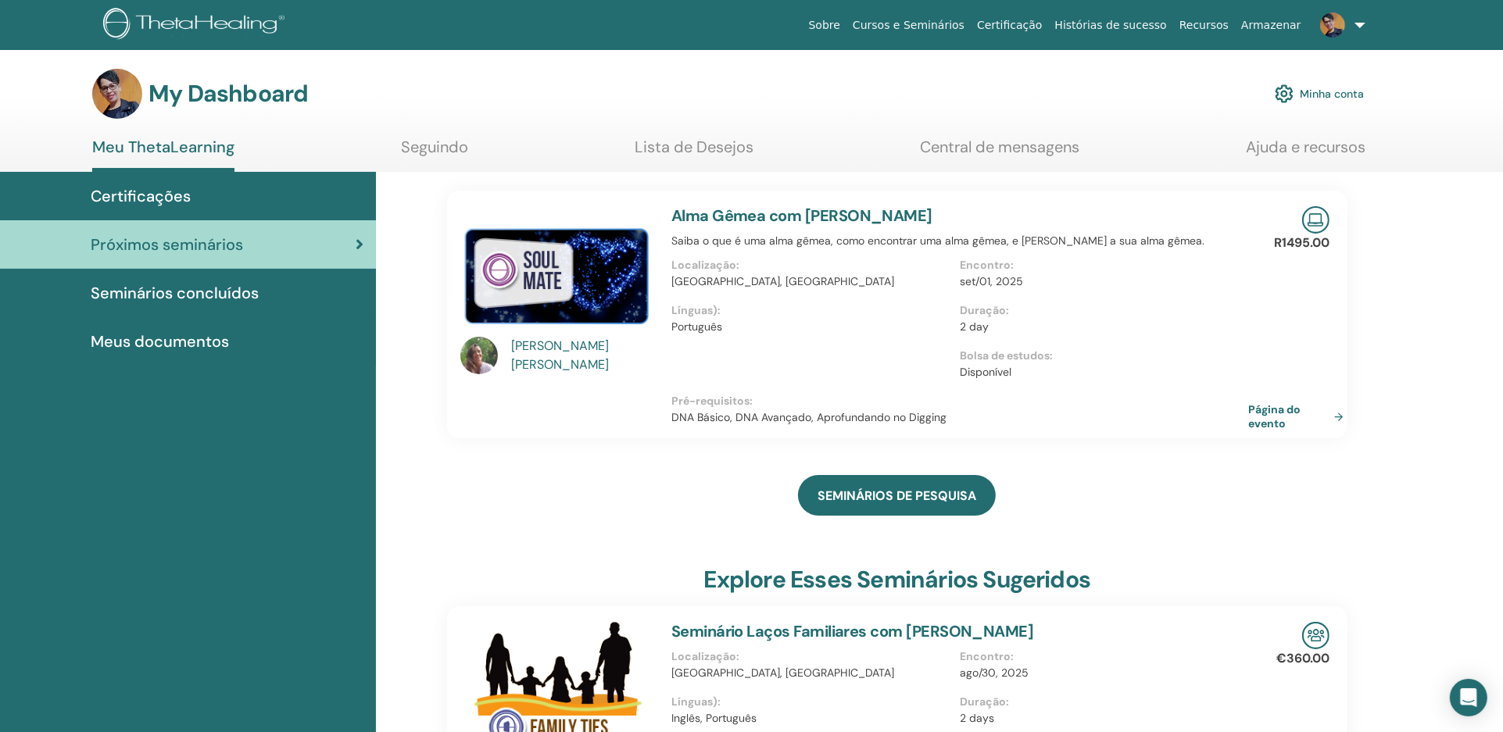
click at [1082, 487] on div "SEMINÁRIOS DE PESQUISA" at bounding box center [897, 495] width 900 height 78
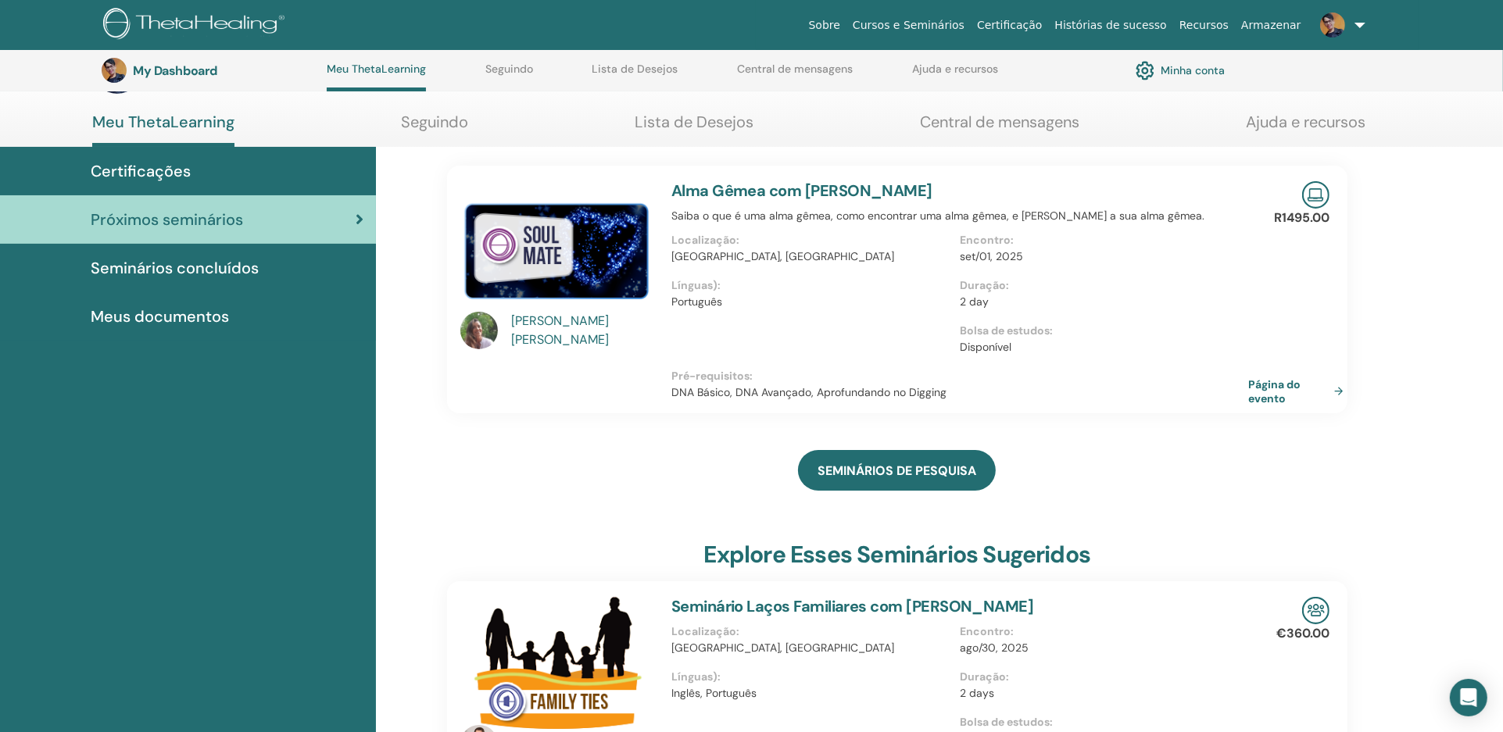
scroll to position [57, 0]
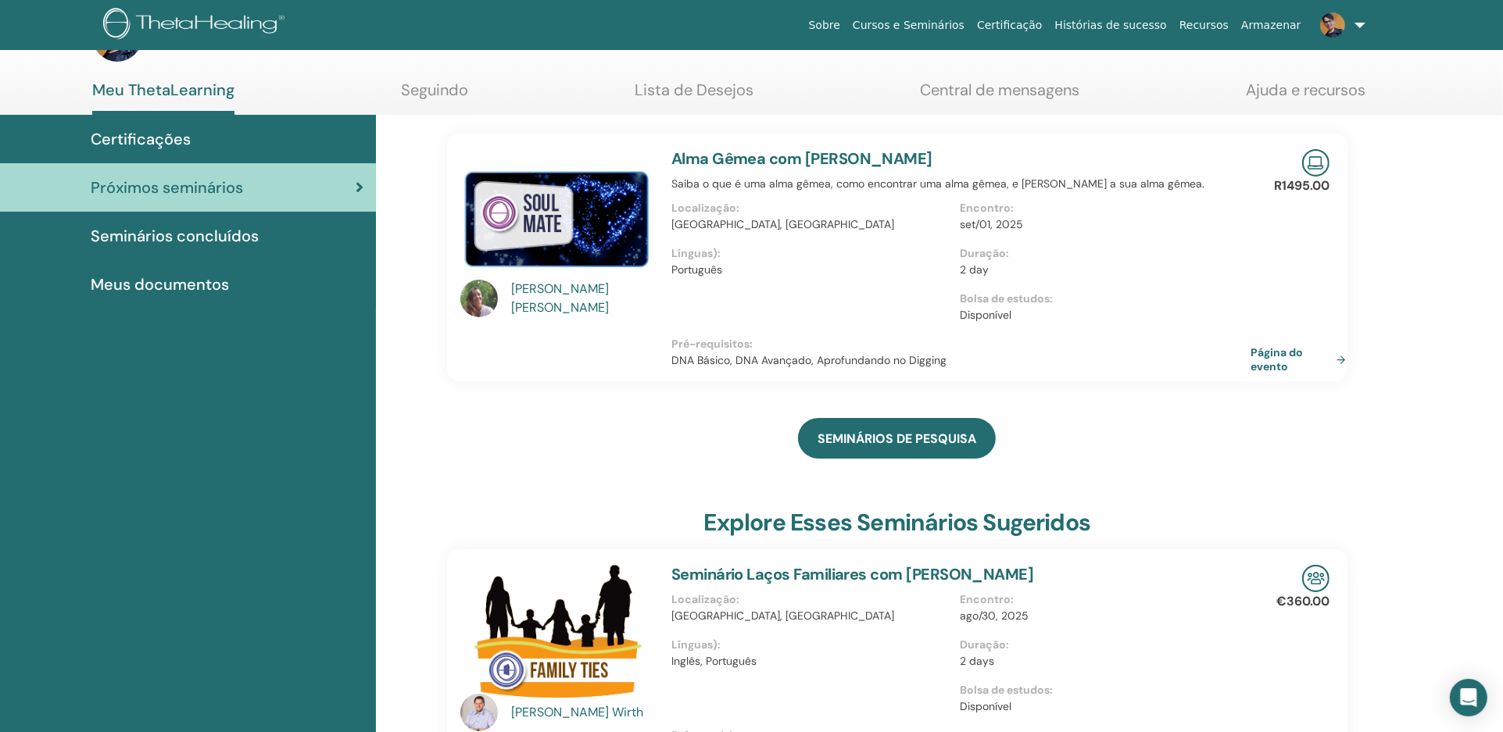
click at [1342, 358] on link "Página do evento" at bounding box center [1302, 359] width 102 height 28
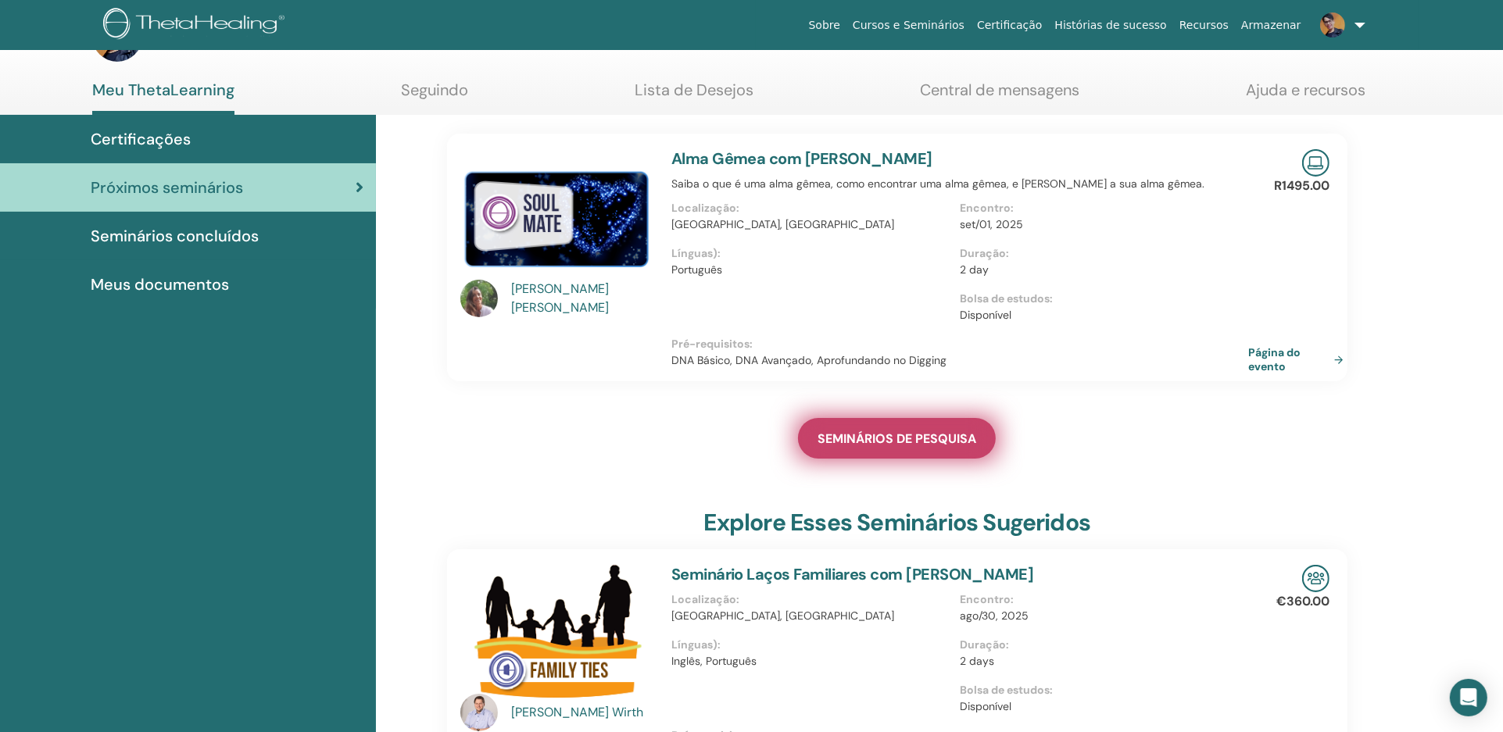
click at [883, 431] on span "SEMINÁRIOS DE PESQUISA" at bounding box center [897, 439] width 159 height 16
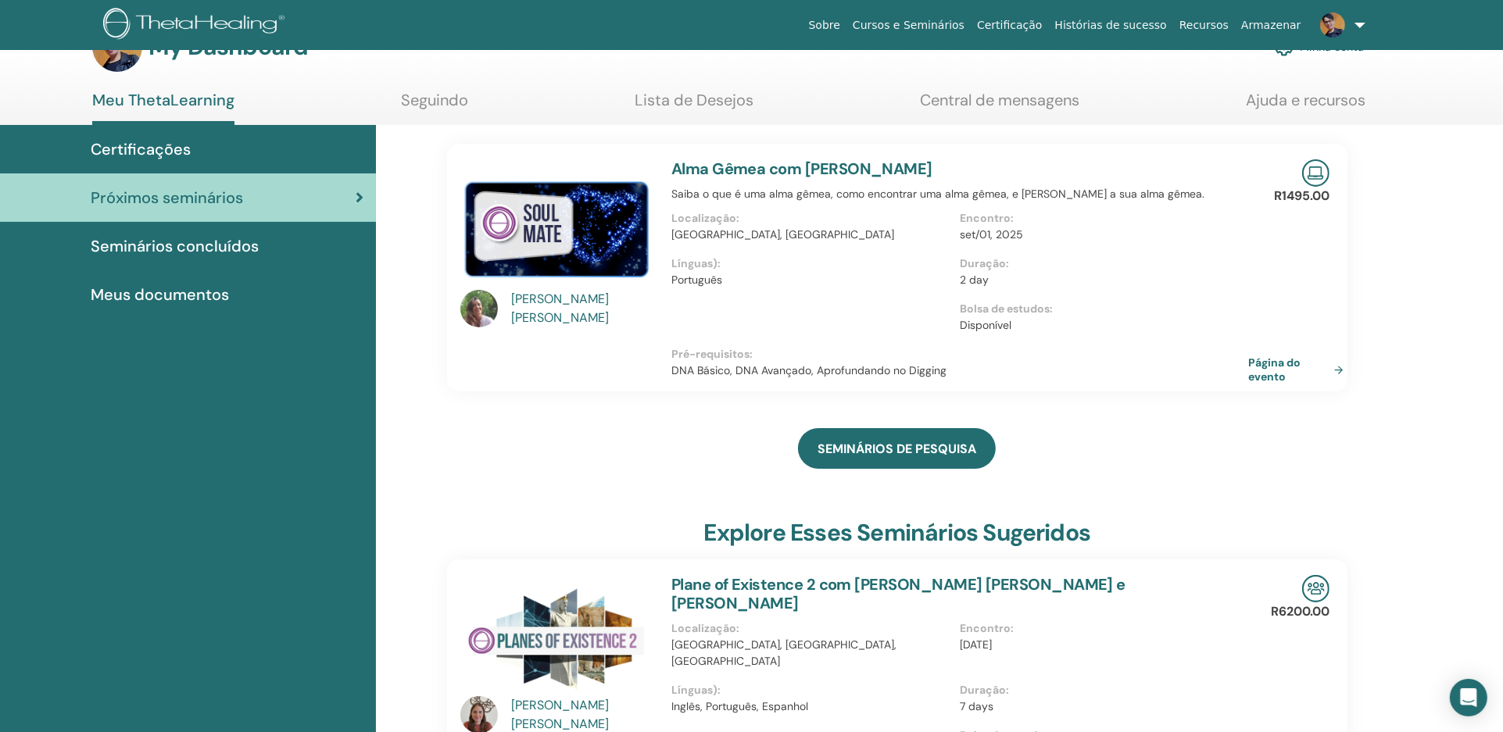
scroll to position [29, 0]
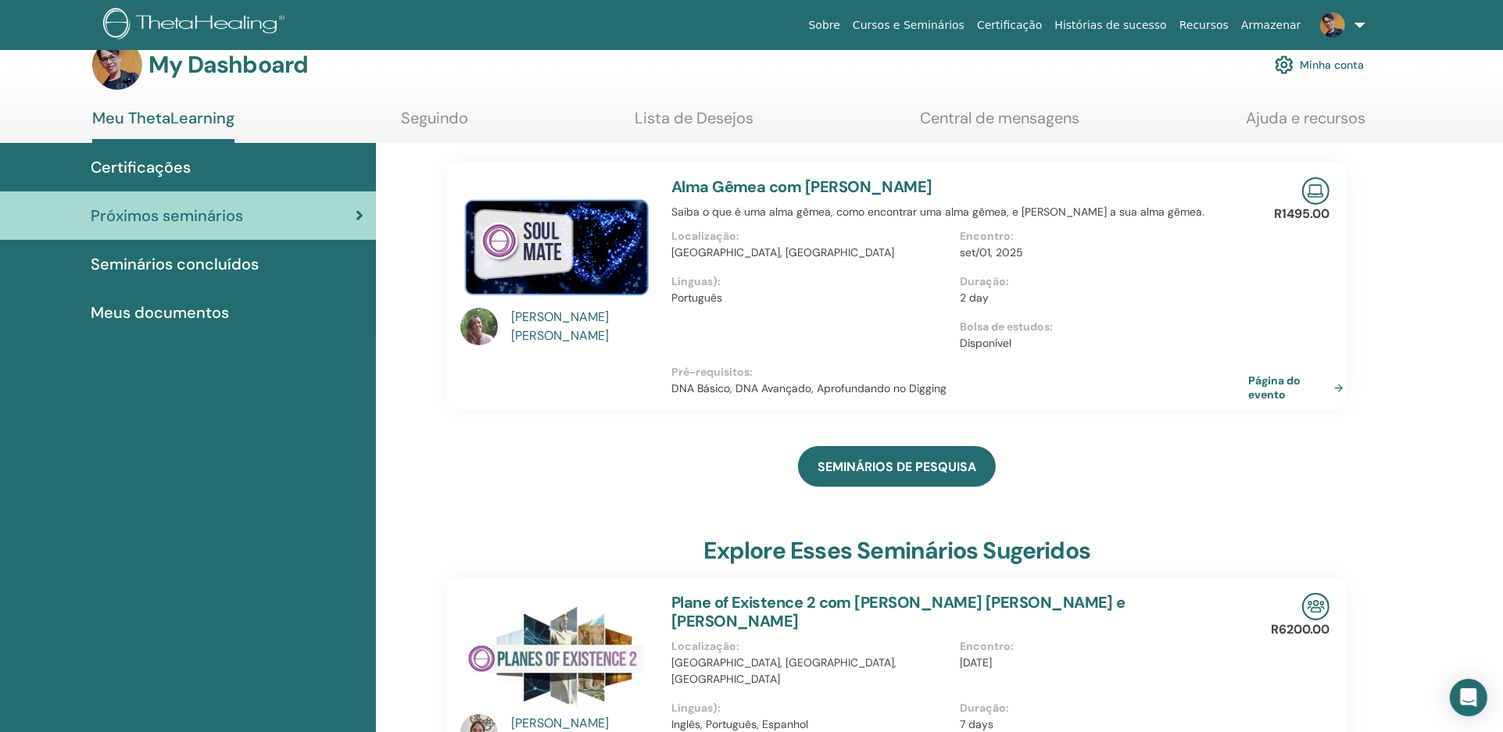
click at [193, 308] on span "Meus documentos" at bounding box center [160, 312] width 138 height 23
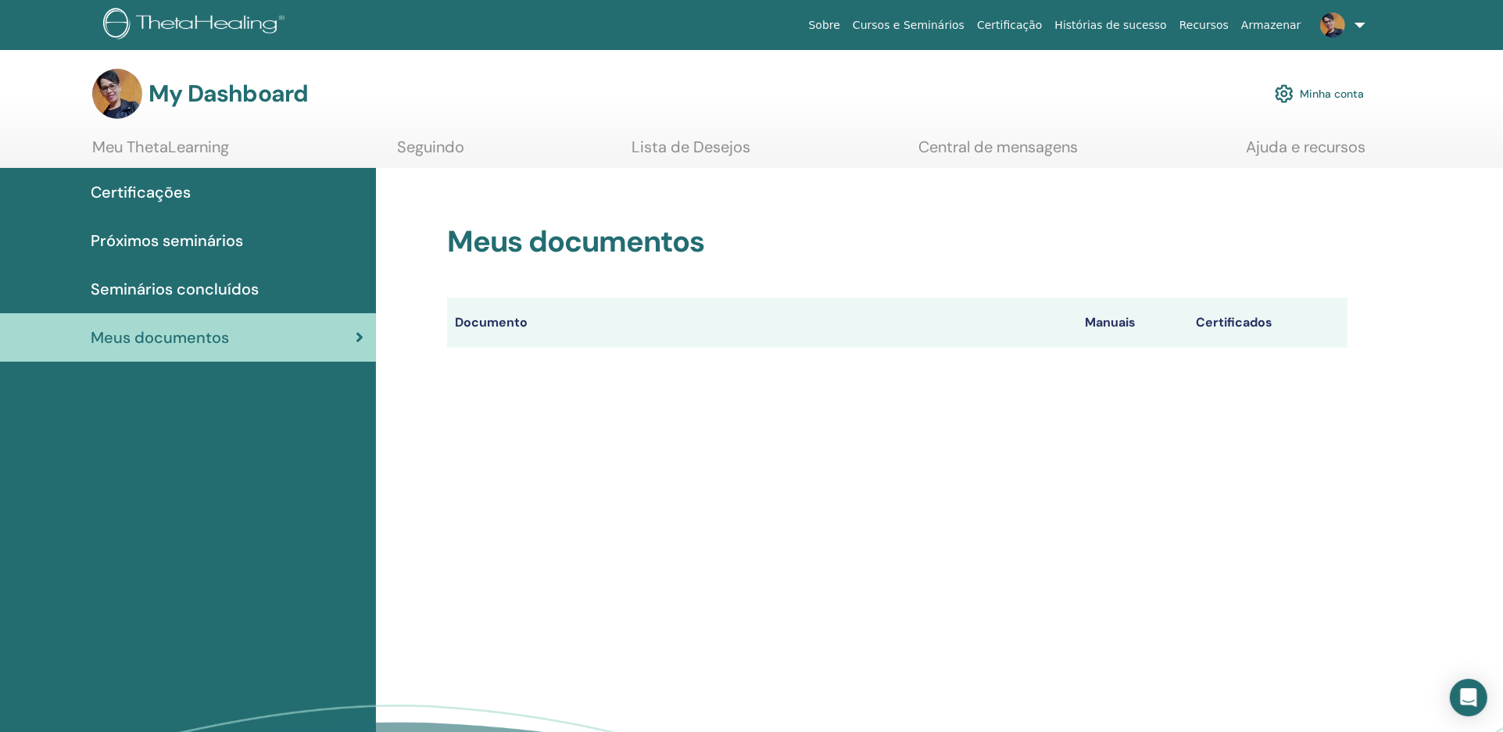
click at [199, 283] on span "Seminários concluídos" at bounding box center [175, 288] width 168 height 23
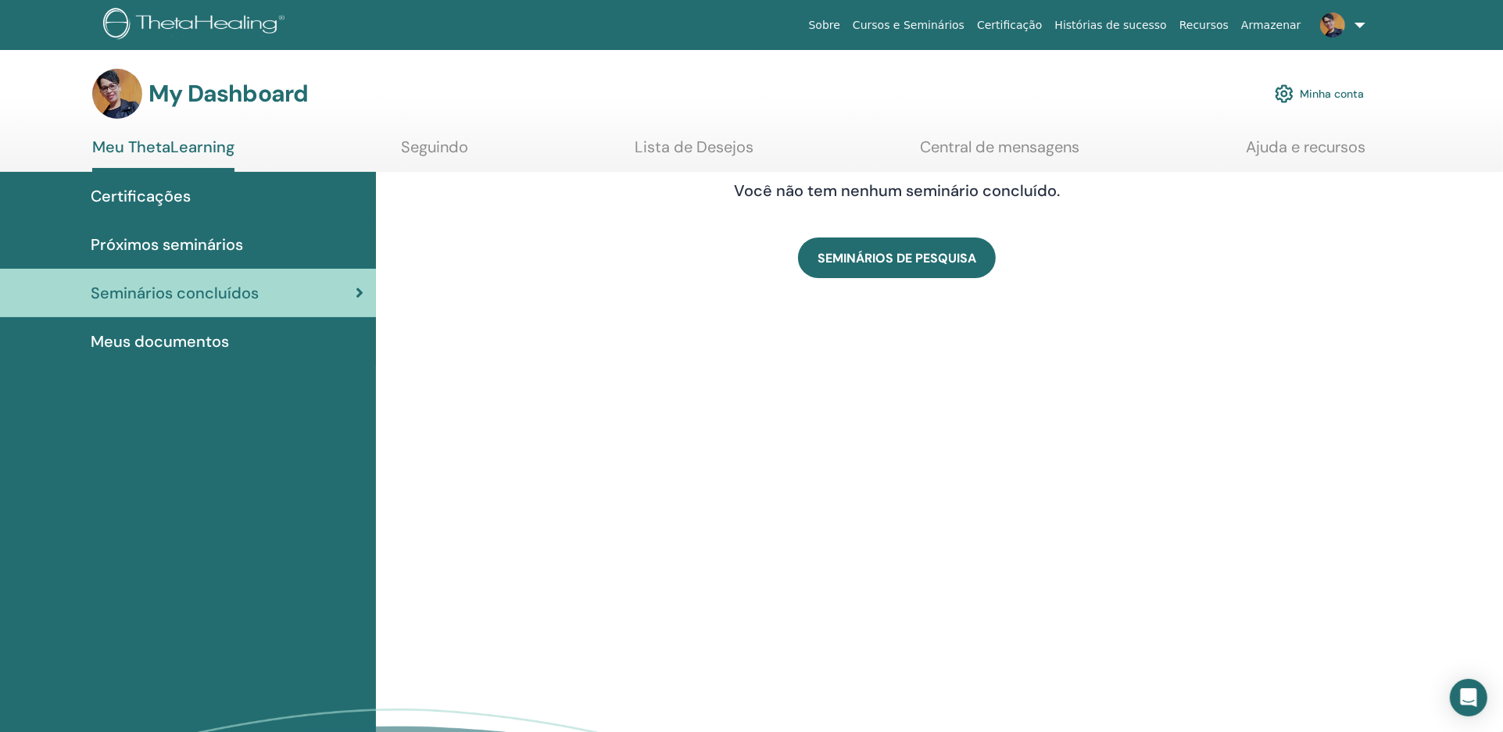
click at [161, 195] on span "Certificações" at bounding box center [141, 195] width 100 height 23
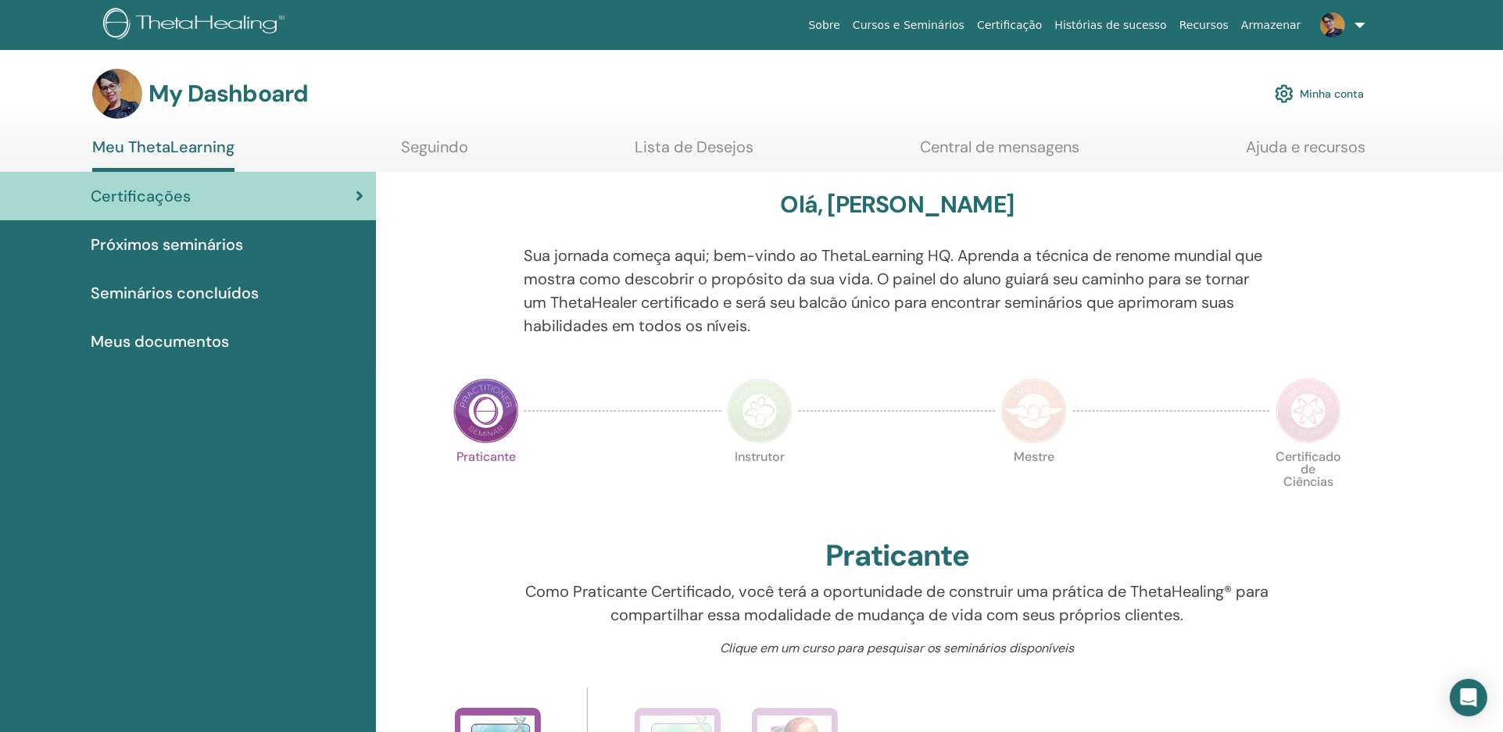
click at [224, 288] on span "Seminários concluídos" at bounding box center [175, 292] width 168 height 23
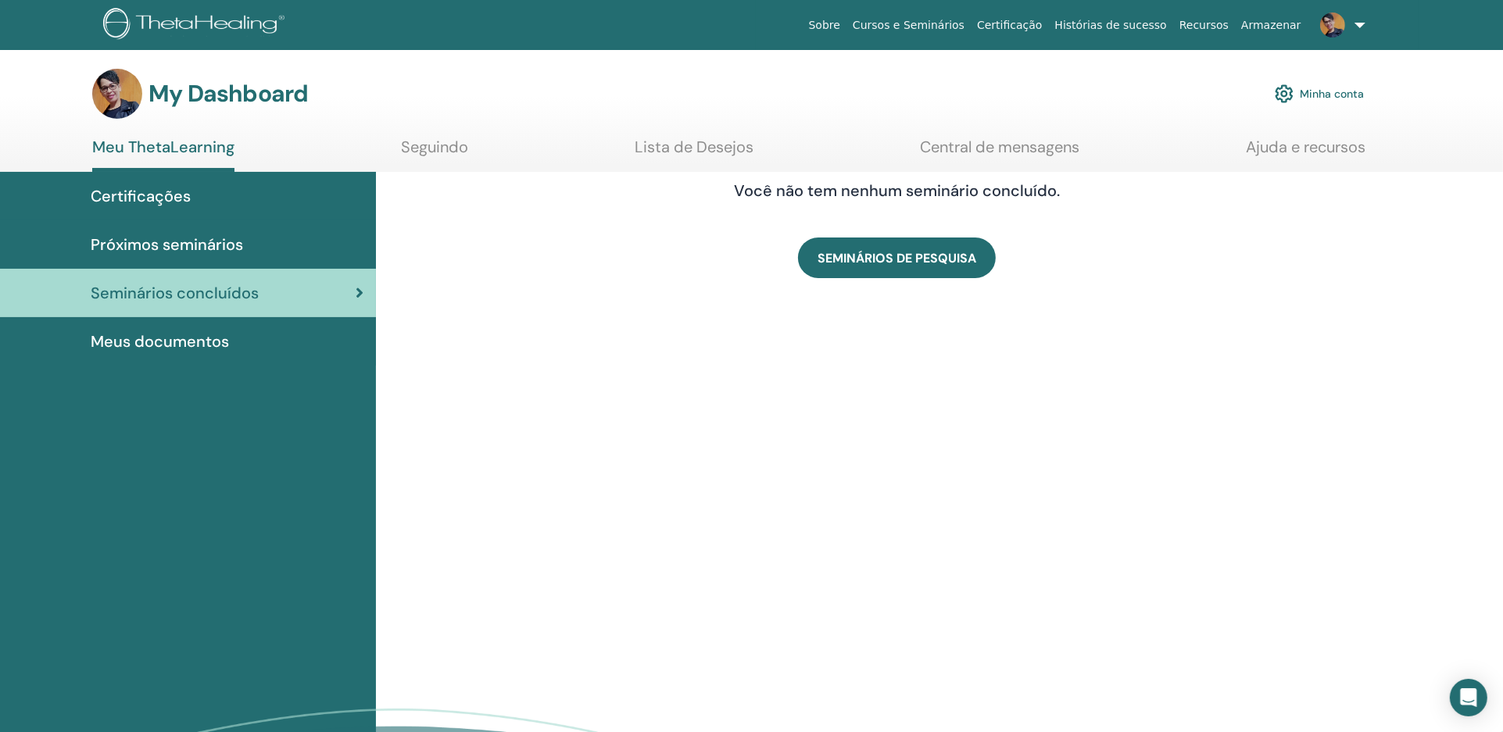
click at [174, 211] on link "Certificações" at bounding box center [188, 196] width 376 height 48
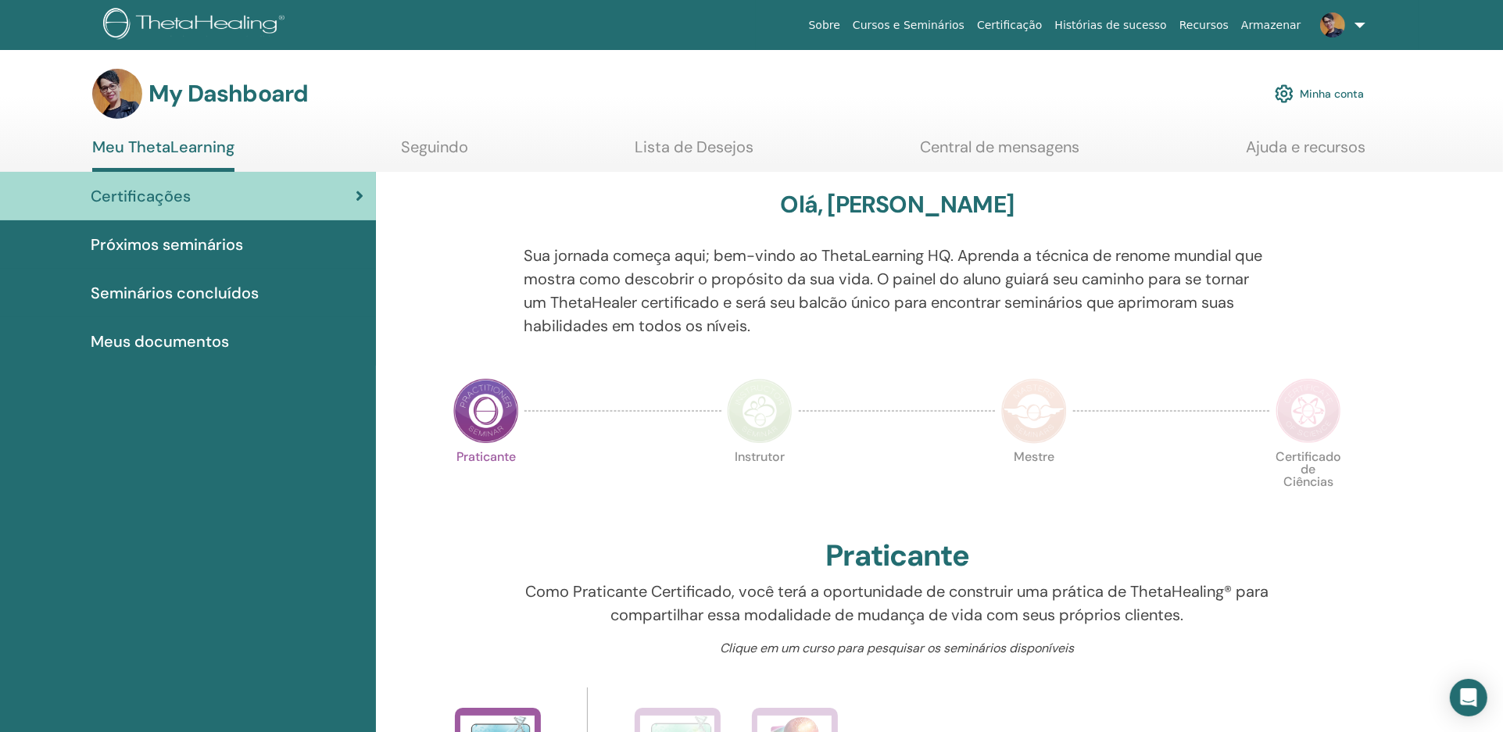
click at [171, 242] on span "Próximos seminários" at bounding box center [167, 244] width 152 height 23
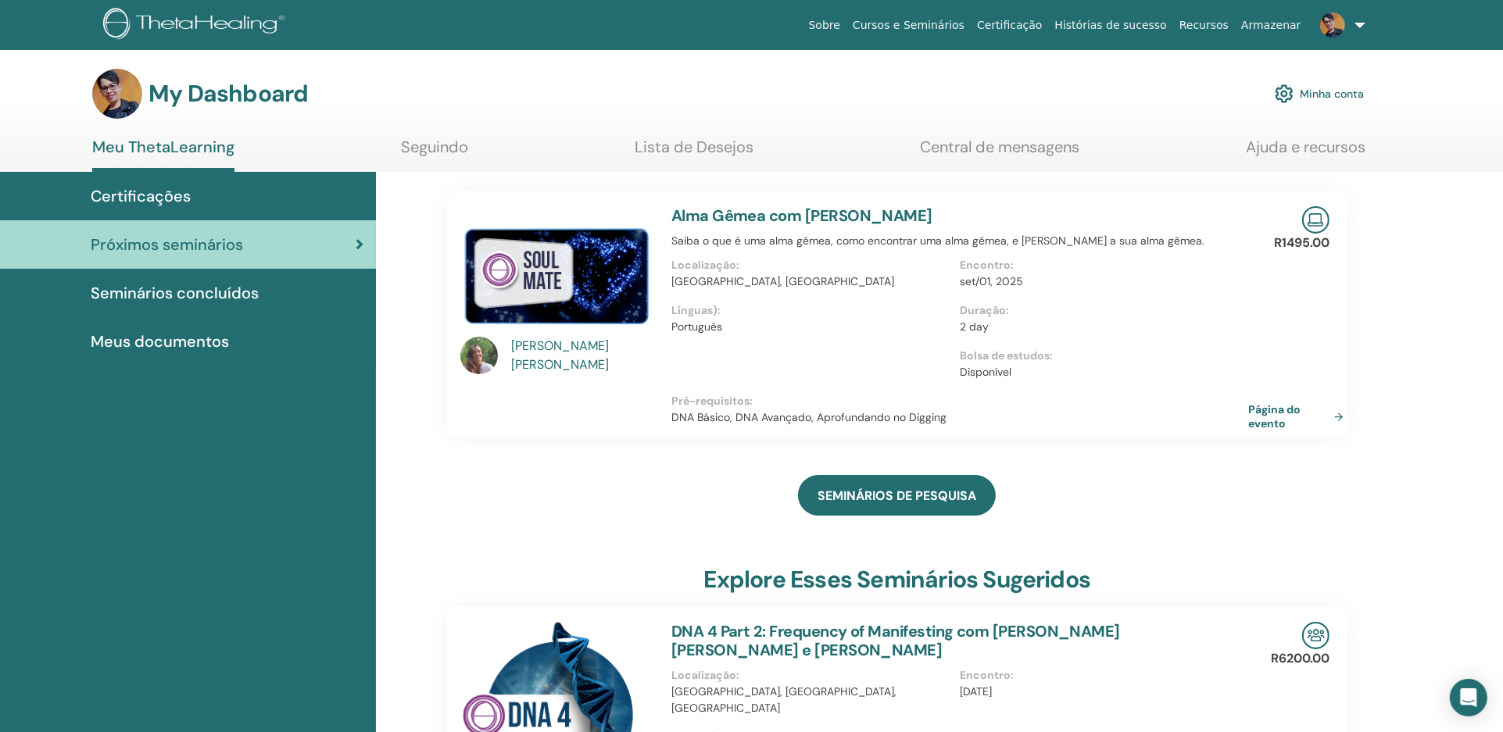
drag, startPoint x: 561, startPoint y: 266, endPoint x: 508, endPoint y: 290, distance: 58.4
click at [508, 290] on img at bounding box center [556, 273] width 192 height 135
click at [166, 289] on span "Seminários concluídos" at bounding box center [175, 292] width 168 height 23
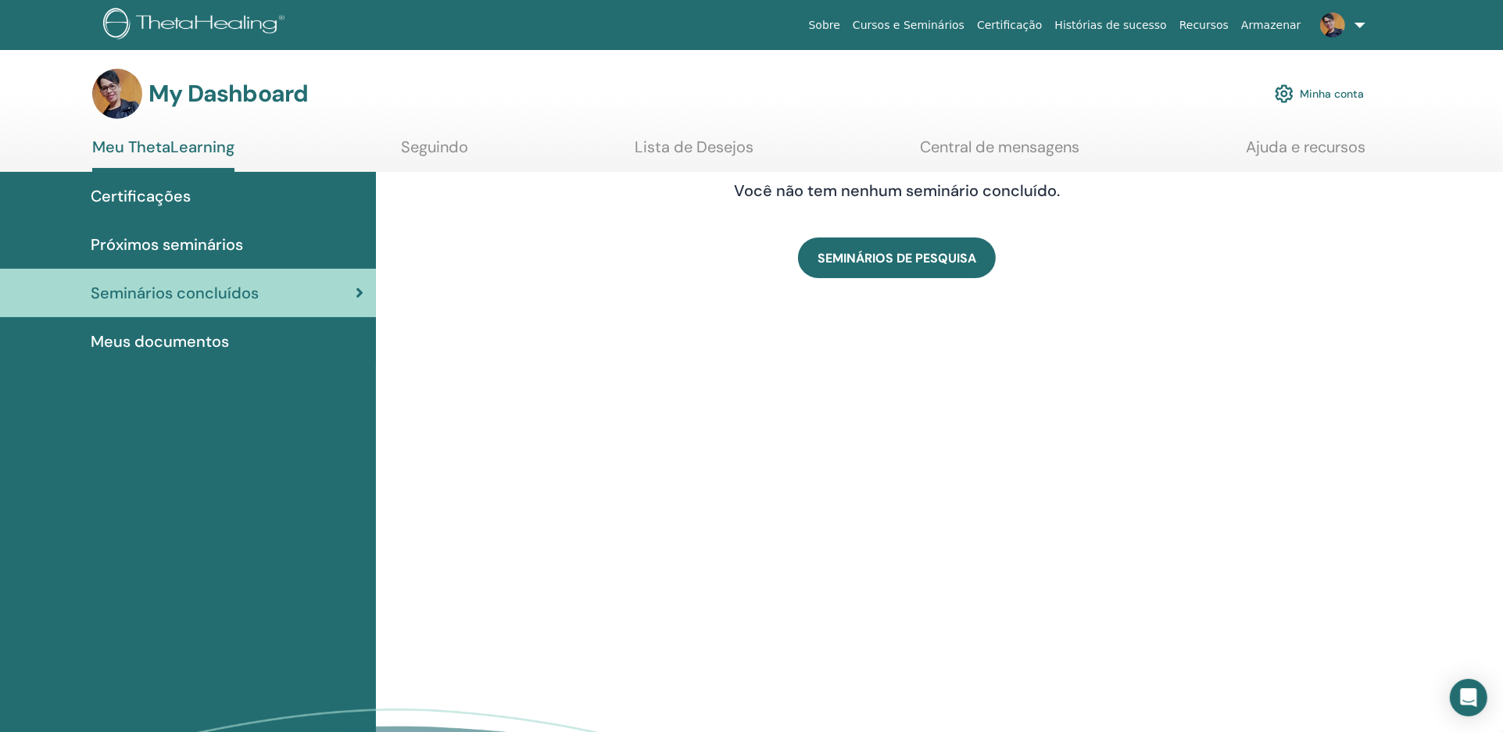
click at [732, 151] on link "Lista de Desejos" at bounding box center [694, 153] width 119 height 30
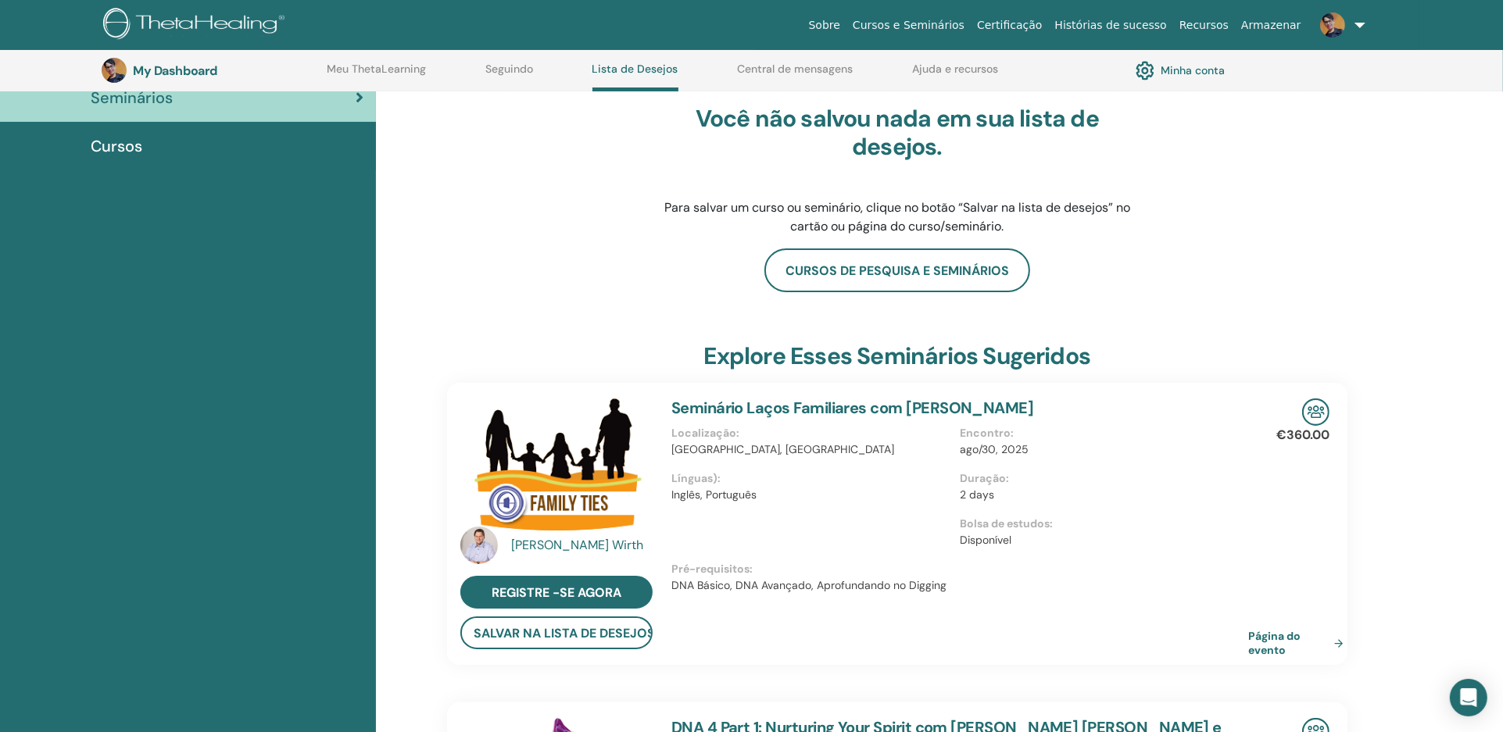
scroll to position [136, 0]
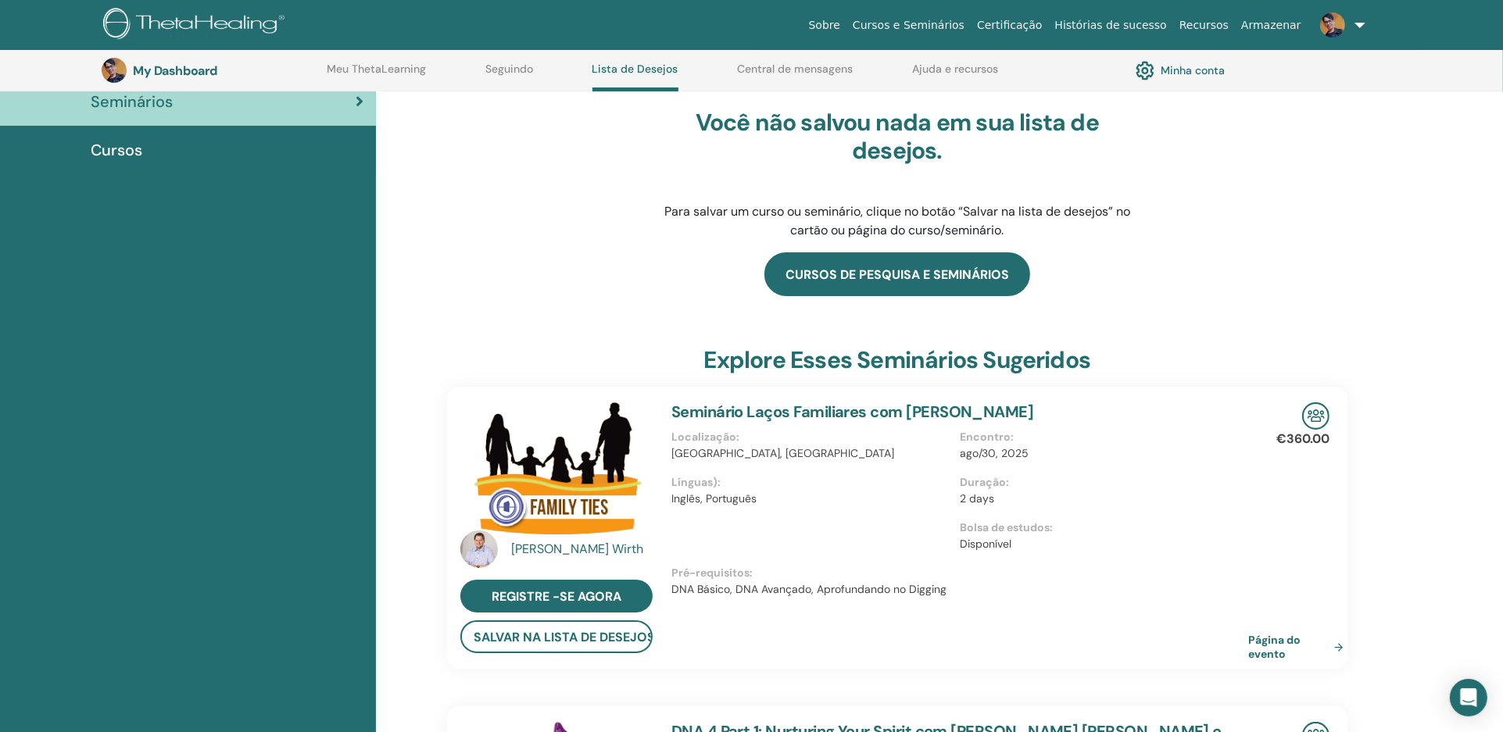
click at [985, 267] on link "cursos de pesquisa e seminários" at bounding box center [897, 274] width 266 height 44
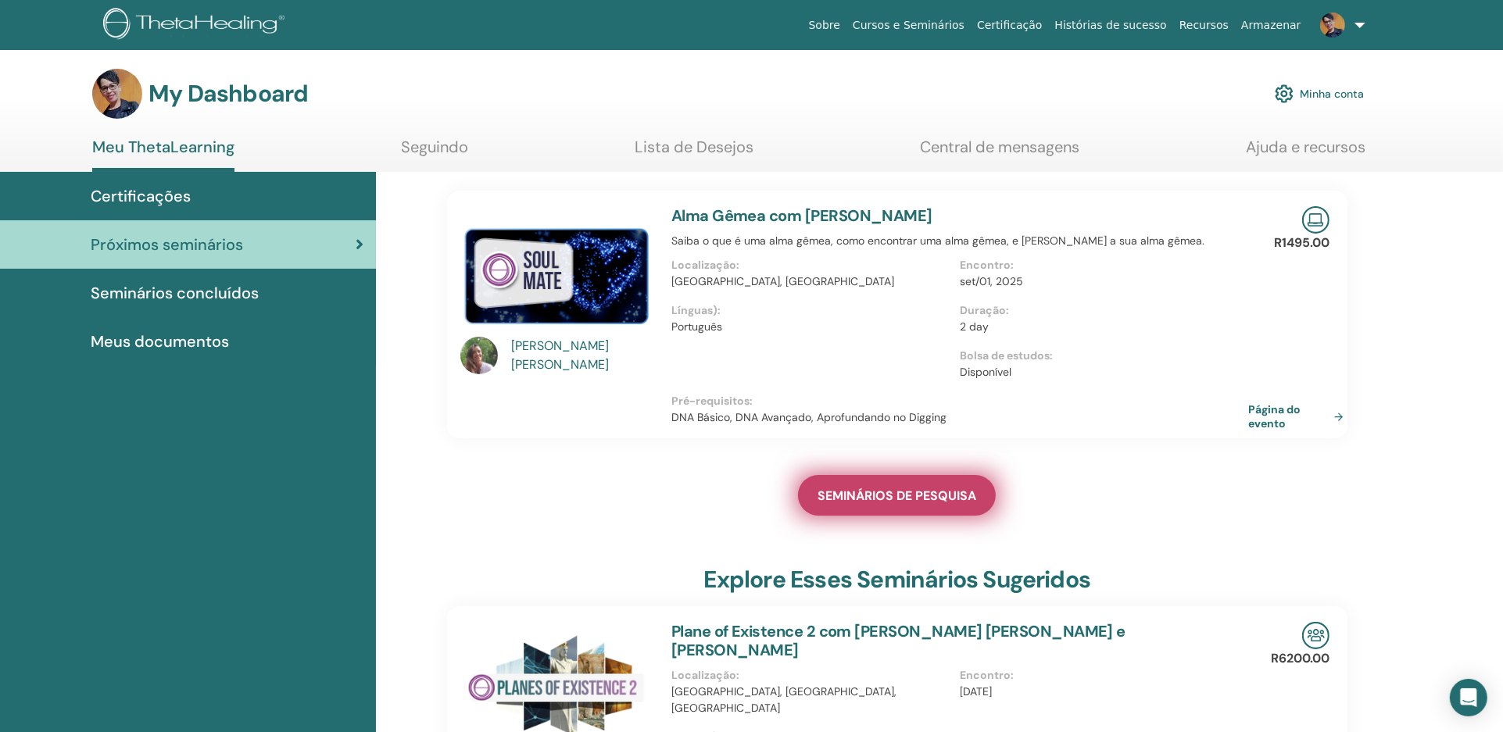
drag, startPoint x: 875, startPoint y: 490, endPoint x: 842, endPoint y: 498, distance: 34.5
click at [842, 498] on span "SEMINÁRIOS DE PESQUISA" at bounding box center [897, 496] width 159 height 16
